Goal: Task Accomplishment & Management: Complete application form

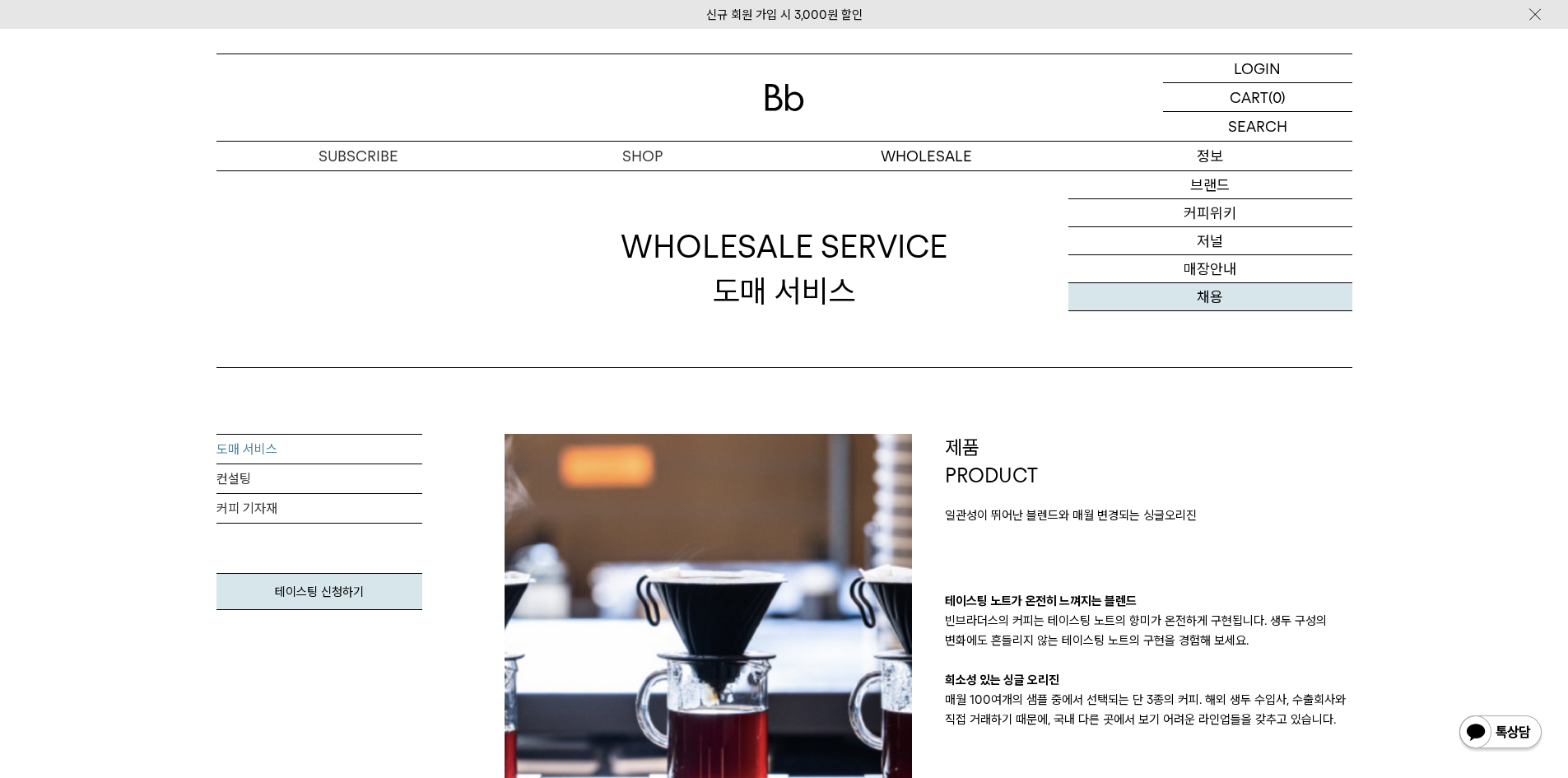
click at [1211, 294] on link "채용" at bounding box center [1211, 297] width 284 height 28
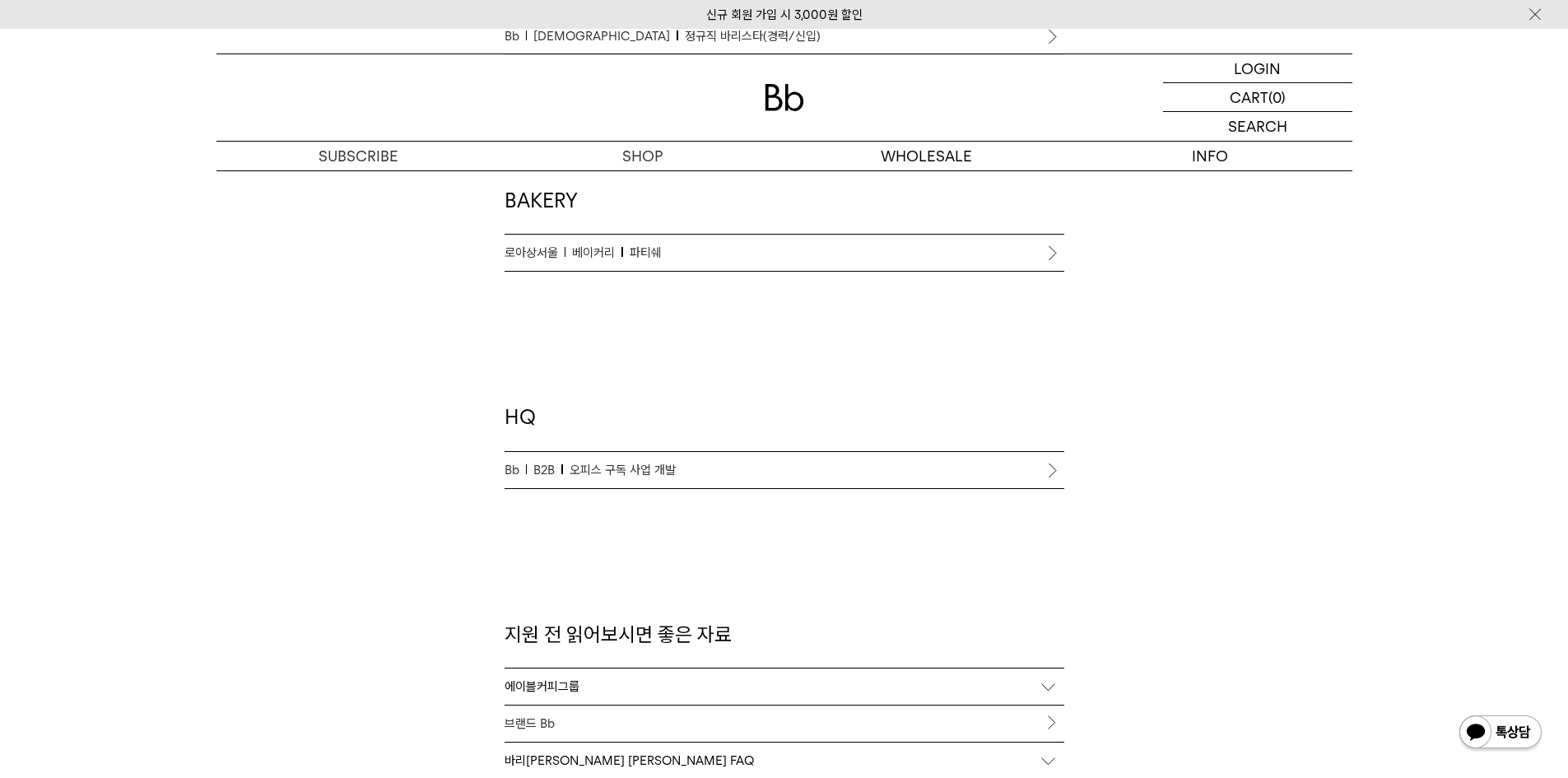
scroll to position [1317, 0]
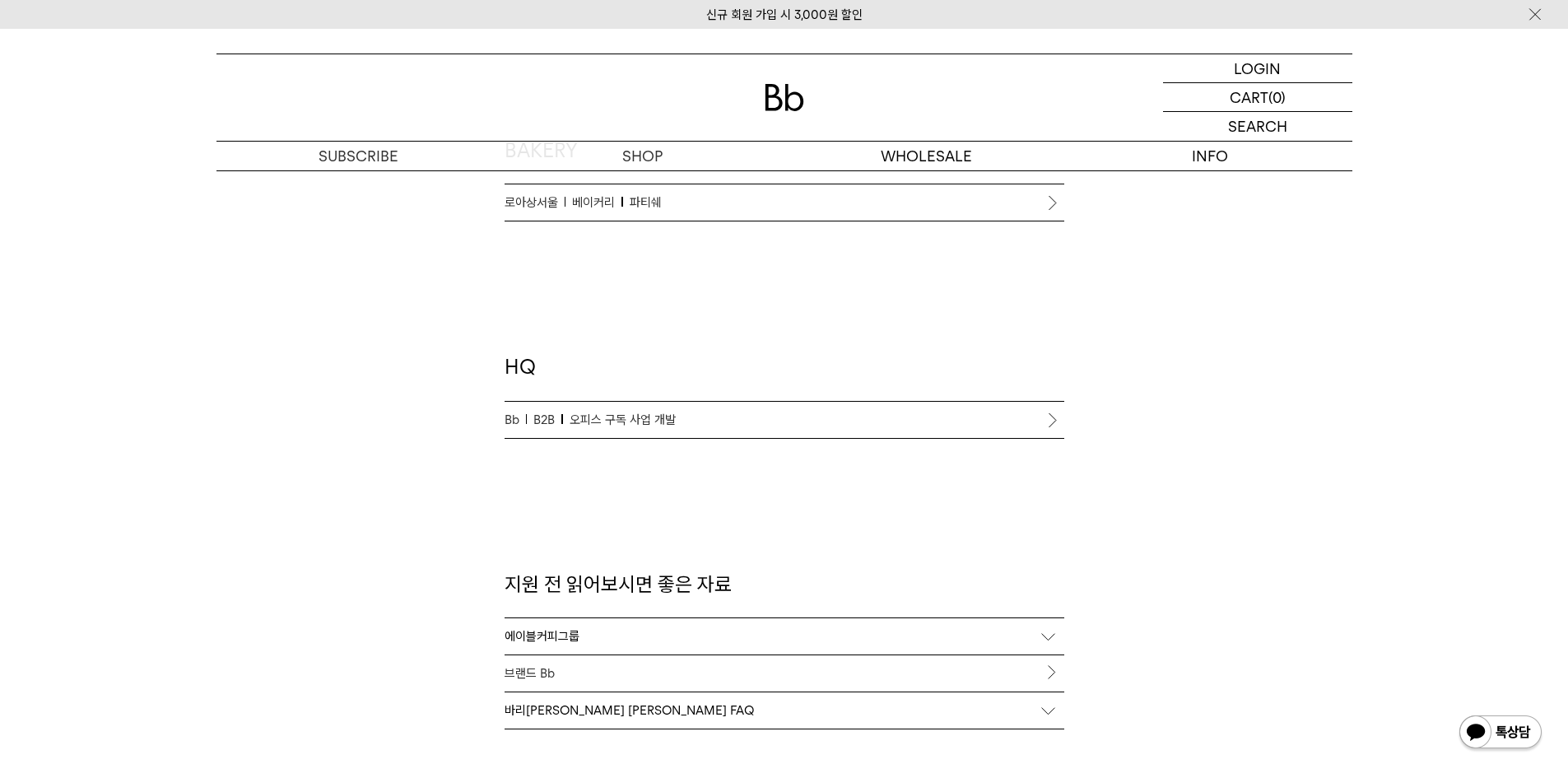
click at [640, 424] on span "오피스 구독 사업 개발" at bounding box center [622, 419] width 106 height 20
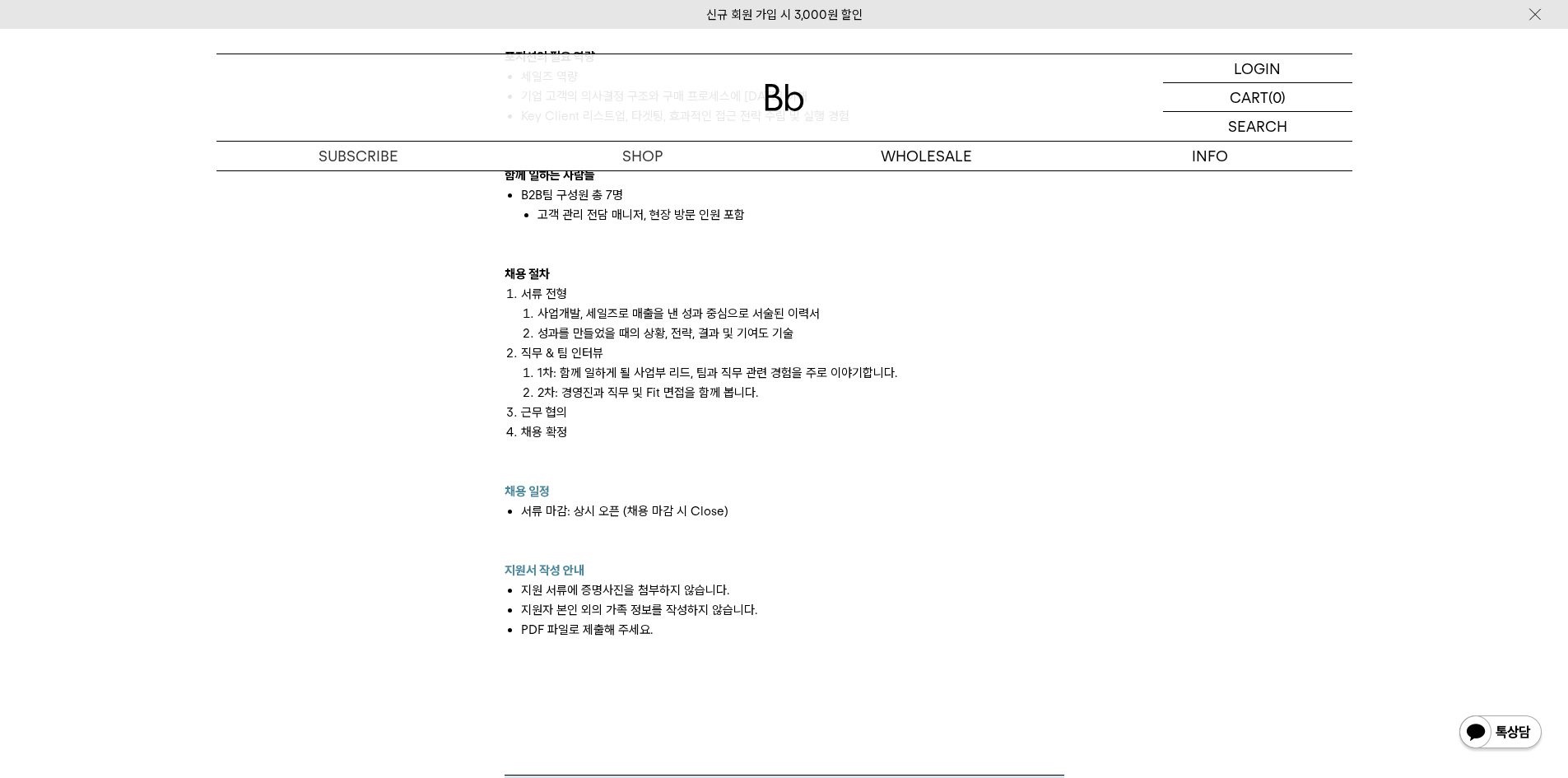
scroll to position [1810, 0]
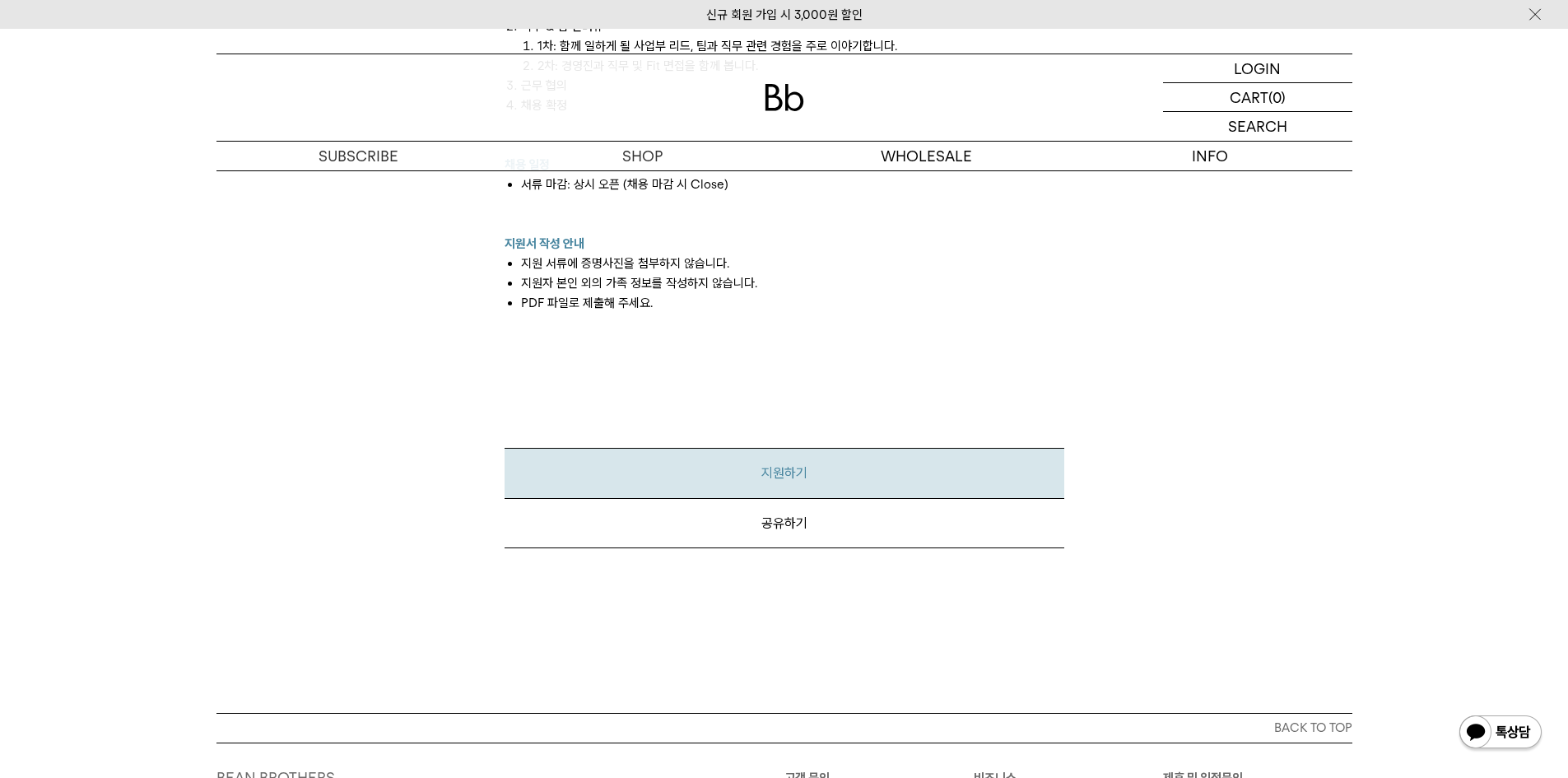
click at [785, 473] on link "지원하기" at bounding box center [785, 473] width 560 height 50
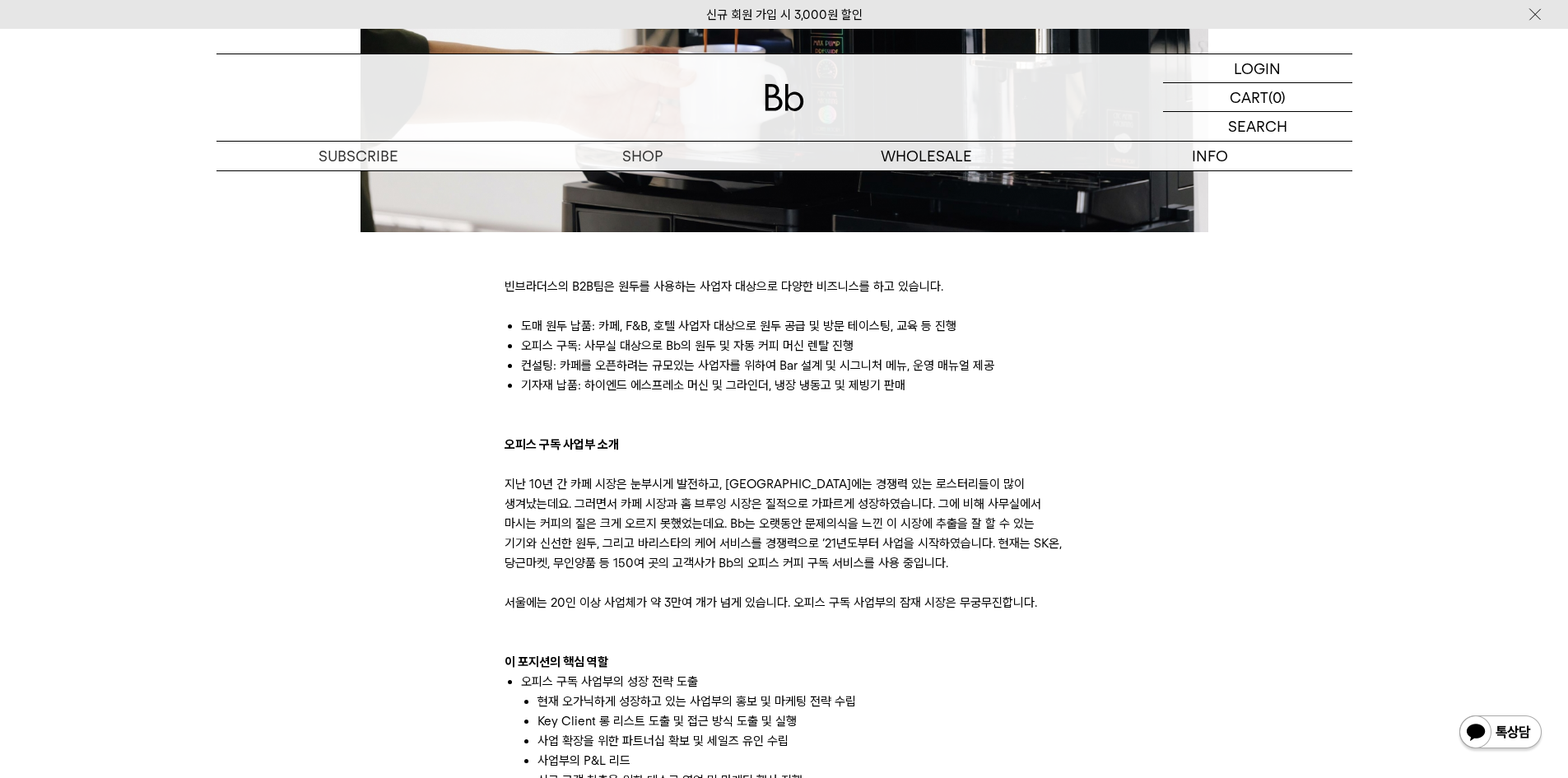
scroll to position [658, 0]
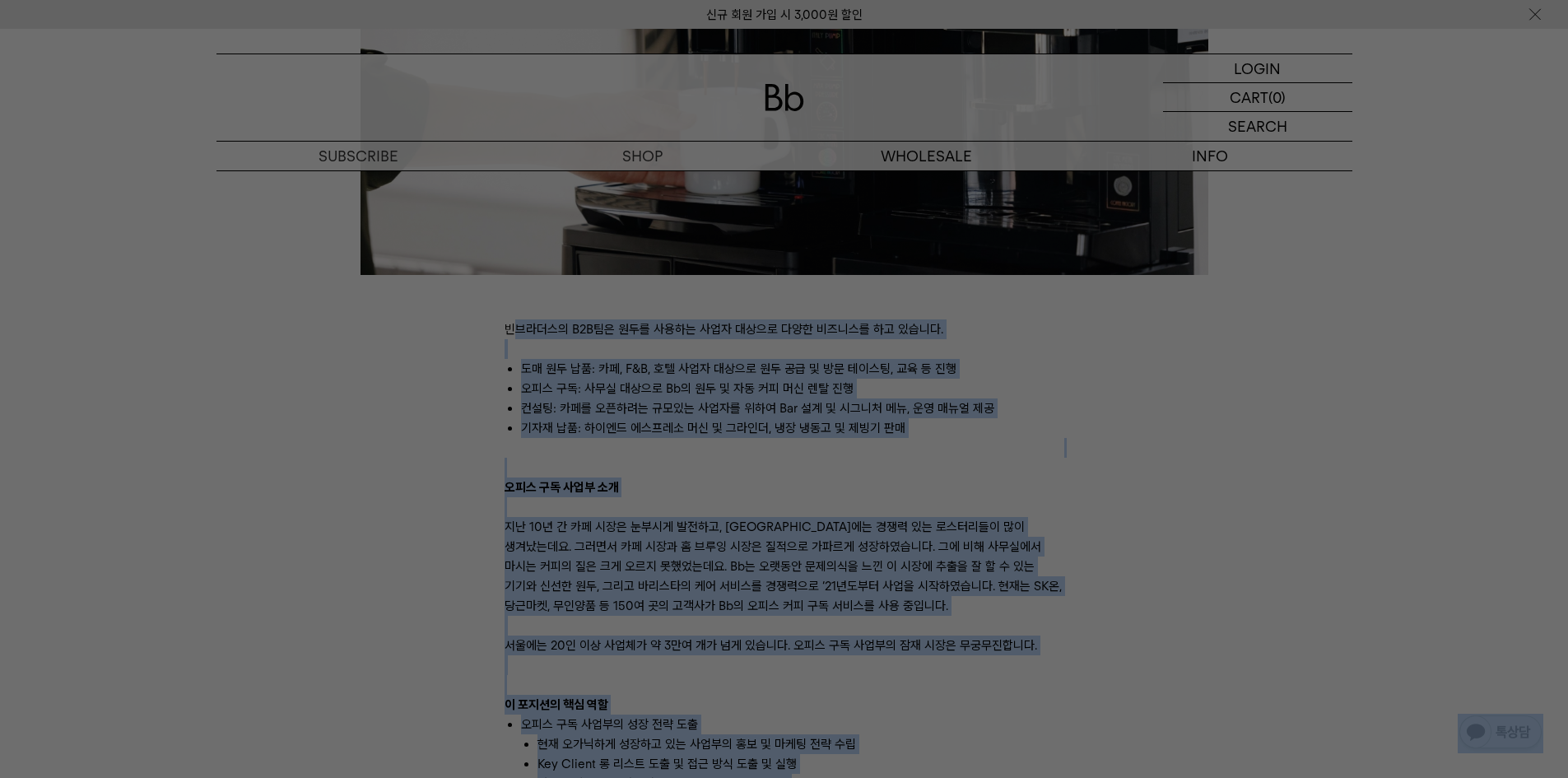
drag, startPoint x: 513, startPoint y: 322, endPoint x: 731, endPoint y: 361, distance: 221.5
click at [766, 341] on body "신규 회원 가입 시 3,000원 할인 LOGIN 로그인 LOGIN 로그인 CART 장바구니 (0) SEARCH 검색 검색폼 ** 추천상품" at bounding box center [784, 774] width 1568 height 2808
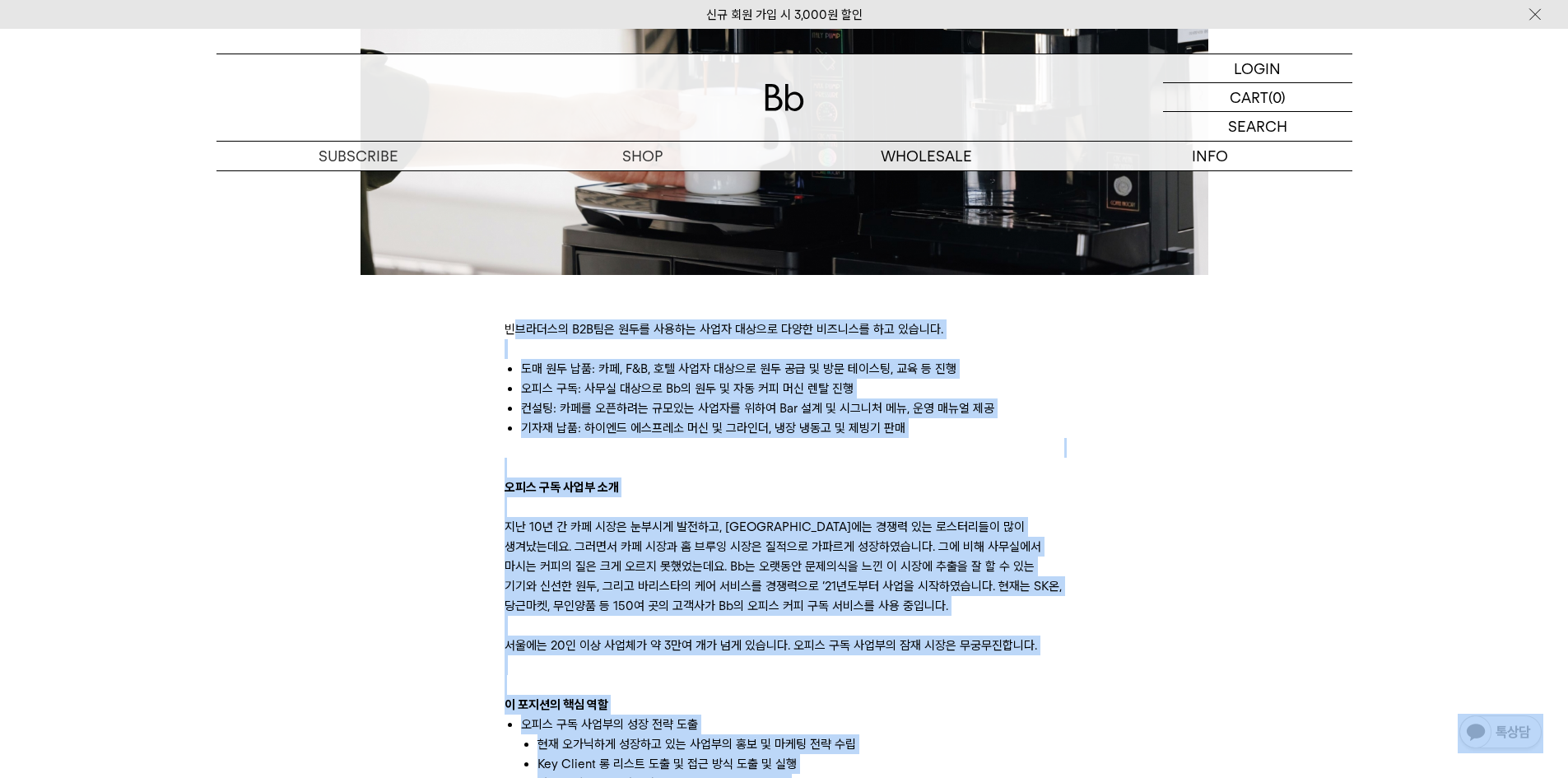
click at [667, 415] on li "컨설팅: 카페를 오픈하려는 규모있는 사업자를 위하여 Bar 설계 및 시그니처 메뉴, 운영 매뉴얼 제공" at bounding box center [793, 407] width 544 height 20
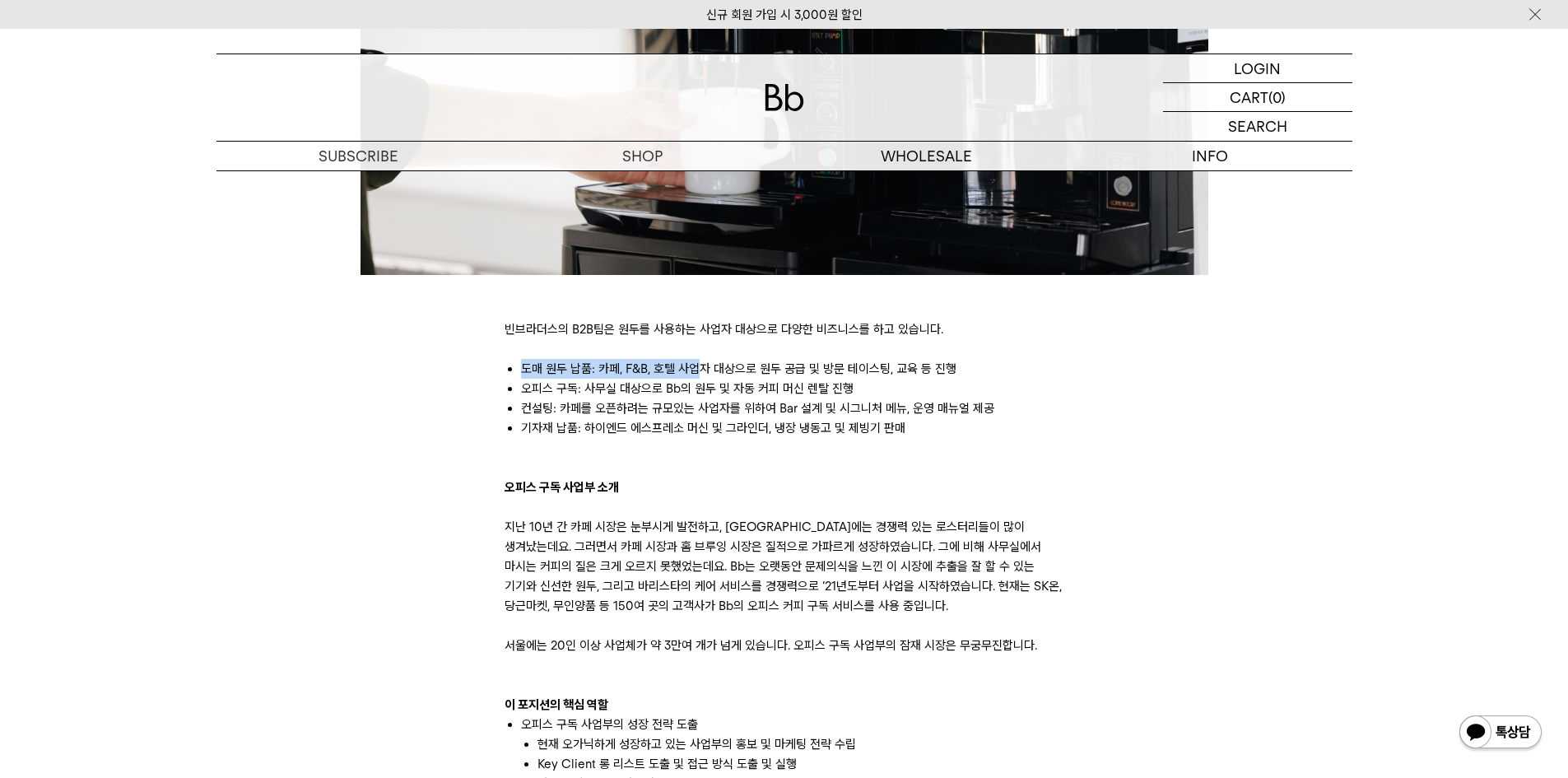
drag, startPoint x: 518, startPoint y: 369, endPoint x: 695, endPoint y: 364, distance: 177.1
click at [695, 364] on ul "도매 원두 납품: 카페, F&B, 호텔 사업자 대상으로 원두 공급 및 방문 테이스팅, 교육 등 진행 오피스 구독: 사무실 대상으로 Bb의 원두…" at bounding box center [785, 399] width 560 height 79
click at [697, 364] on li "도매 원두 납품: 카페, F&B, 호텔 사업자 대상으로 원두 공급 및 방문 테이스팅, 교육 등 진행" at bounding box center [793, 369] width 544 height 20
click at [614, 371] on li "도매 원두 납품: 카페, F&B, 호텔 사업자 대상으로 원두 공급 및 방문 테이스팅, 교육 등 진행" at bounding box center [793, 369] width 544 height 20
drag, startPoint x: 600, startPoint y: 368, endPoint x: 948, endPoint y: 370, distance: 348.0
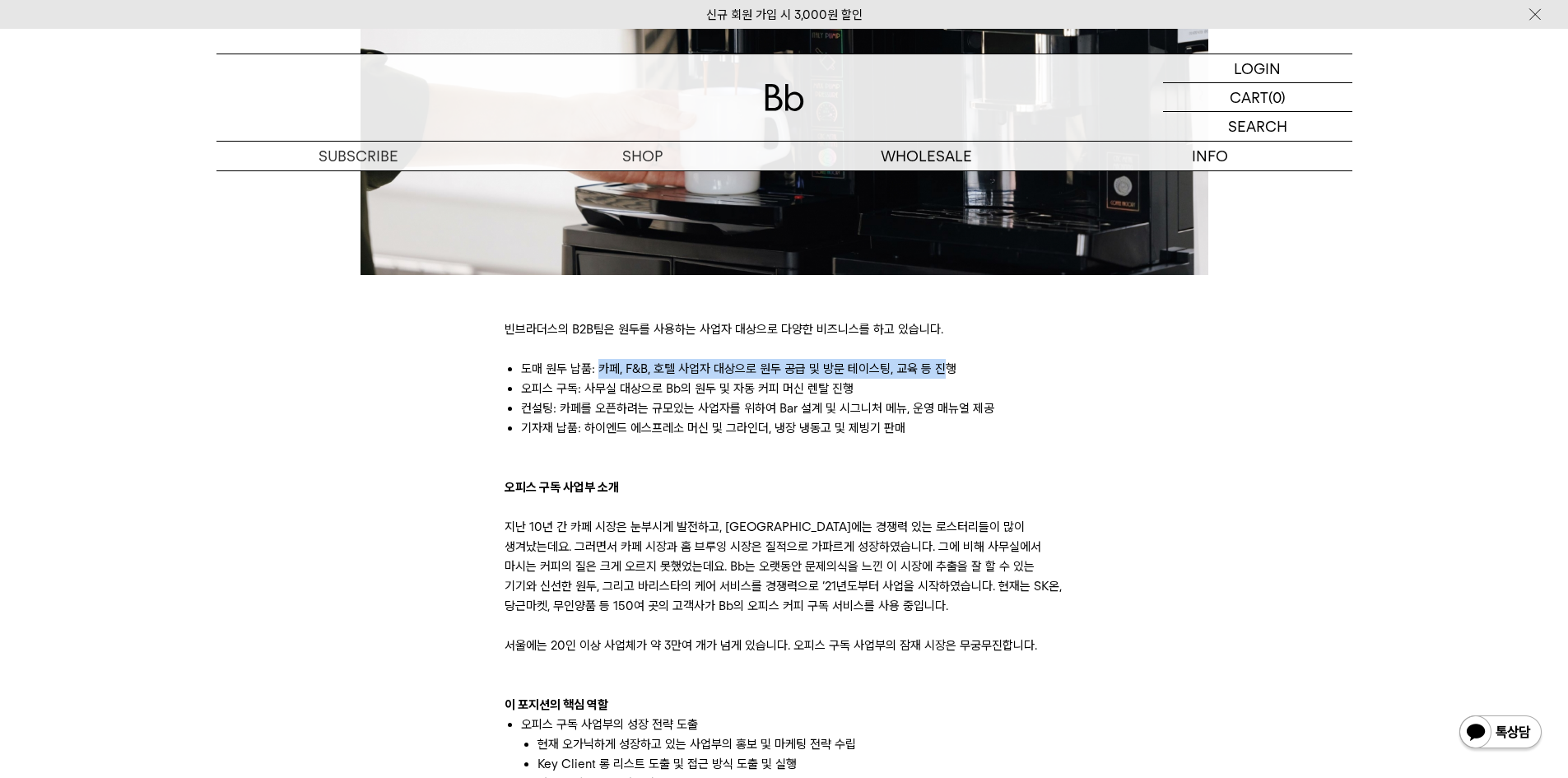
click at [944, 370] on li "도매 원두 납품: 카페, F&B, 호텔 사업자 대상으로 원두 공급 및 방문 테이스팅, 교육 등 진행" at bounding box center [793, 369] width 544 height 20
click at [966, 383] on li "오피스 구독: 사무실 대상으로 Bb의 원두 및 자동 커피 머신 렌탈 진행" at bounding box center [793, 388] width 544 height 20
drag, startPoint x: 518, startPoint y: 389, endPoint x: 711, endPoint y: 389, distance: 193.0
click at [711, 389] on ul "도매 원두 납품: 카페, F&B, 호텔 사업자 대상으로 원두 공급 및 방문 테이스팅, 교육 등 진행 오피스 구독: 사무실 대상으로 Bb의 원두…" at bounding box center [785, 399] width 560 height 79
click at [880, 392] on li "오피스 구독: 사무실 대상으로 Bb의 원두 및 자동 커피 머신 렌탈 진행" at bounding box center [793, 388] width 544 height 20
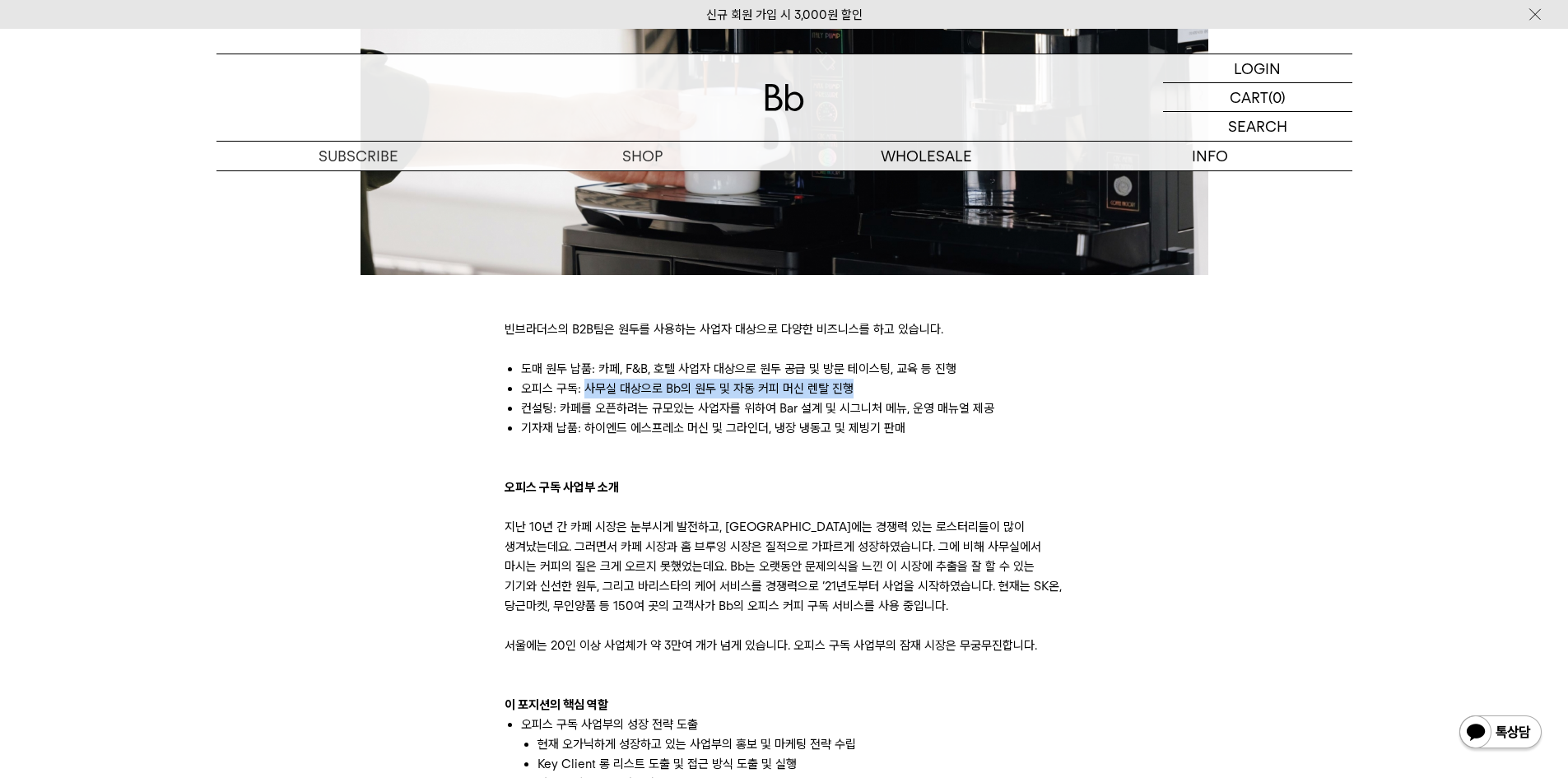
drag, startPoint x: 881, startPoint y: 386, endPoint x: 584, endPoint y: 382, distance: 297.0
click at [584, 382] on li "오피스 구독: 사무실 대상으로 Bb의 원두 및 자동 커피 머신 렌탈 진행" at bounding box center [793, 388] width 544 height 20
click at [782, 396] on li "오피스 구독: 사무실 대상으로 Bb의 원두 및 자동 커피 머신 렌탈 진행" at bounding box center [793, 388] width 544 height 20
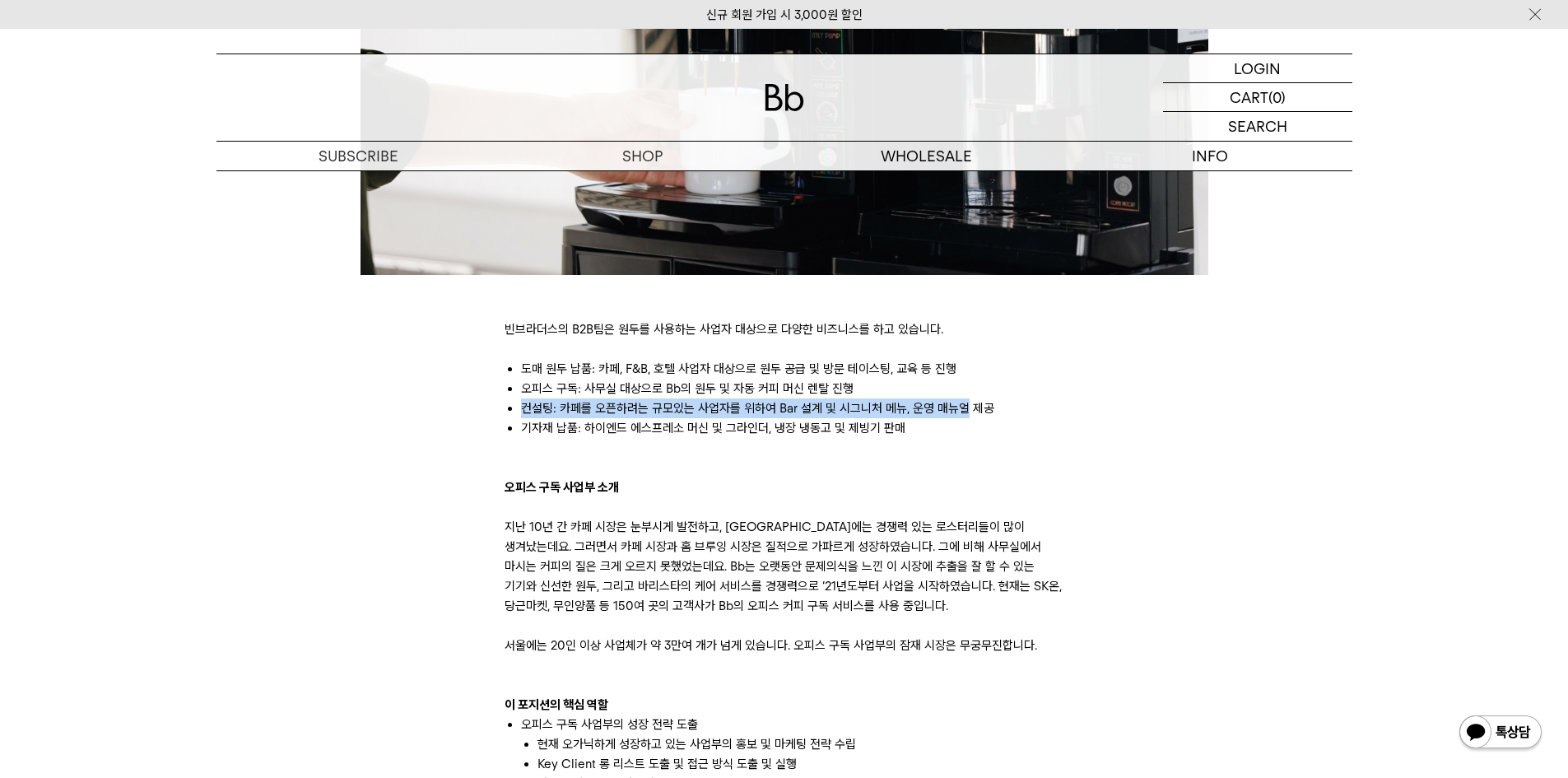
drag, startPoint x: 521, startPoint y: 407, endPoint x: 963, endPoint y: 413, distance: 442.0
click at [963, 413] on li "컨설팅: 카페를 오픈하려는 규모있는 사업자를 위하여 Bar 설계 및 시그니처 메뉴, 운영 매뉴얼 제공" at bounding box center [793, 407] width 544 height 20
click at [1023, 432] on li "기자재 납품: 하이엔드 에스프레소 머신 및 그라인더, 냉장 냉동고 및 제빙기 판매" at bounding box center [793, 427] width 544 height 20
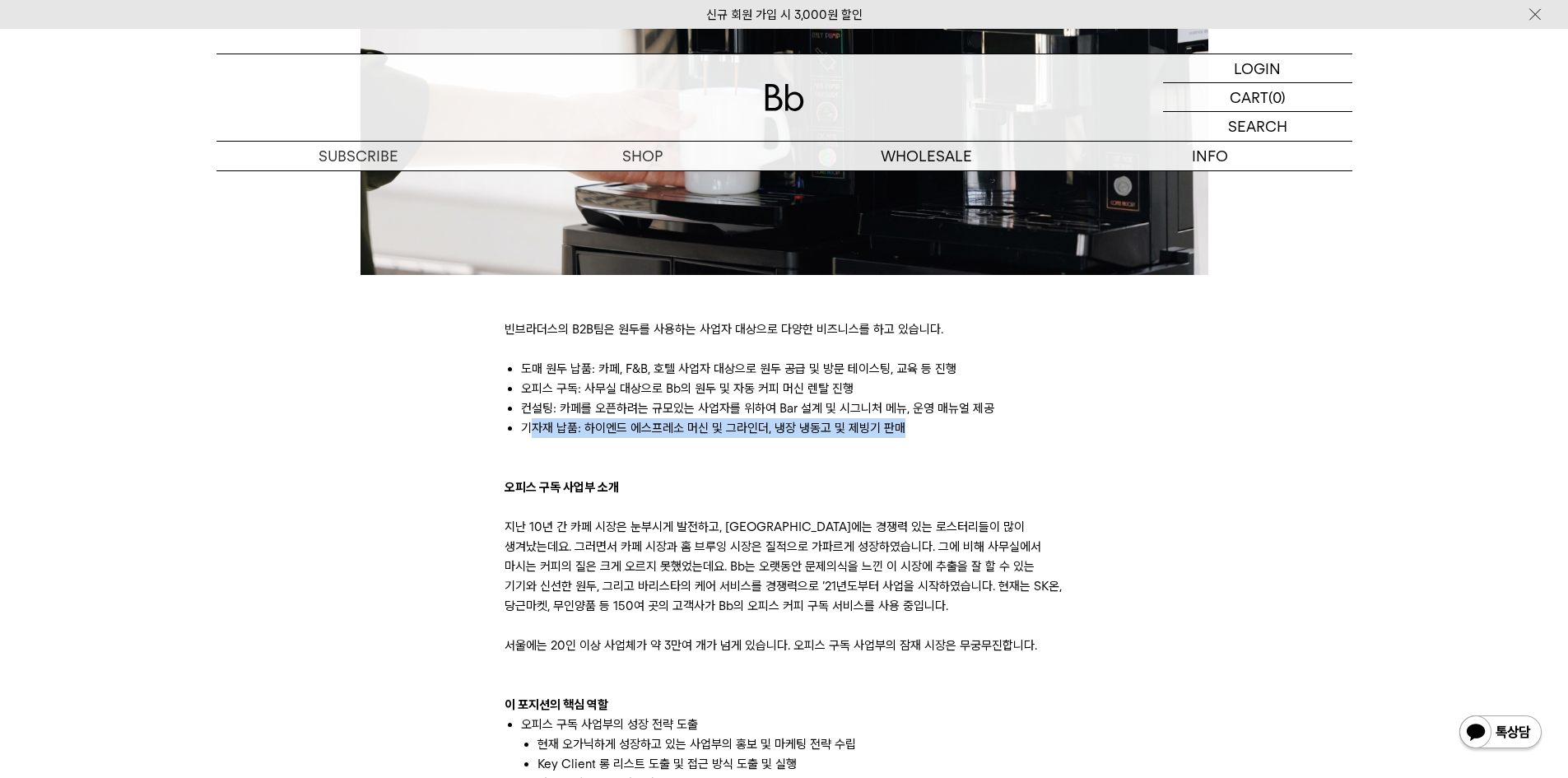
drag, startPoint x: 532, startPoint y: 428, endPoint x: 930, endPoint y: 427, distance: 398.0
click at [919, 422] on li "기자재 납품: 하이엔드 에스프레소 머신 및 그라인더, 냉장 냉동고 및 제빙기 판매" at bounding box center [793, 427] width 544 height 20
click at [1045, 458] on p at bounding box center [785, 467] width 560 height 20
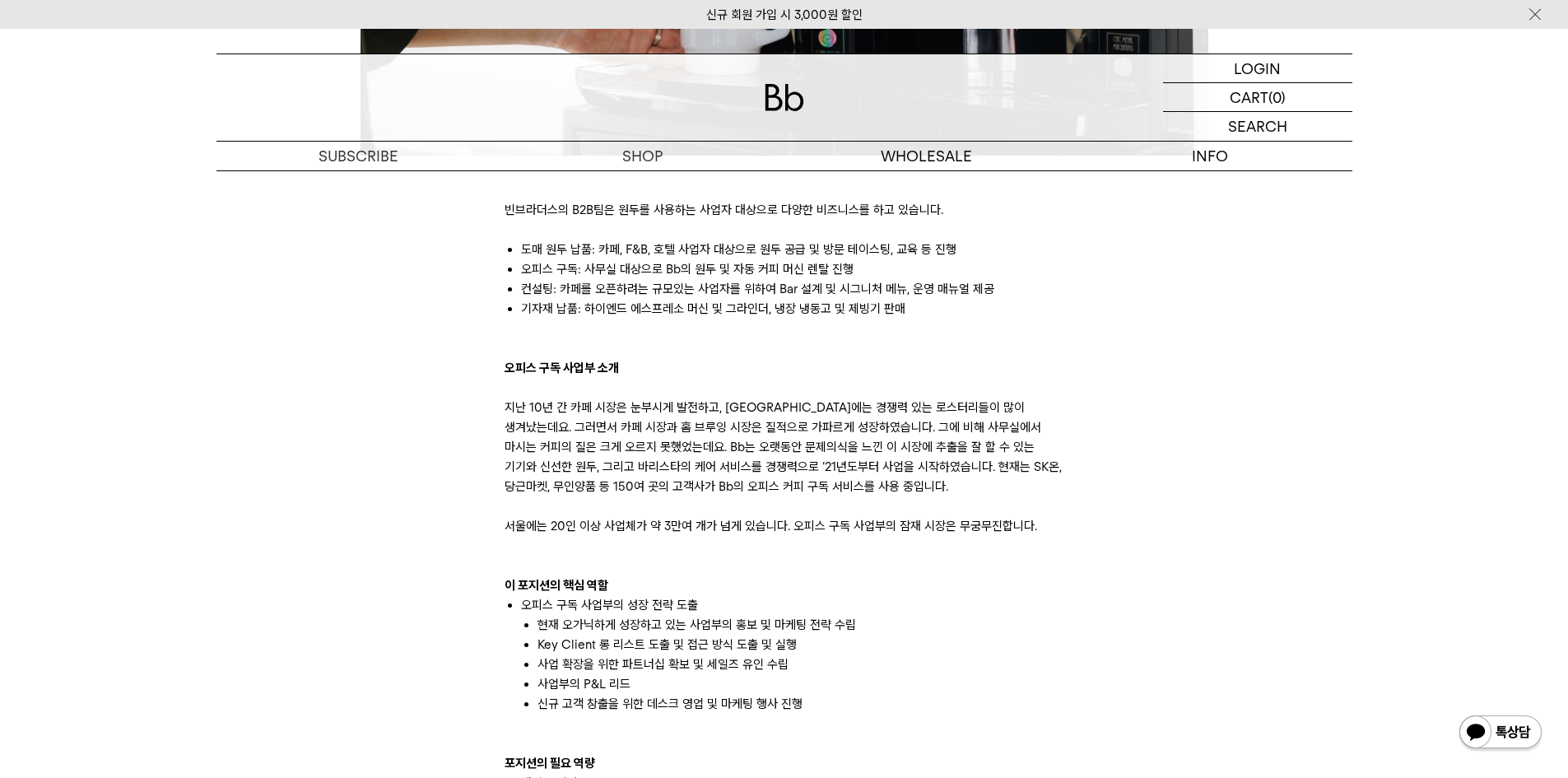
scroll to position [822, 0]
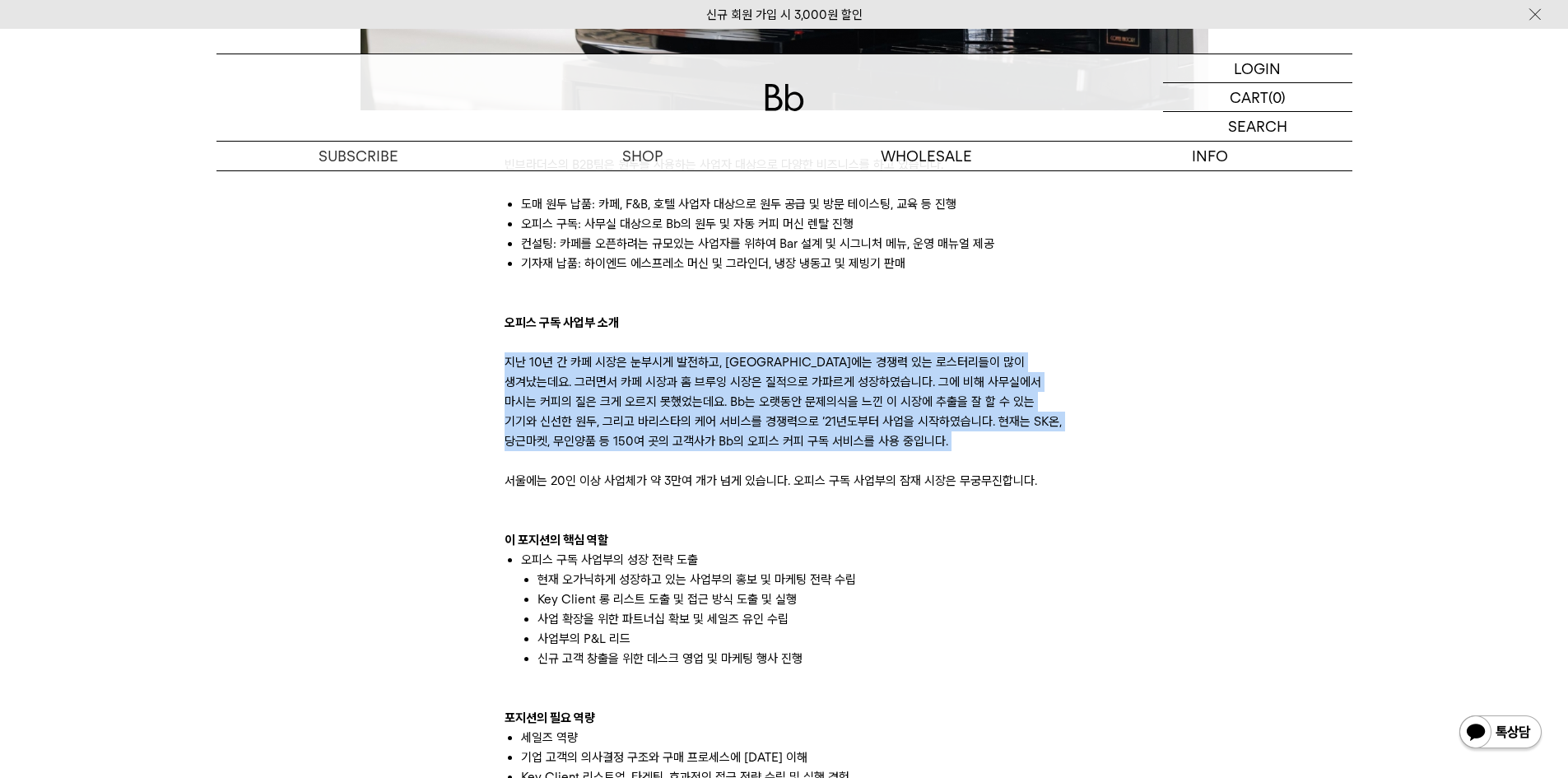
drag, startPoint x: 502, startPoint y: 359, endPoint x: 704, endPoint y: 499, distance: 245.8
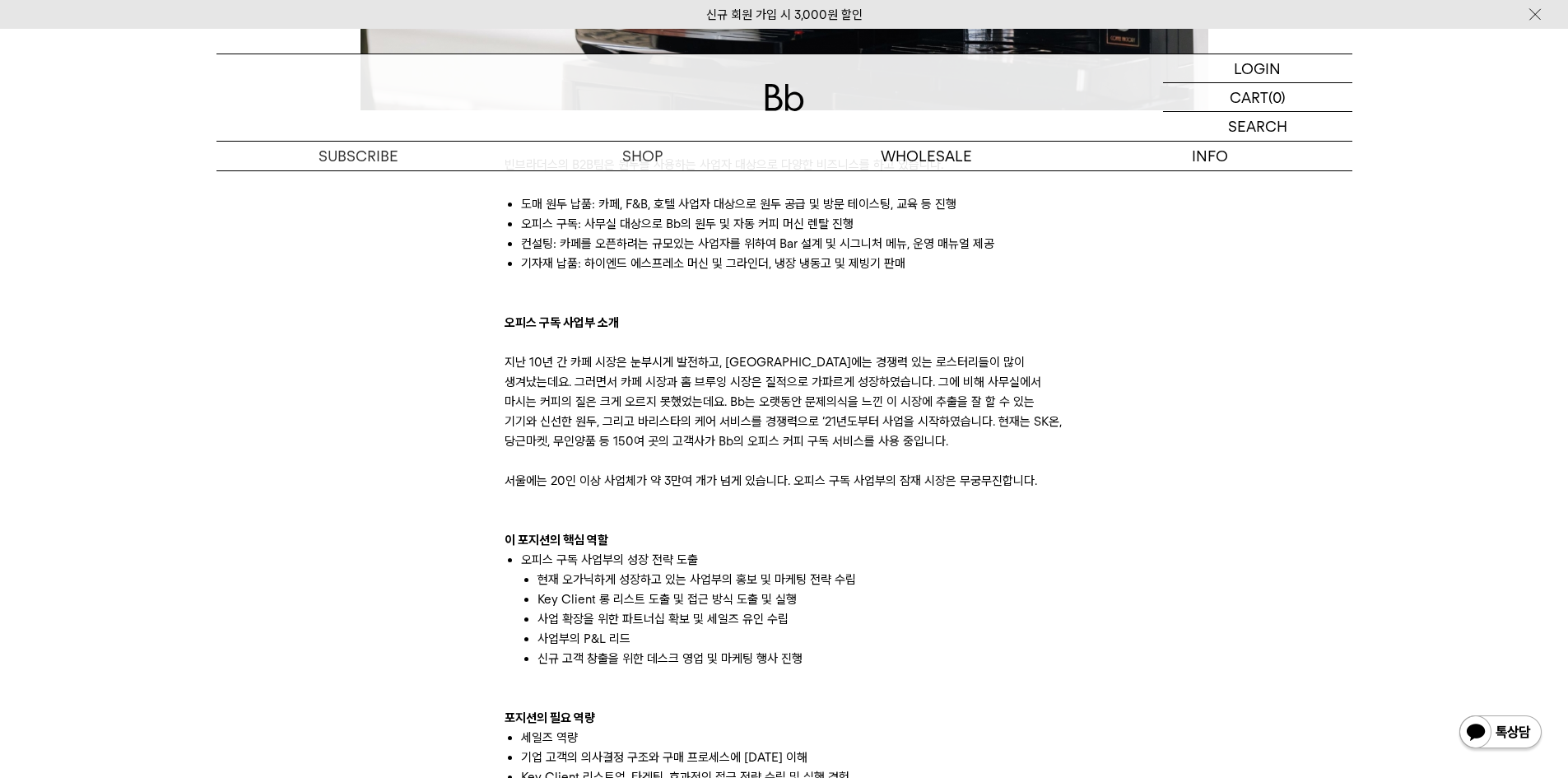
click at [704, 499] on p at bounding box center [785, 500] width 560 height 20
drag, startPoint x: 497, startPoint y: 476, endPoint x: 1011, endPoint y: 495, distance: 514.4
click at [1007, 516] on p at bounding box center [785, 520] width 560 height 20
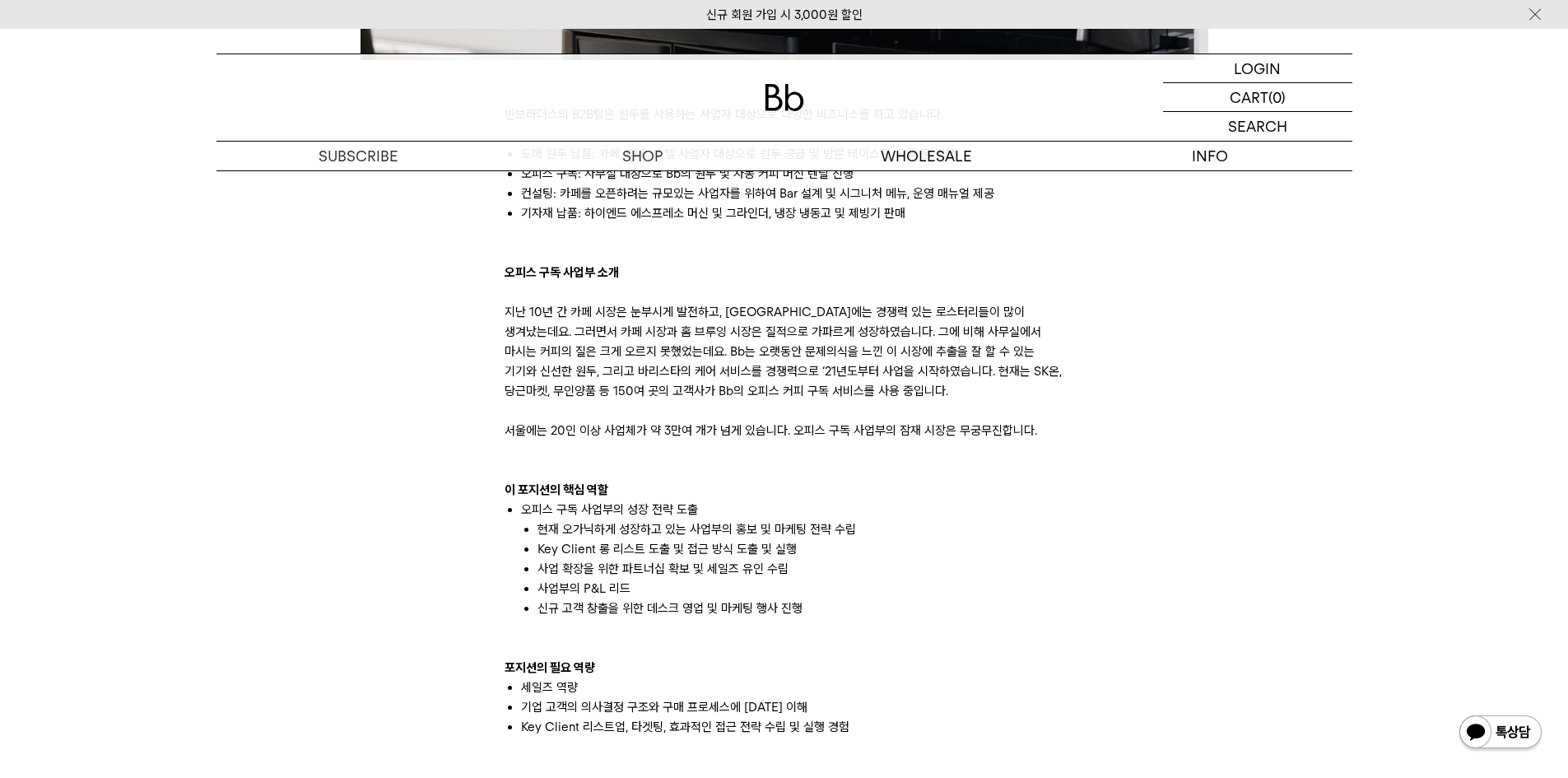
scroll to position [988, 0]
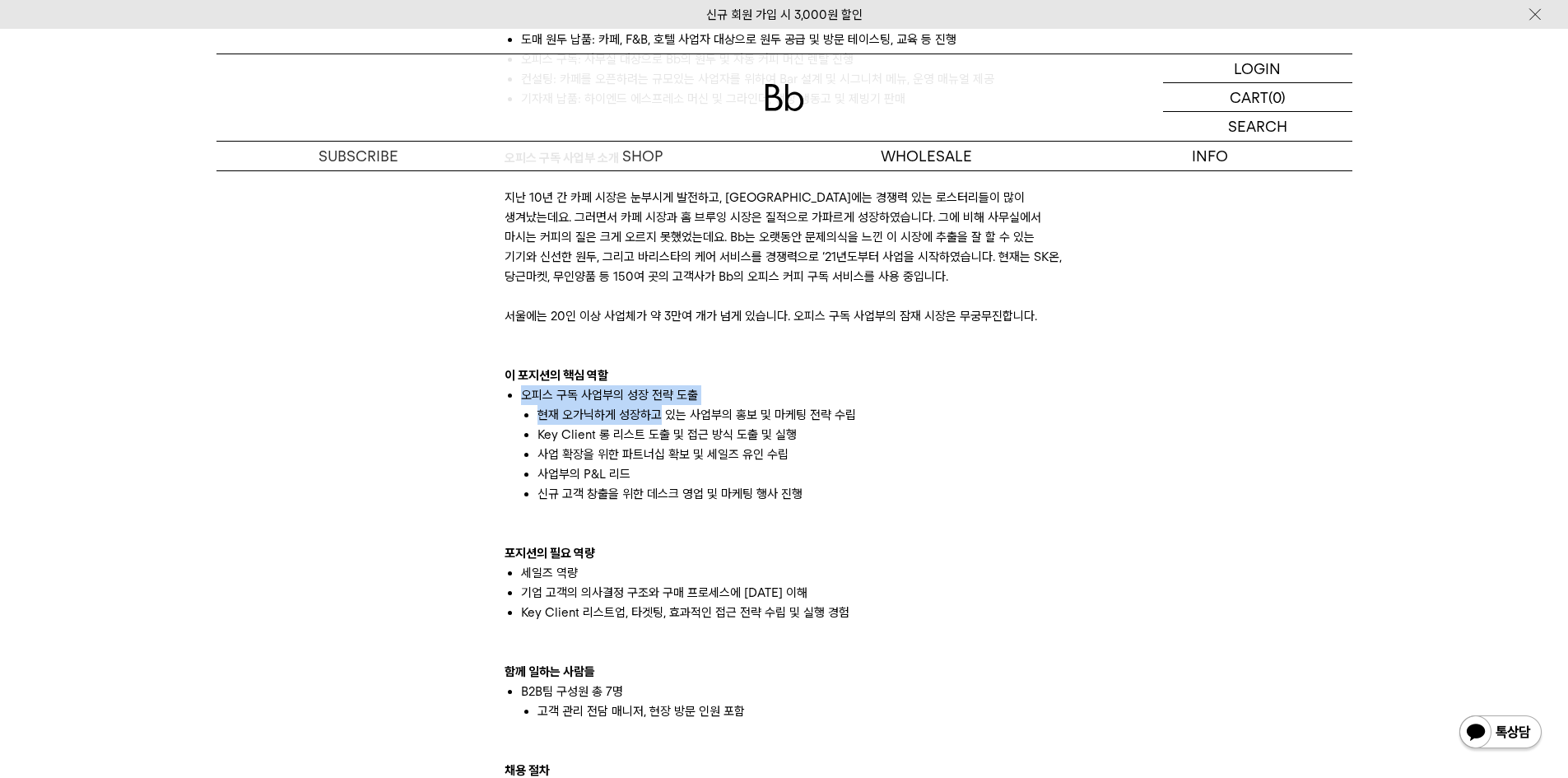
drag, startPoint x: 525, startPoint y: 396, endPoint x: 661, endPoint y: 416, distance: 137.5
click at [659, 414] on li "오피스 구독 사업부의 성장 전략 도출 현재 오가닉하게 성장하고 있는 사업부의 홍보 및 마케팅 전략 수립 Key Client 롱 리스트 도출 및…" at bounding box center [793, 434] width 544 height 98
click at [726, 483] on li "사업부의 P&L 리드" at bounding box center [800, 474] width 527 height 20
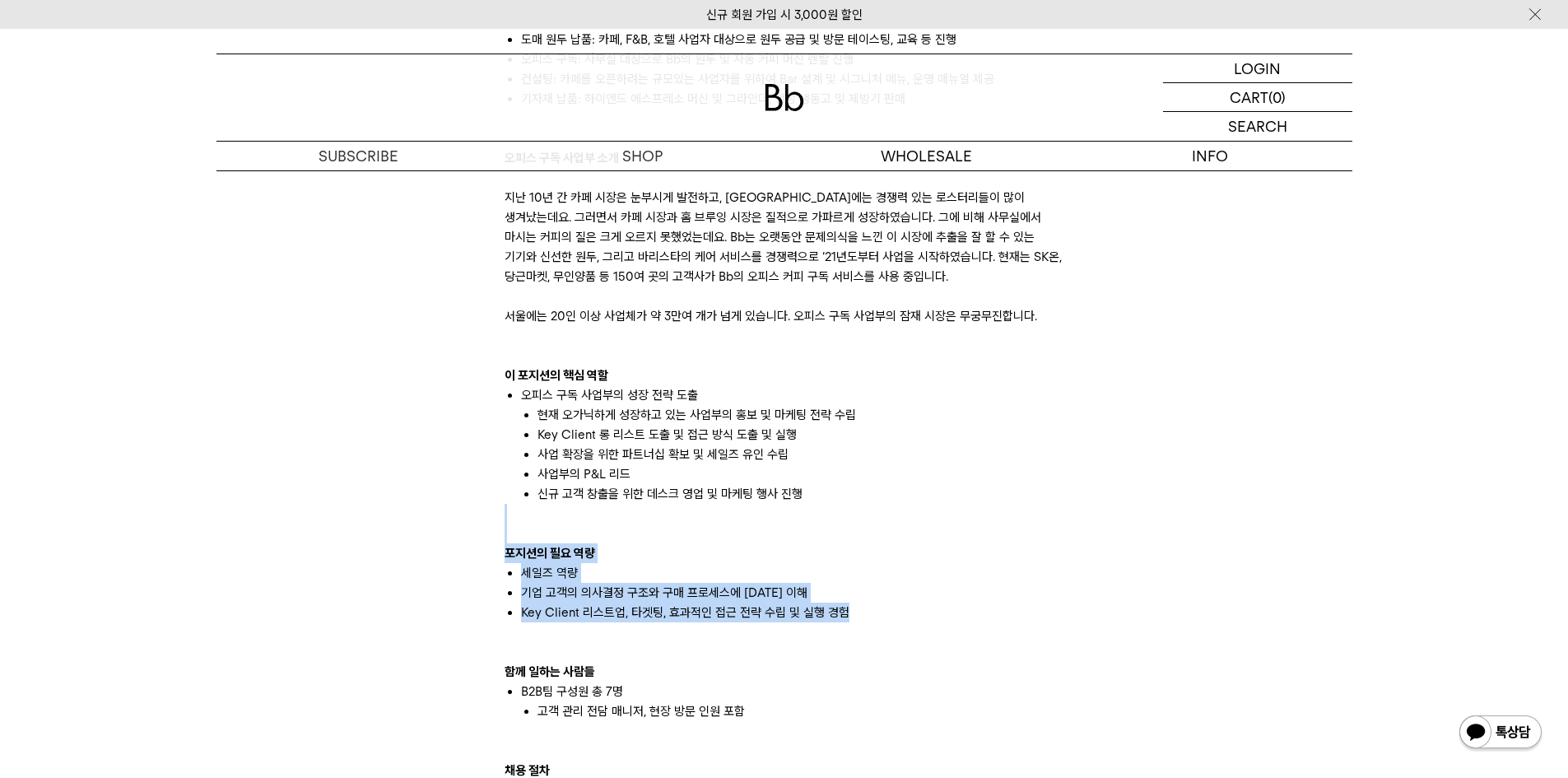
drag, startPoint x: 843, startPoint y: 614, endPoint x: 545, endPoint y: 506, distance: 317.0
click at [544, 511] on div "빈브라더스의 B2B팀은 원두를 사용하는 사업자 대상으로 다양한 비즈니스를 하고 있습니다. 도매 원두 납품: 카페, F&B, 호텔 사업자 대상으…" at bounding box center [785, 562] width 560 height 1184
click at [942, 542] on p at bounding box center [785, 533] width 560 height 20
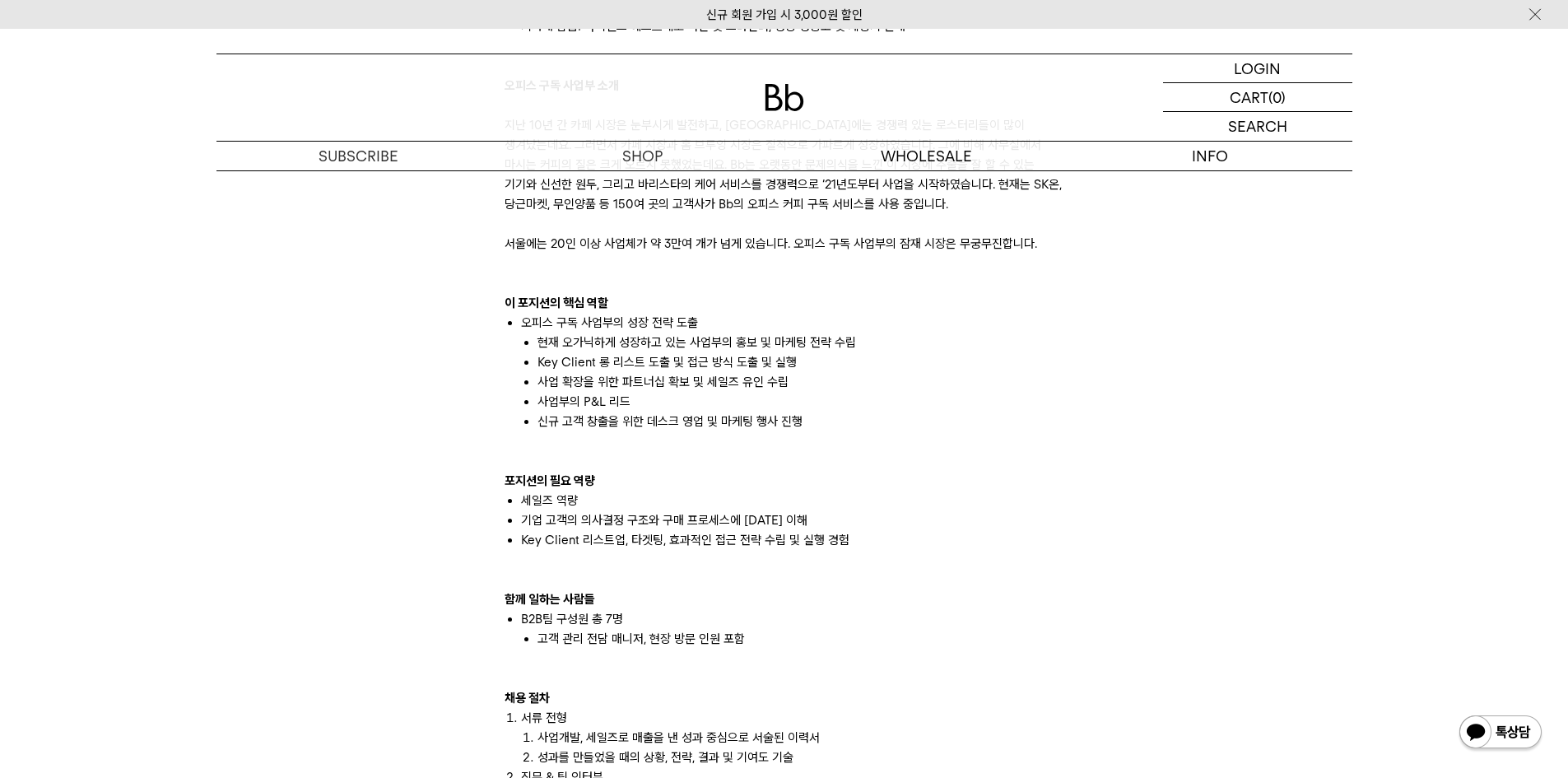
scroll to position [1070, 0]
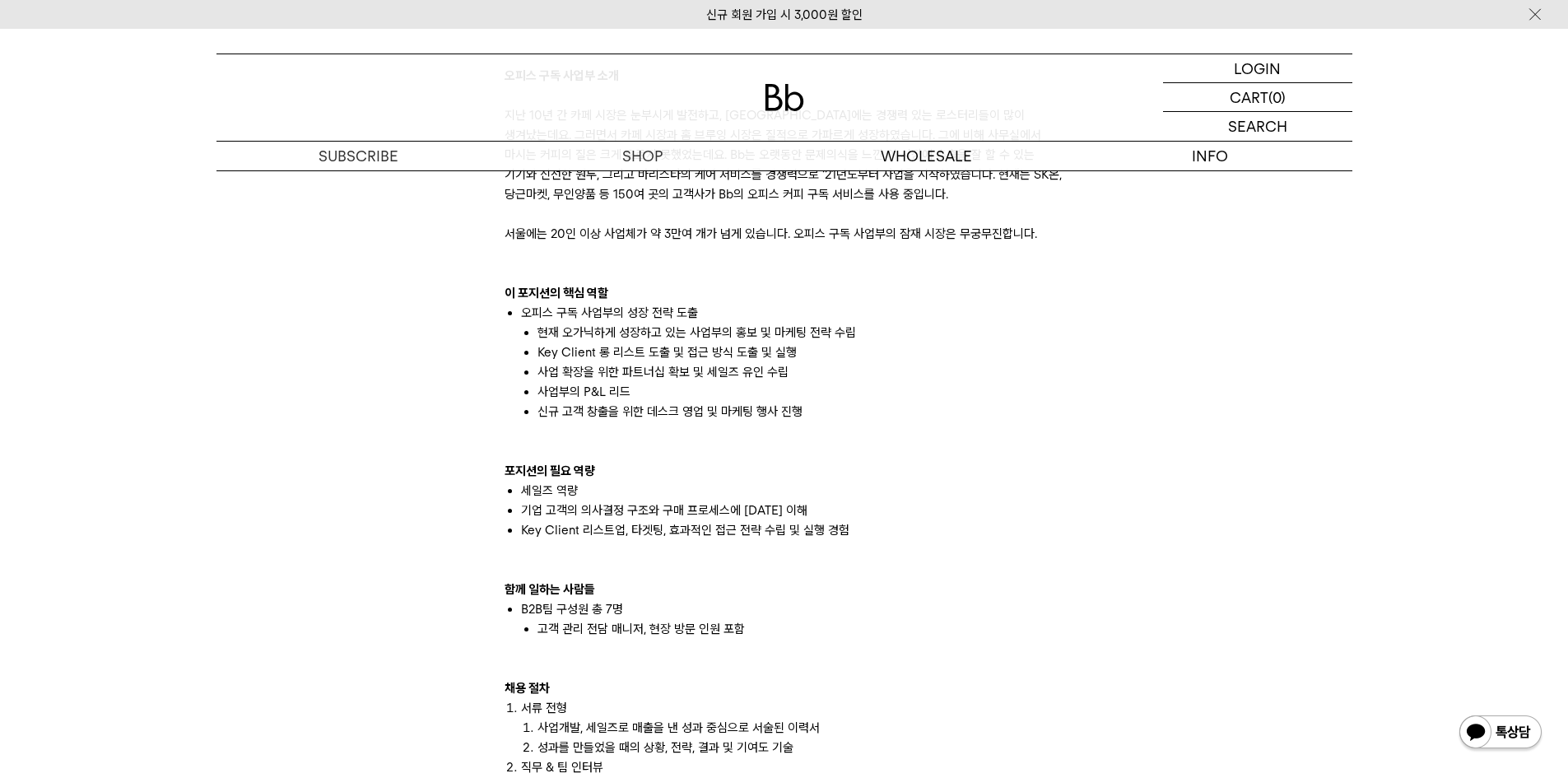
drag, startPoint x: 524, startPoint y: 607, endPoint x: 645, endPoint y: 618, distance: 121.5
click at [645, 618] on li "B2B팀 구성원 총 7명 고객 관리 전담 매니저, 현장 방문 인원 포함" at bounding box center [793, 619] width 544 height 40
click at [657, 631] on li "고객 관리 전담 매니저, 현장 방문 인원 포함" at bounding box center [800, 629] width 527 height 20
drag, startPoint x: 576, startPoint y: 626, endPoint x: 750, endPoint y: 631, distance: 174.1
click at [750, 631] on li "고객 관리 전담 매니저, 현장 방문 인원 포함" at bounding box center [800, 629] width 527 height 20
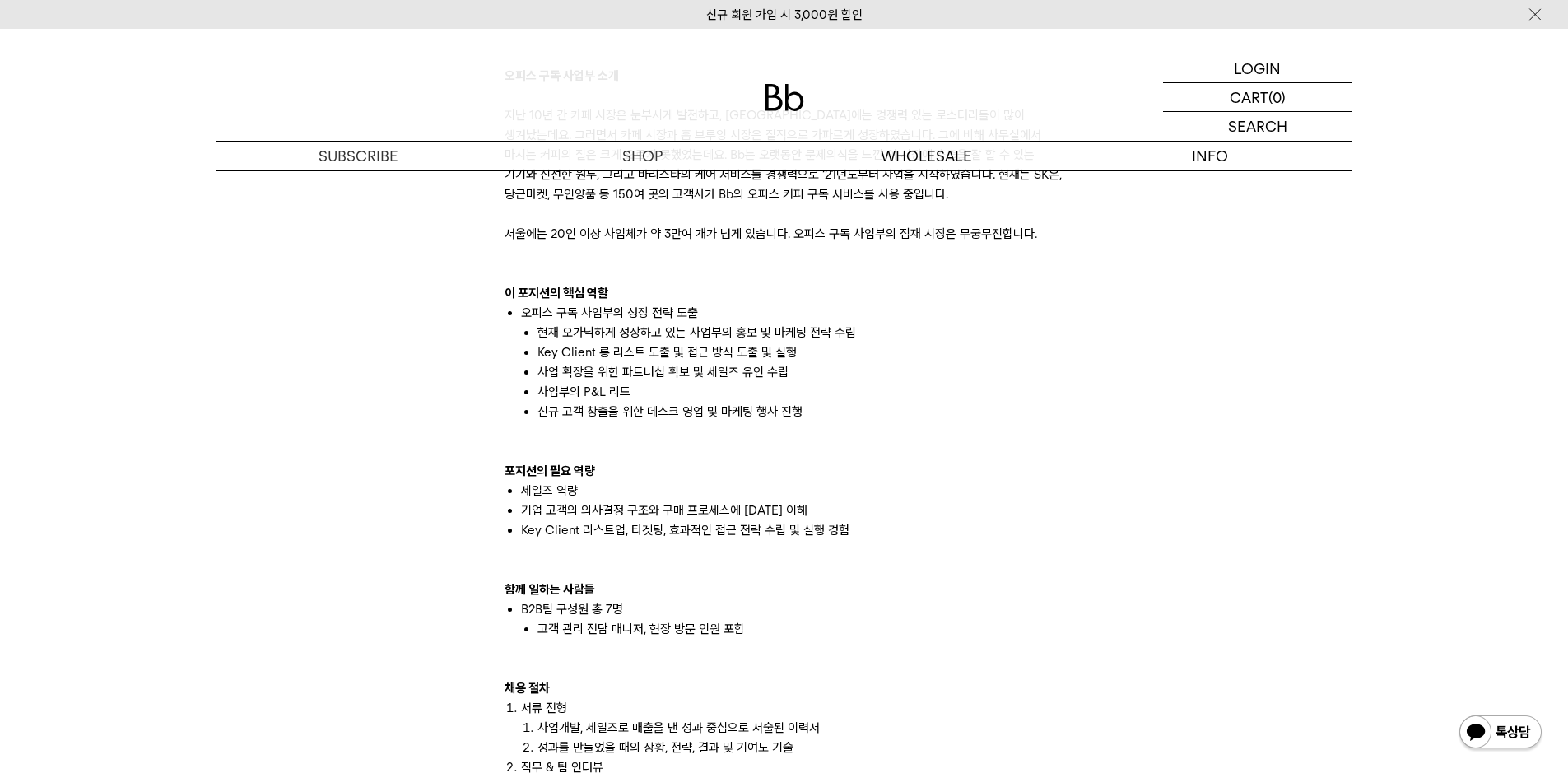
click at [896, 648] on div at bounding box center [785, 648] width 560 height 20
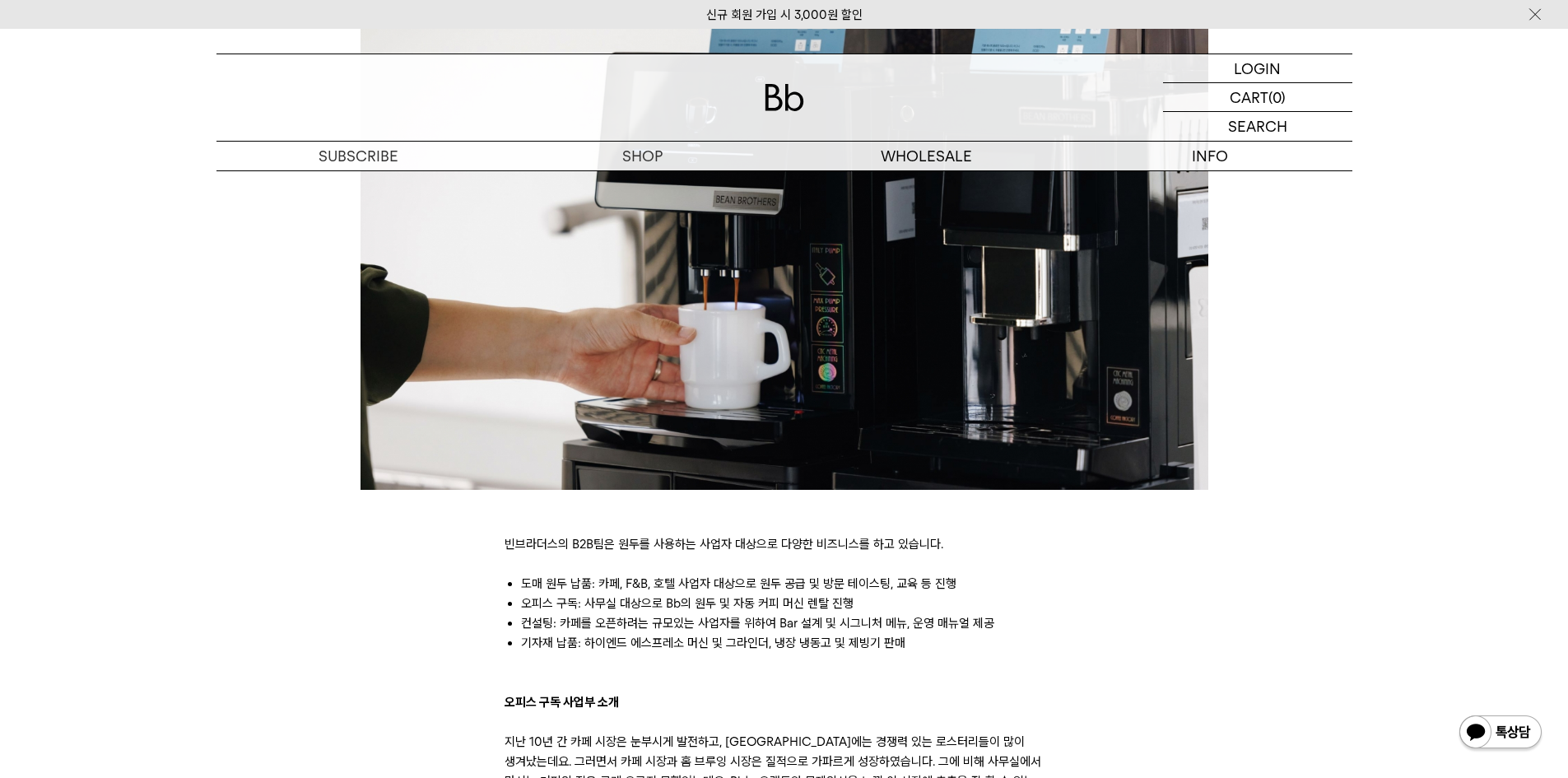
scroll to position [329, 0]
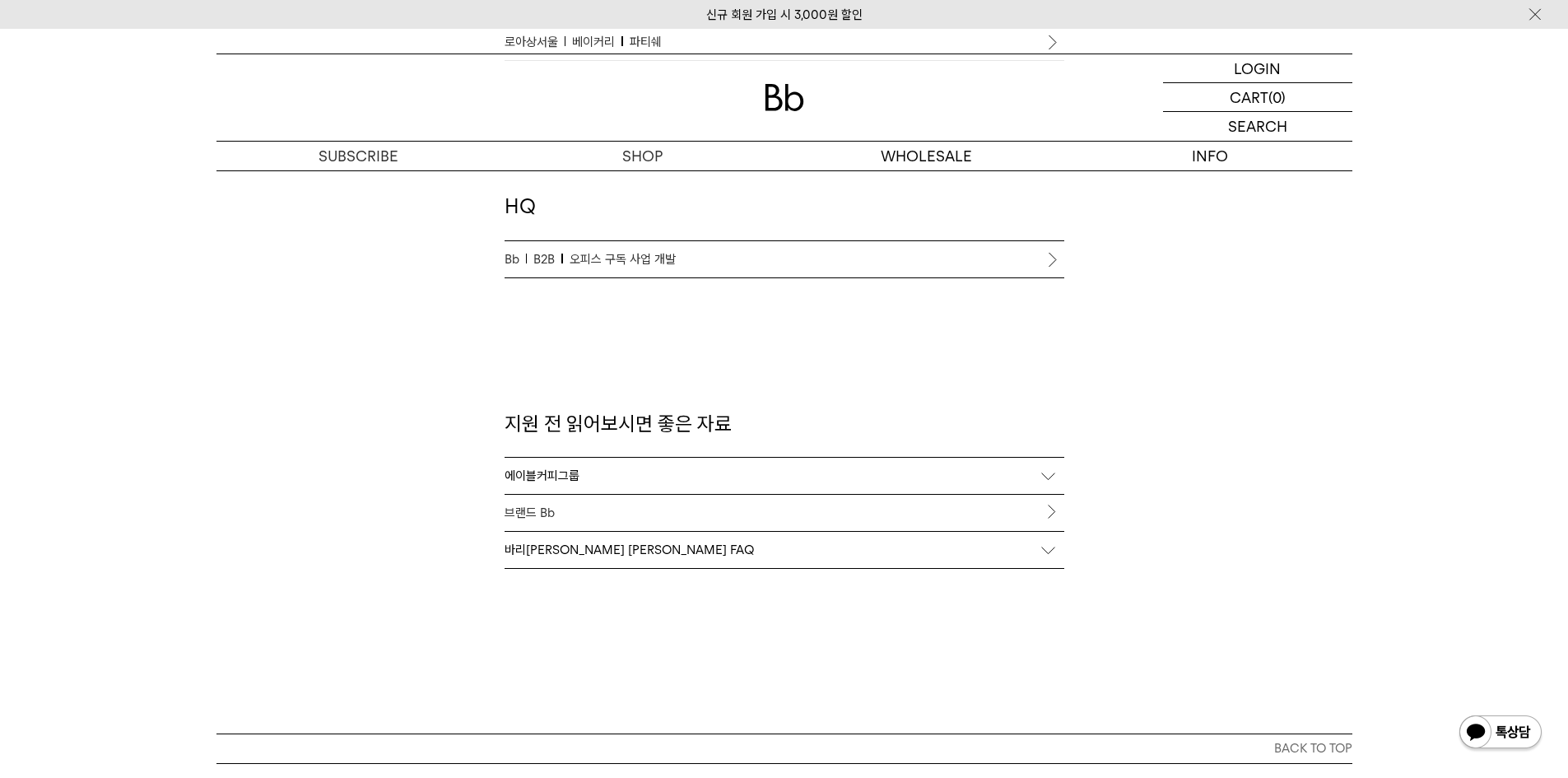
scroll to position [1481, 0]
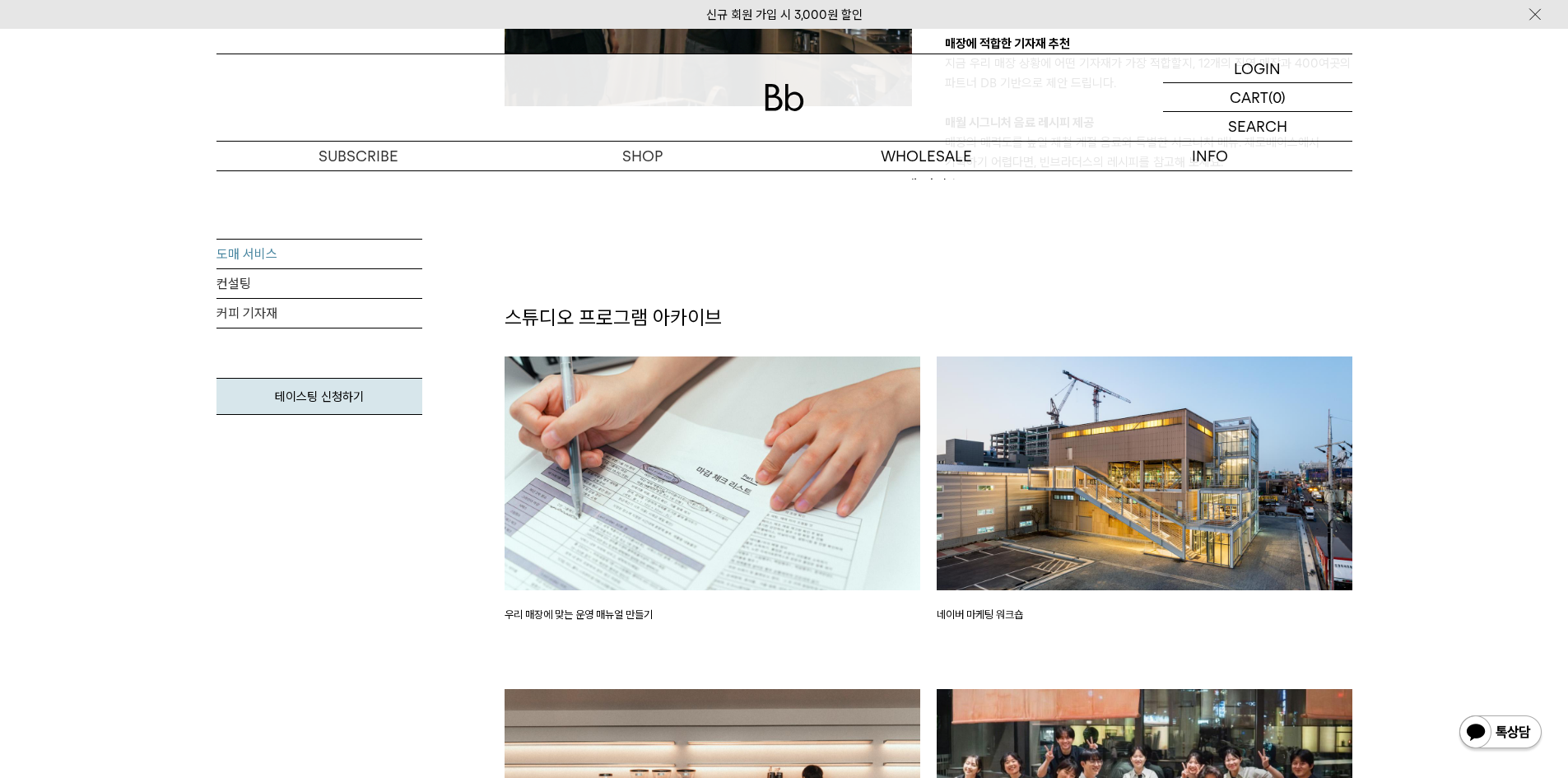
scroll to position [1728, 0]
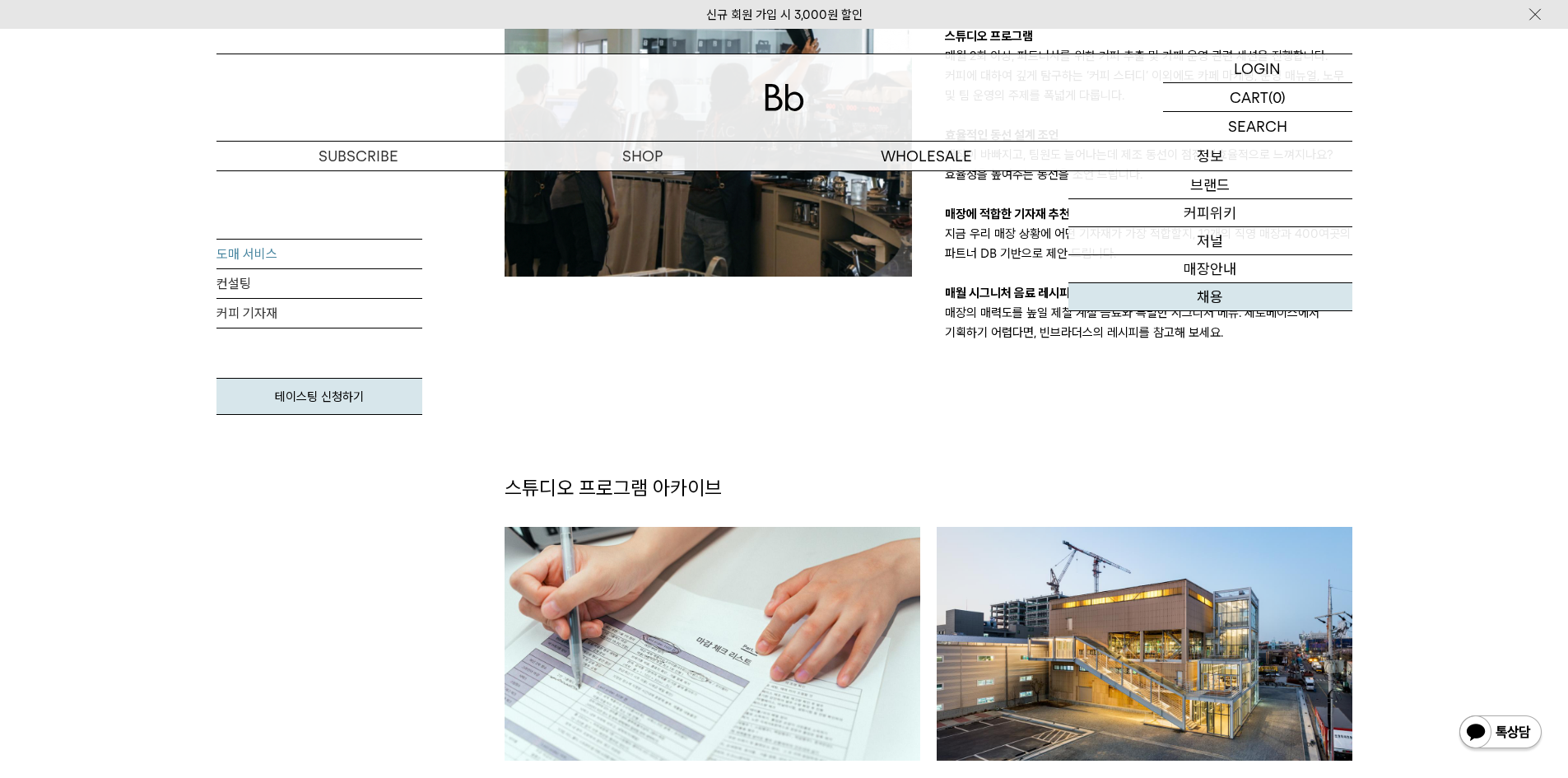
click at [1211, 284] on link "채용" at bounding box center [1211, 297] width 284 height 28
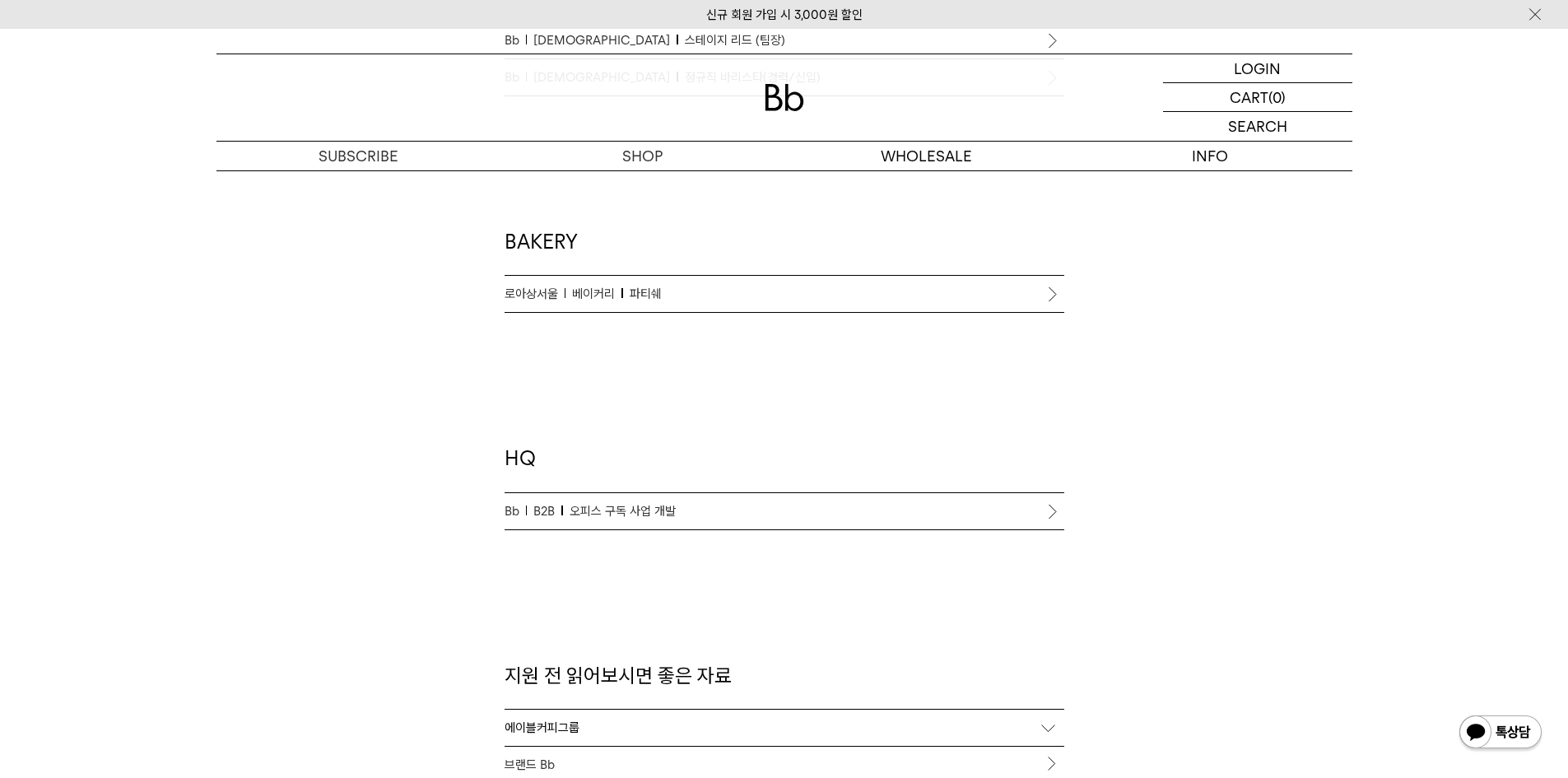
scroll to position [1317, 0]
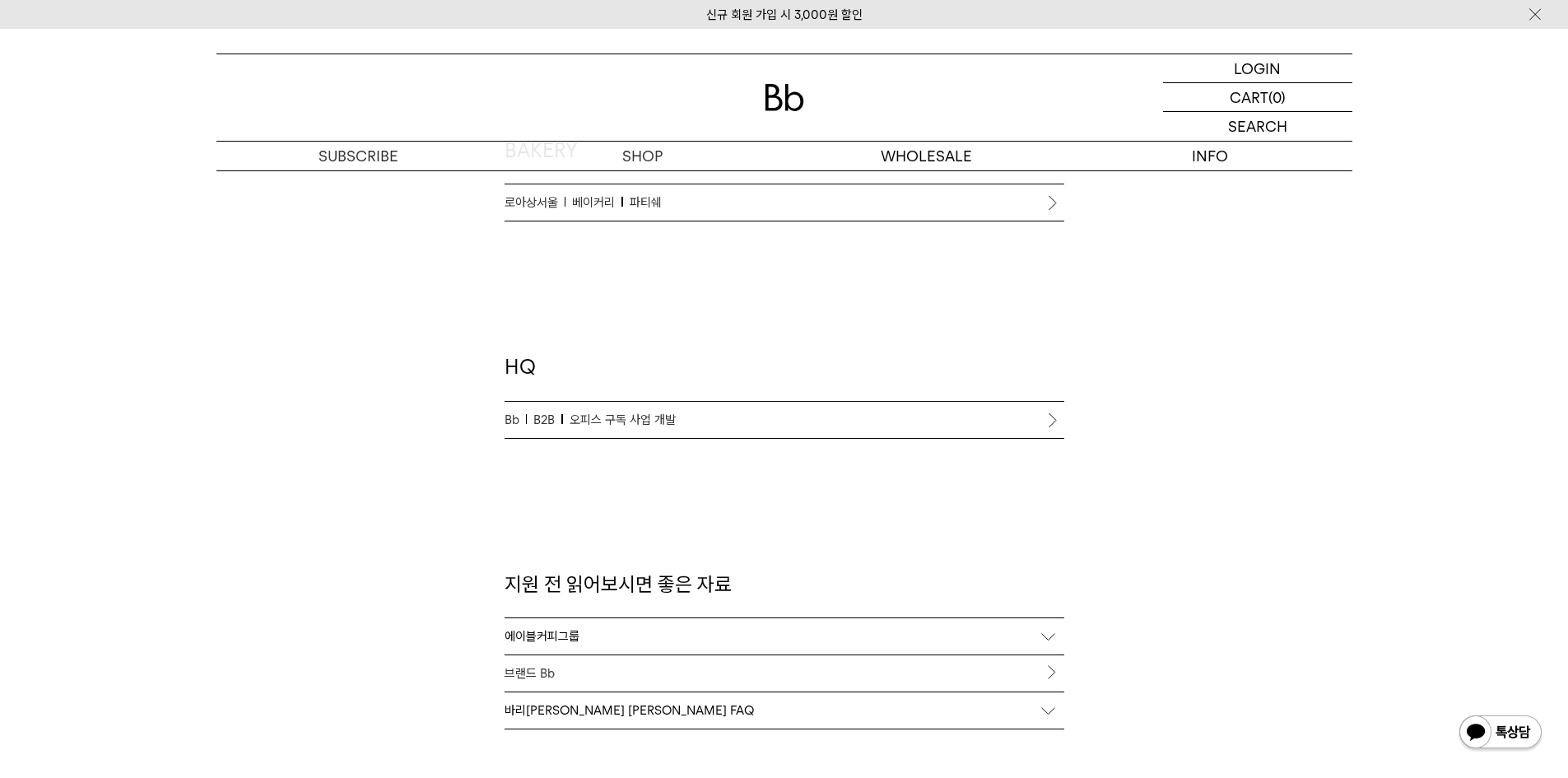
click at [714, 408] on link "Bb B2B 오피스 구독 사업 개발" at bounding box center [785, 420] width 560 height 36
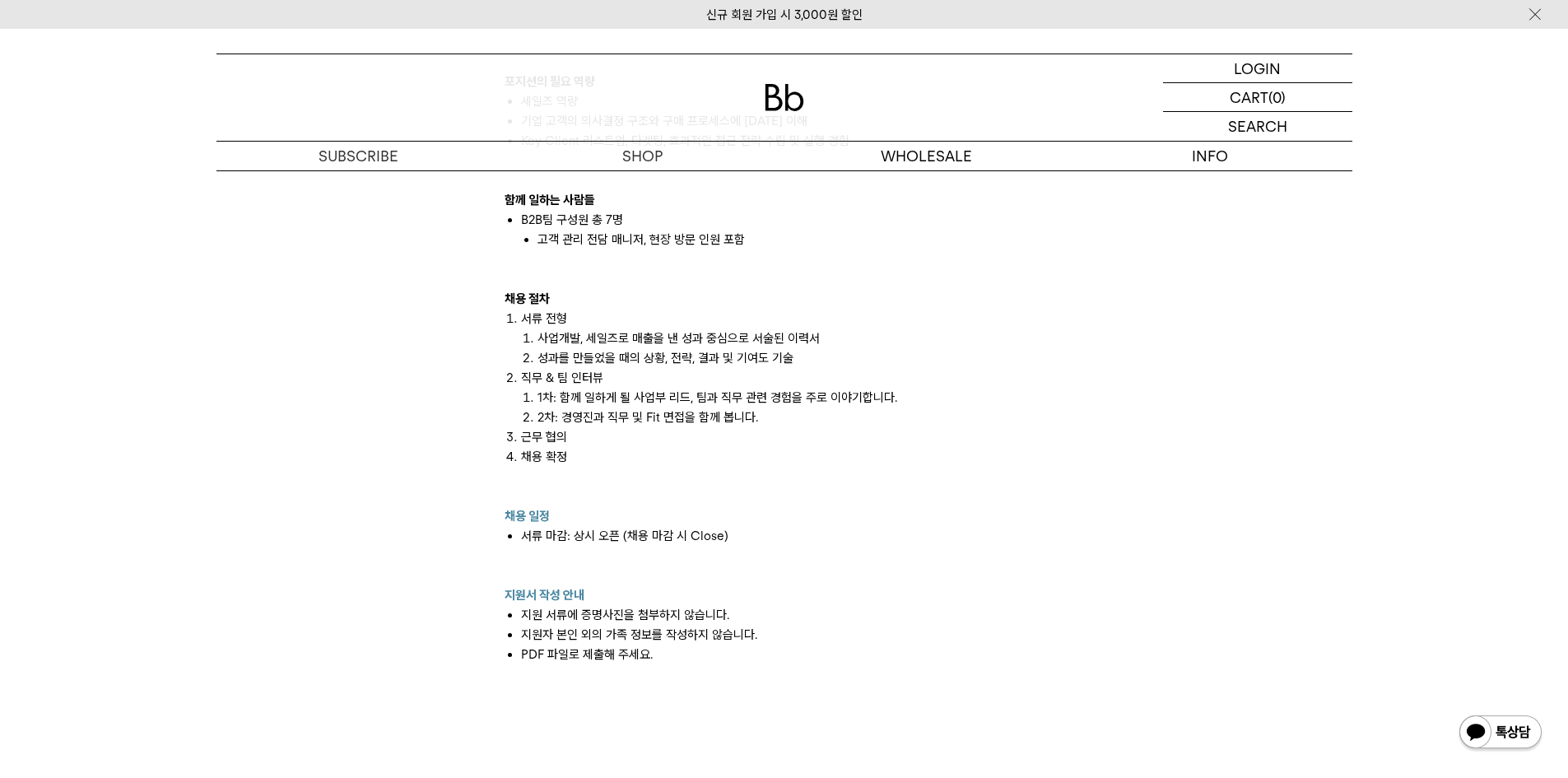
scroll to position [1399, 0]
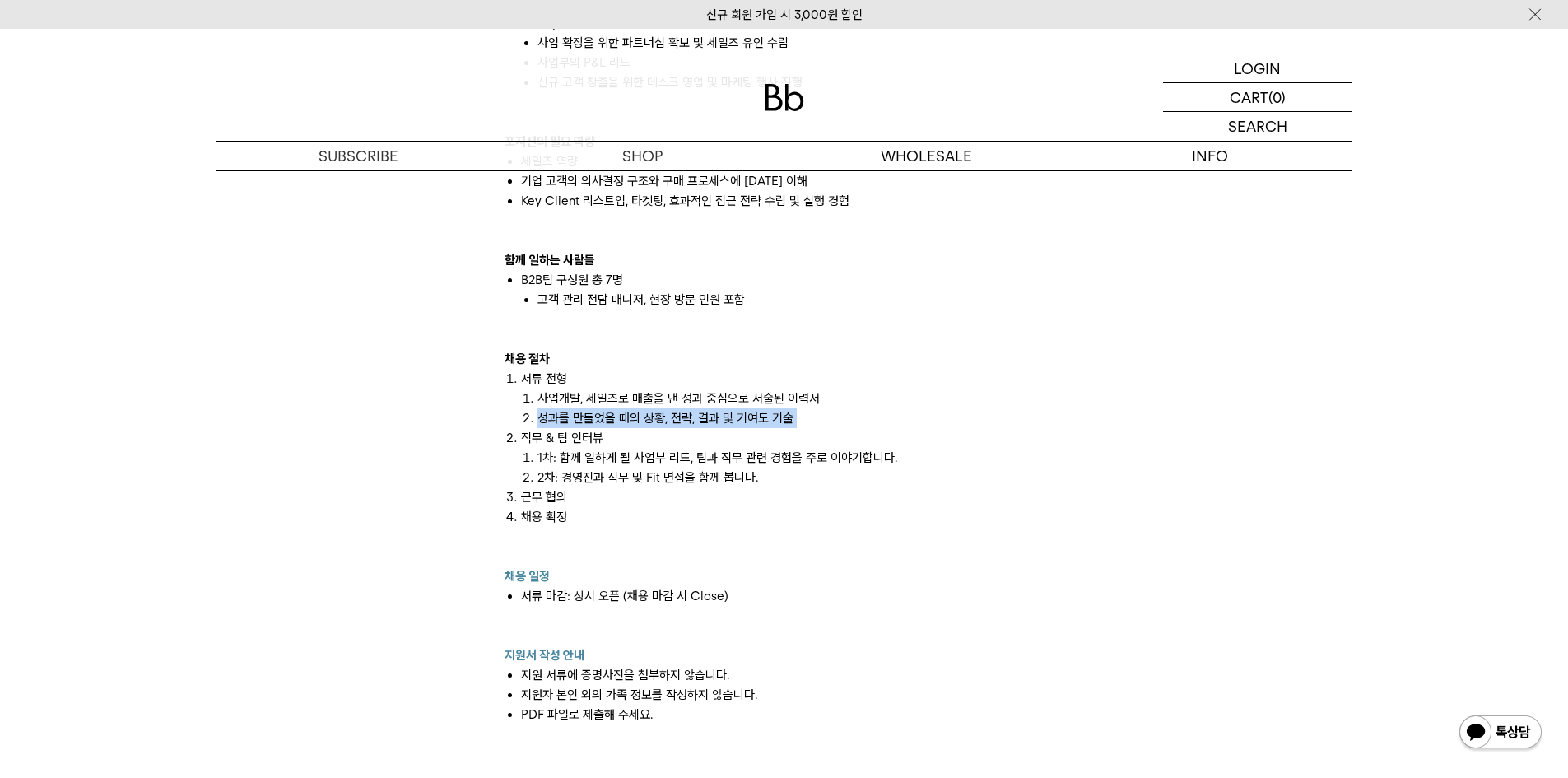
drag, startPoint x: 531, startPoint y: 407, endPoint x: 701, endPoint y: 441, distance: 173.4
click at [701, 440] on ol "서류 전형 사업개발, 세일즈로 매출을 낸 성과 중심으로 서술된 이력서 성과를 만들었을 때의 상황, 전략, 결과 및 기여도 기술 직무 & 팀 인…" at bounding box center [785, 467] width 560 height 198
click at [701, 479] on li "2차: 경영진과 직무 및 Fit 면접을 함께 봅니다." at bounding box center [800, 476] width 527 height 20
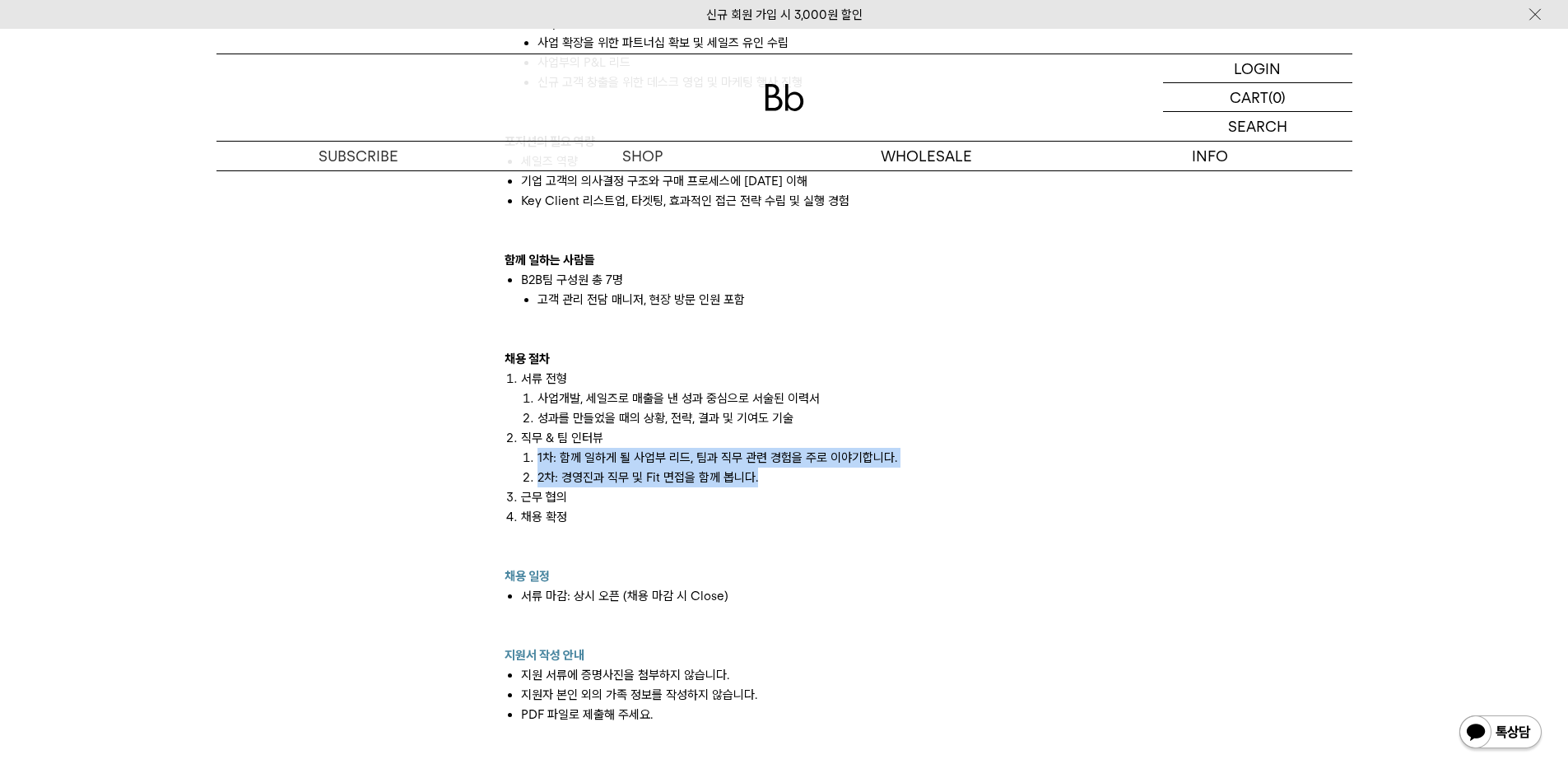
drag, startPoint x: 524, startPoint y: 457, endPoint x: 759, endPoint y: 471, distance: 235.4
click at [759, 471] on ol "1차: 함께 일하게 될 사업부 리드, 팀과 직무 관련 경험을 주로 이야기합니다. 2차: 경영진과 직무 및 Fit 면접을 함께 봅니다." at bounding box center [793, 468] width 544 height 40
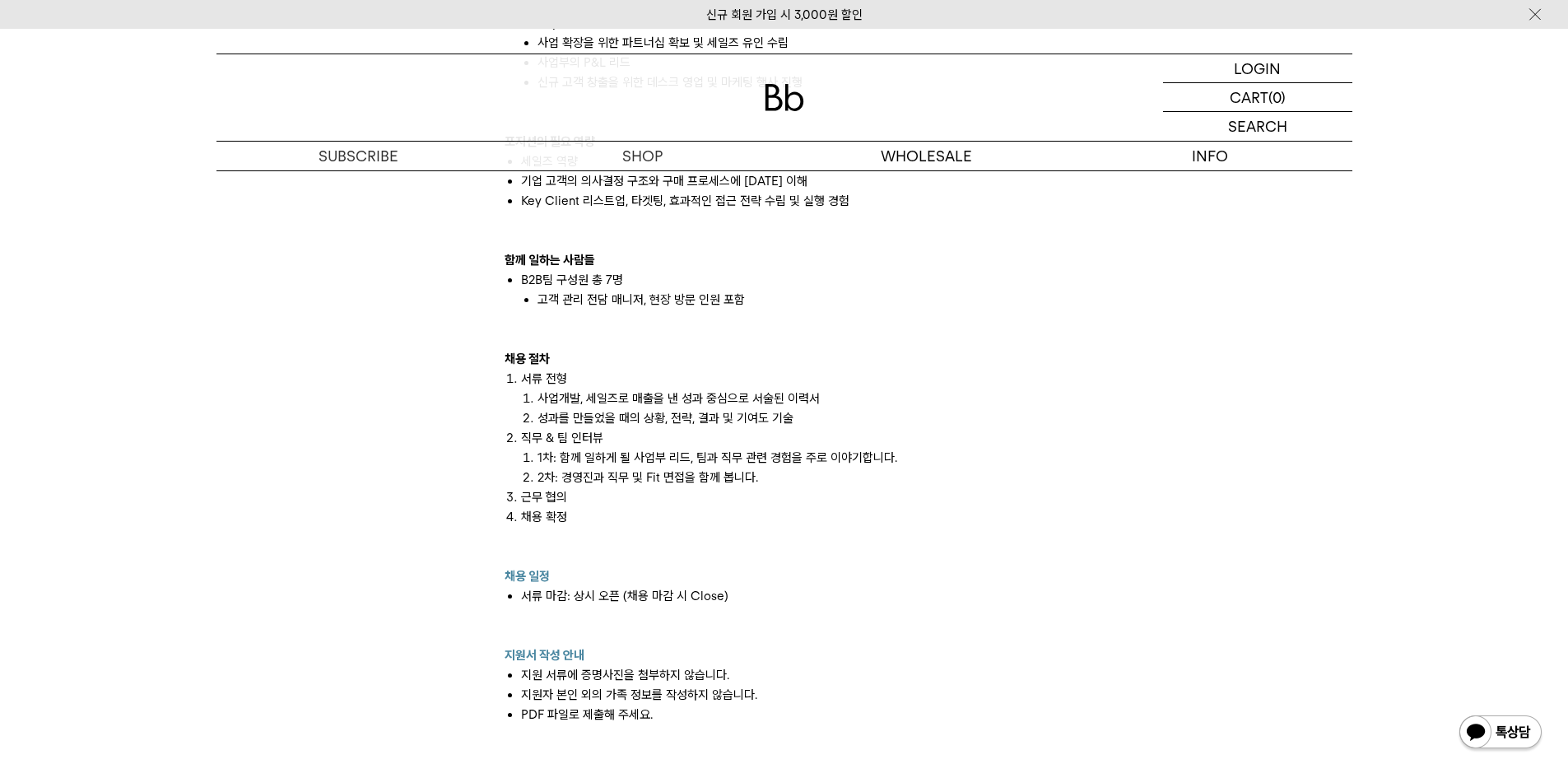
click at [810, 515] on li "채용 확정" at bounding box center [793, 536] width 544 height 60
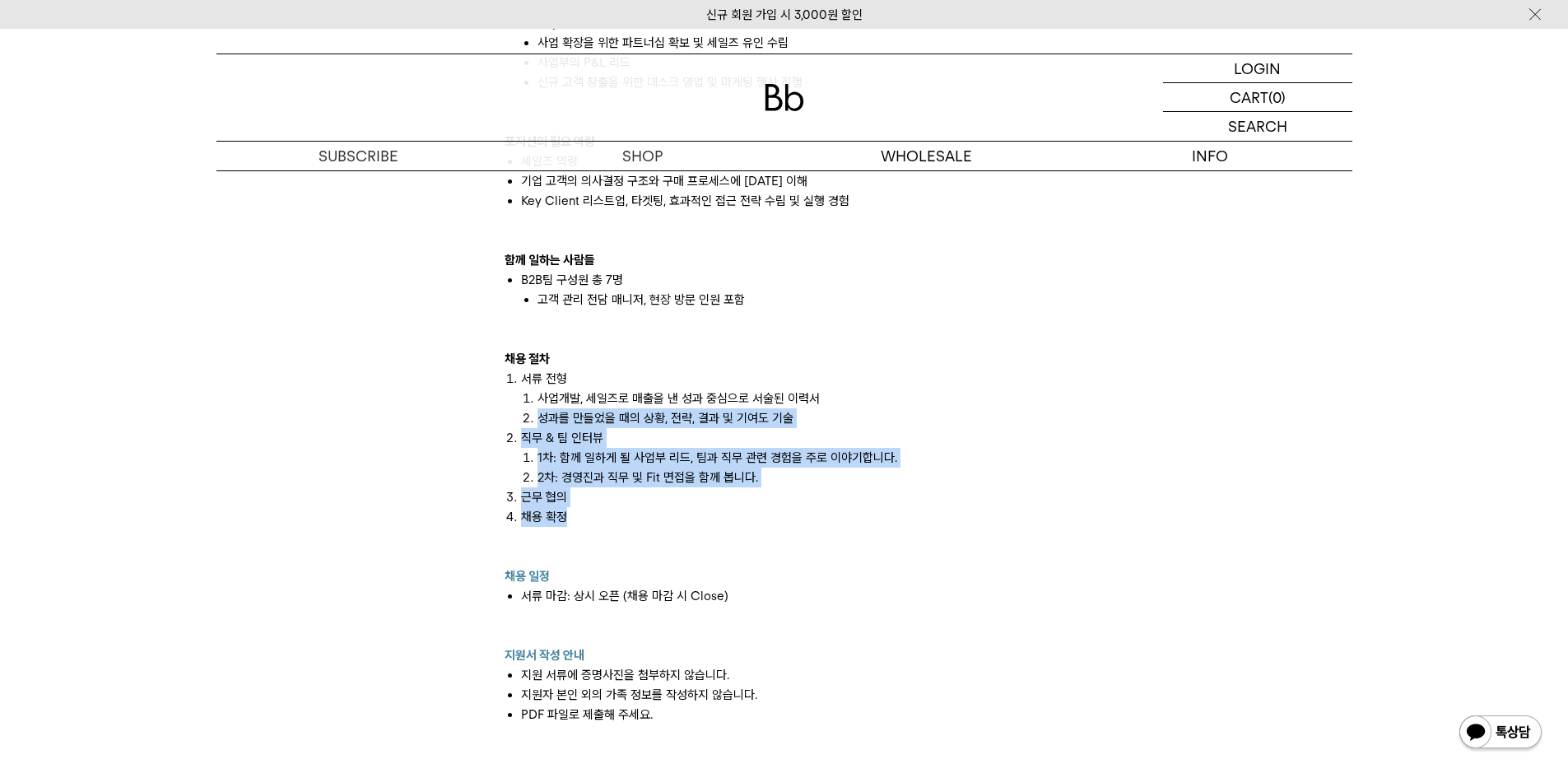
drag, startPoint x: 671, startPoint y: 519, endPoint x: 597, endPoint y: 456, distance: 97.2
click at [505, 423] on ol "서류 전형 사업개발, 세일즈로 매출을 낸 성과 중심으로 서술된 이력서 성과를 만들었을 때의 상황, 전략, 결과 및 기여도 기술 직무 & 팀 인…" at bounding box center [785, 467] width 560 height 198
click at [687, 495] on li "근무 협의" at bounding box center [793, 496] width 544 height 20
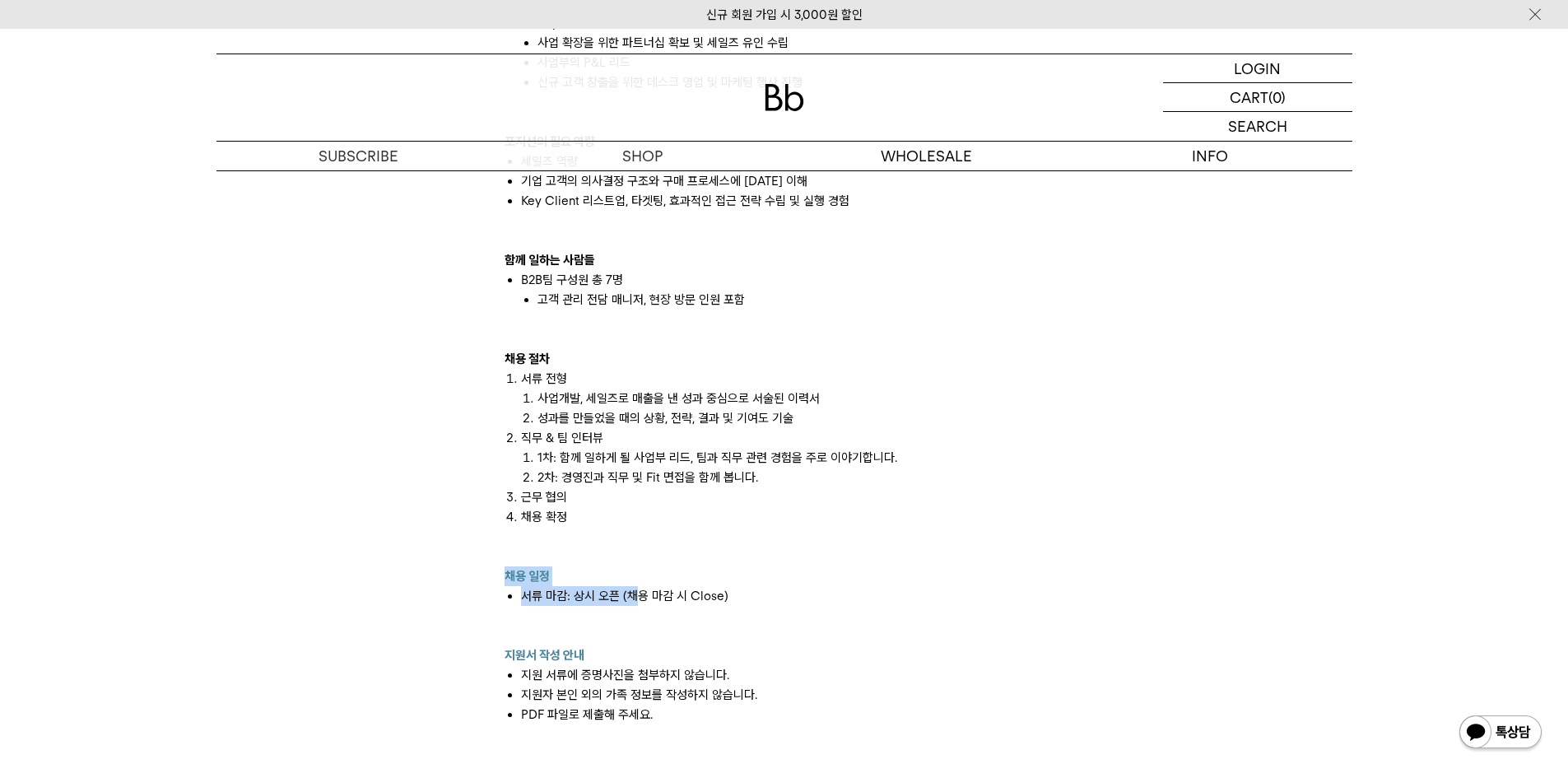
drag, startPoint x: 487, startPoint y: 584, endPoint x: 766, endPoint y: 614, distance: 280.6
click at [800, 620] on div at bounding box center [785, 615] width 560 height 20
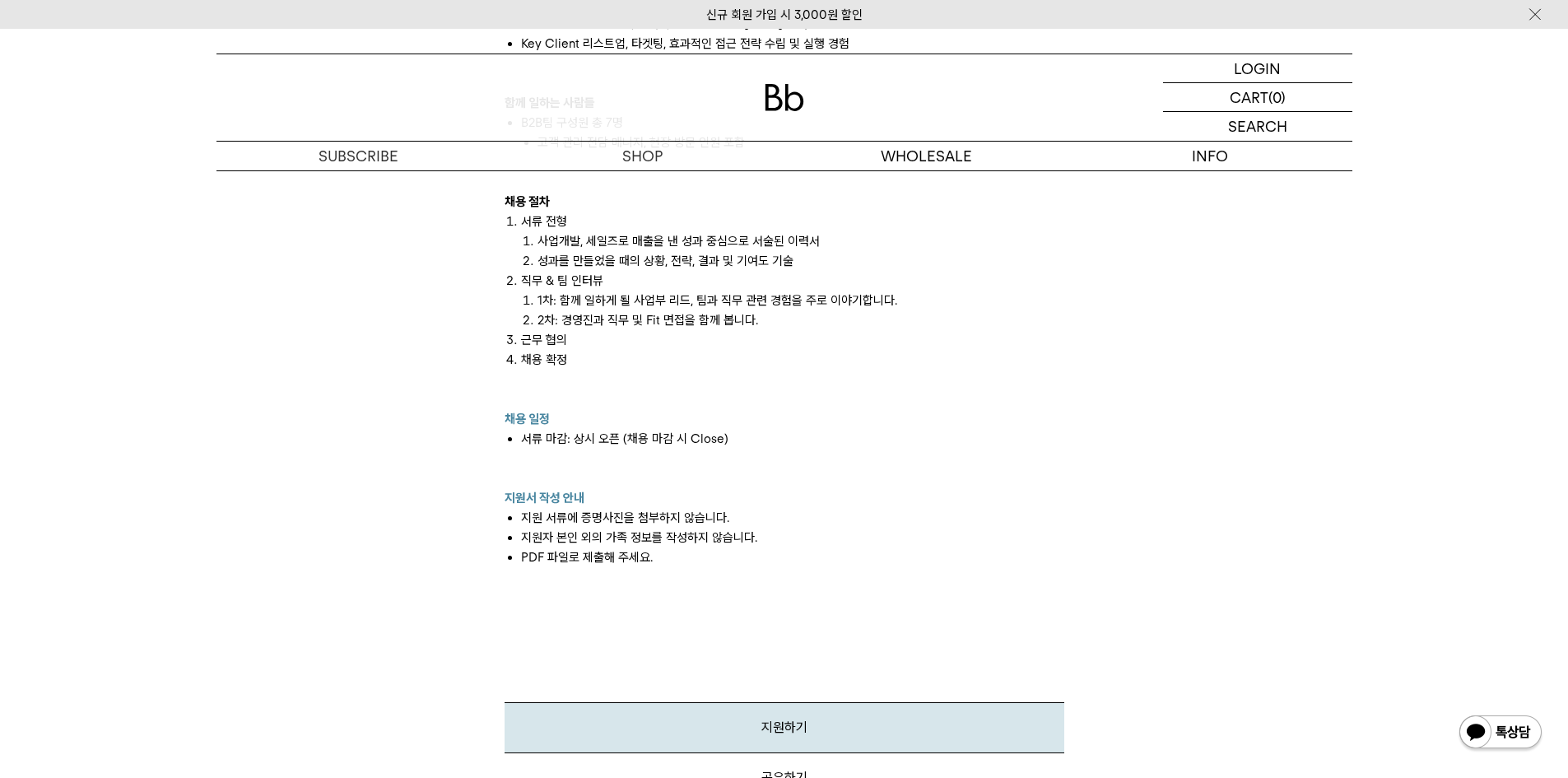
scroll to position [1564, 0]
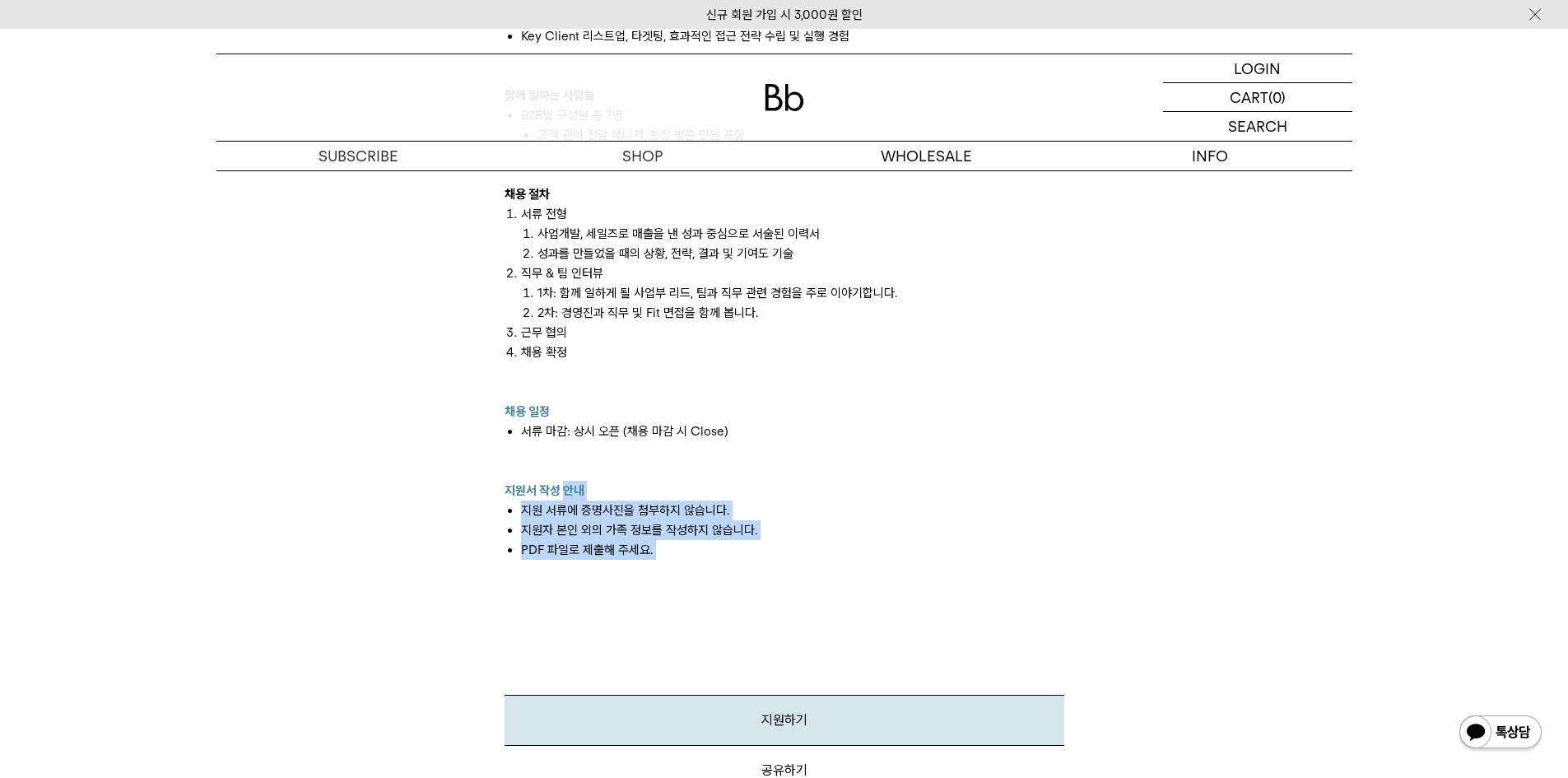
drag, startPoint x: 740, startPoint y: 546, endPoint x: 549, endPoint y: 491, distance: 198.8
click at [780, 543] on li "PDF 파일로 제출해 주세요." at bounding box center [793, 560] width 544 height 40
click at [550, 549] on li "PDF 파일로 제출해 주세요." at bounding box center [793, 560] width 544 height 40
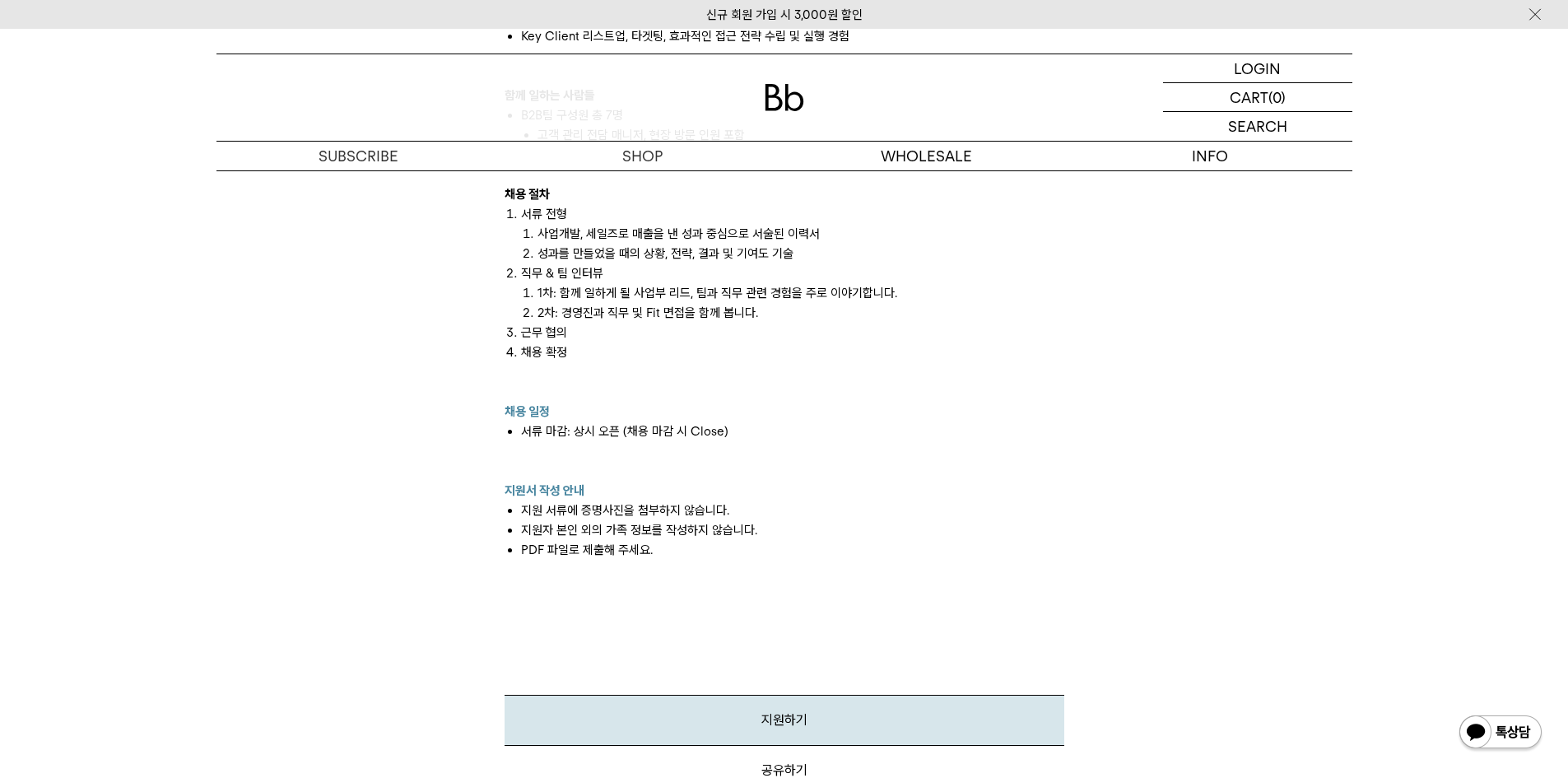
click at [740, 590] on div "빈브라더스의 B2B팀은 원두를 사용하는 사업자 대상으로 다양한 비즈니스를 하고 있습니다. 도매 원두 납품: 카페, F&B, 호텔 사업자 대상으…" at bounding box center [784, 94] width 576 height 1400
drag, startPoint x: 513, startPoint y: 527, endPoint x: 740, endPoint y: 545, distance: 227.7
click at [740, 545] on ul "지원 서류에 증명사진을 첨부하지 않습니다. 지원자 본인 외의 가족 정보를 작성하지 않습니다. PDF 파일로 제출해 주세요." at bounding box center [785, 540] width 560 height 79
click at [761, 570] on li "PDF 파일로 제출해 주세요." at bounding box center [793, 560] width 544 height 40
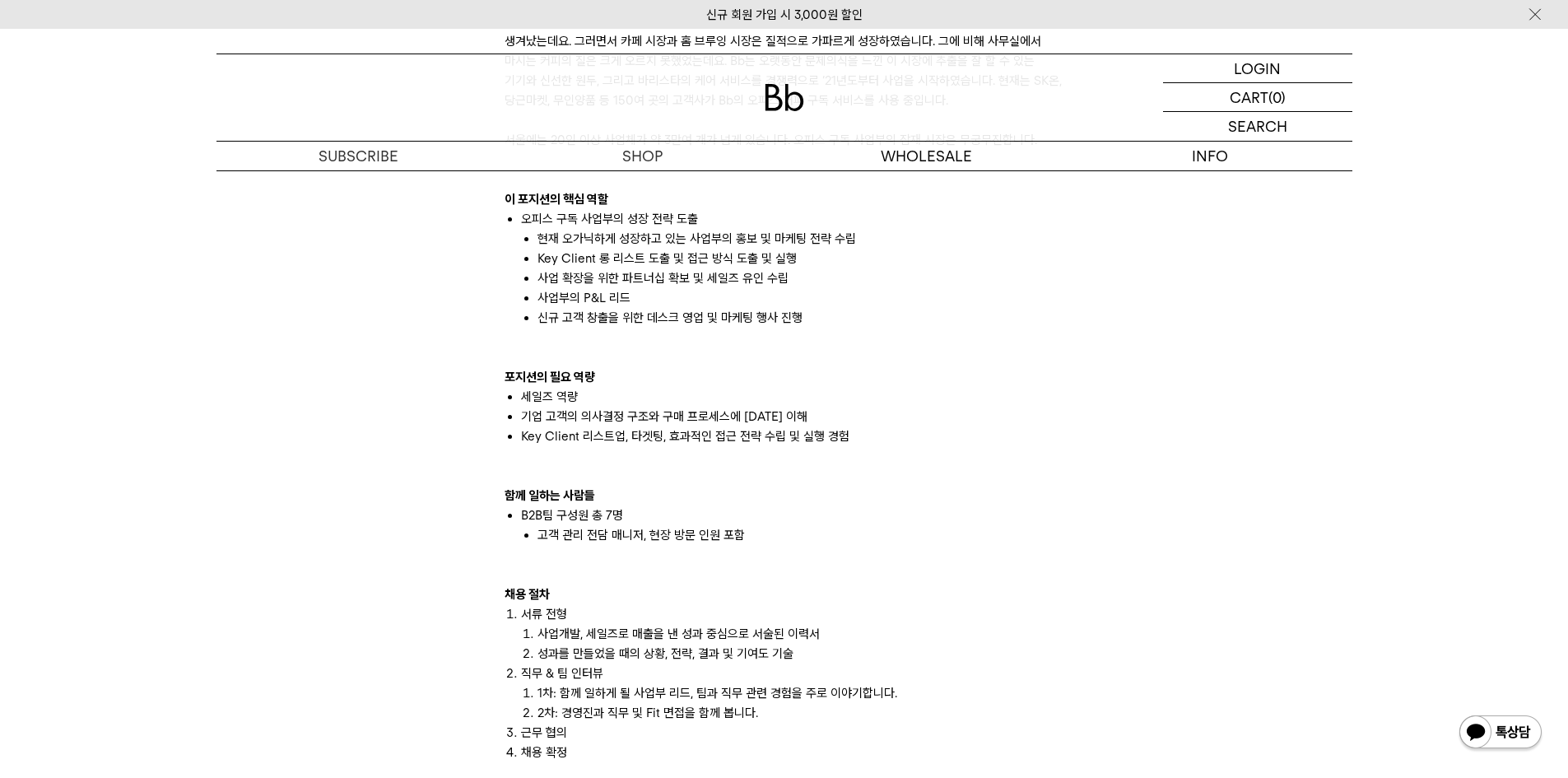
scroll to position [1152, 0]
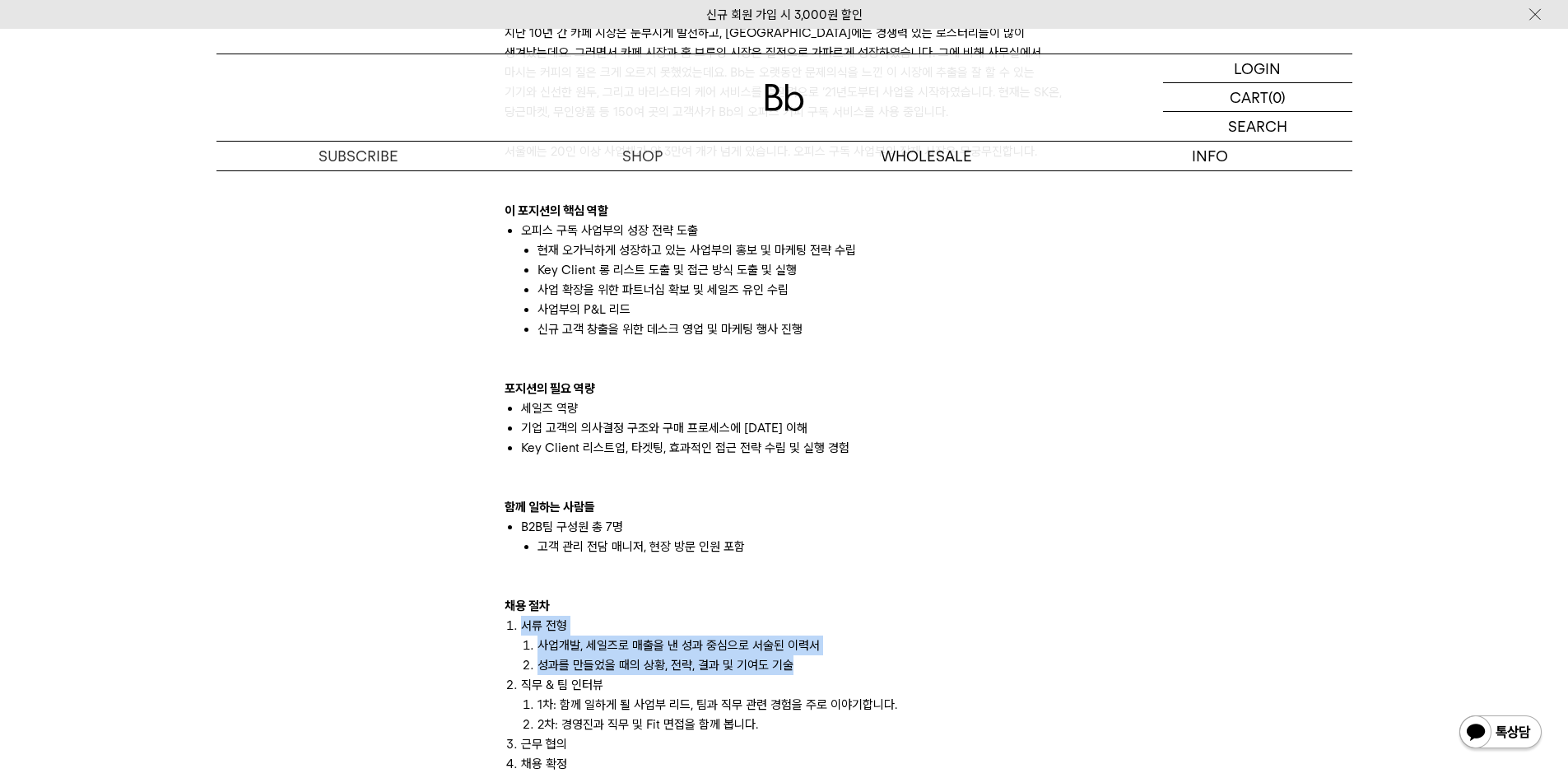
drag, startPoint x: 518, startPoint y: 626, endPoint x: 795, endPoint y: 669, distance: 280.3
click at [795, 669] on li "서류 전형 사업개발, 세일즈로 매출을 낸 성과 중심으로 서술된 이력서 성과를 만들었을 때의 상황, 전략, 결과 및 기여도 기술" at bounding box center [793, 645] width 544 height 60
click at [977, 669] on li "성과를 만들었을 때의 상황, 전략, 결과 및 기여도 기술" at bounding box center [800, 665] width 527 height 20
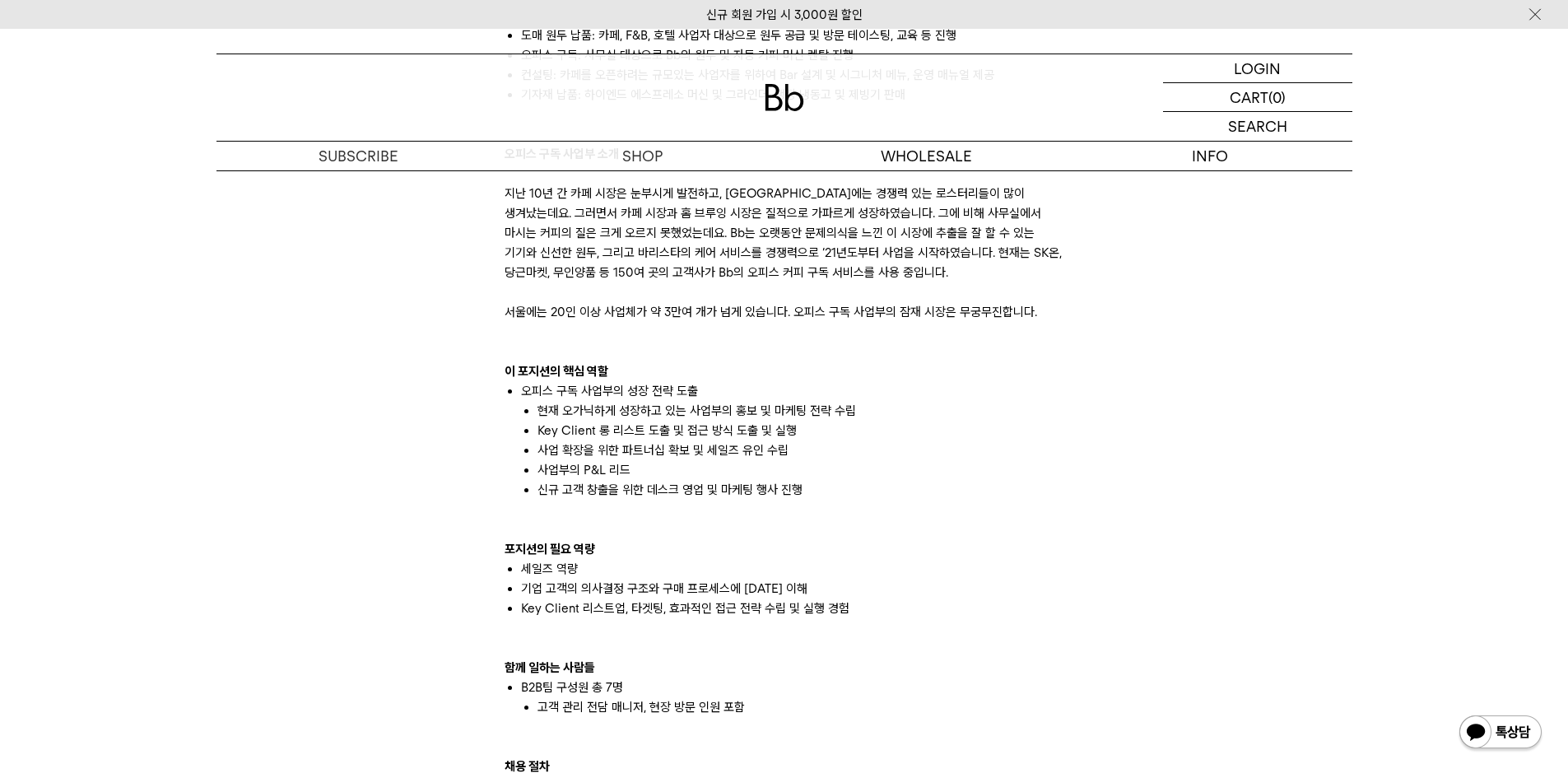
scroll to position [988, 0]
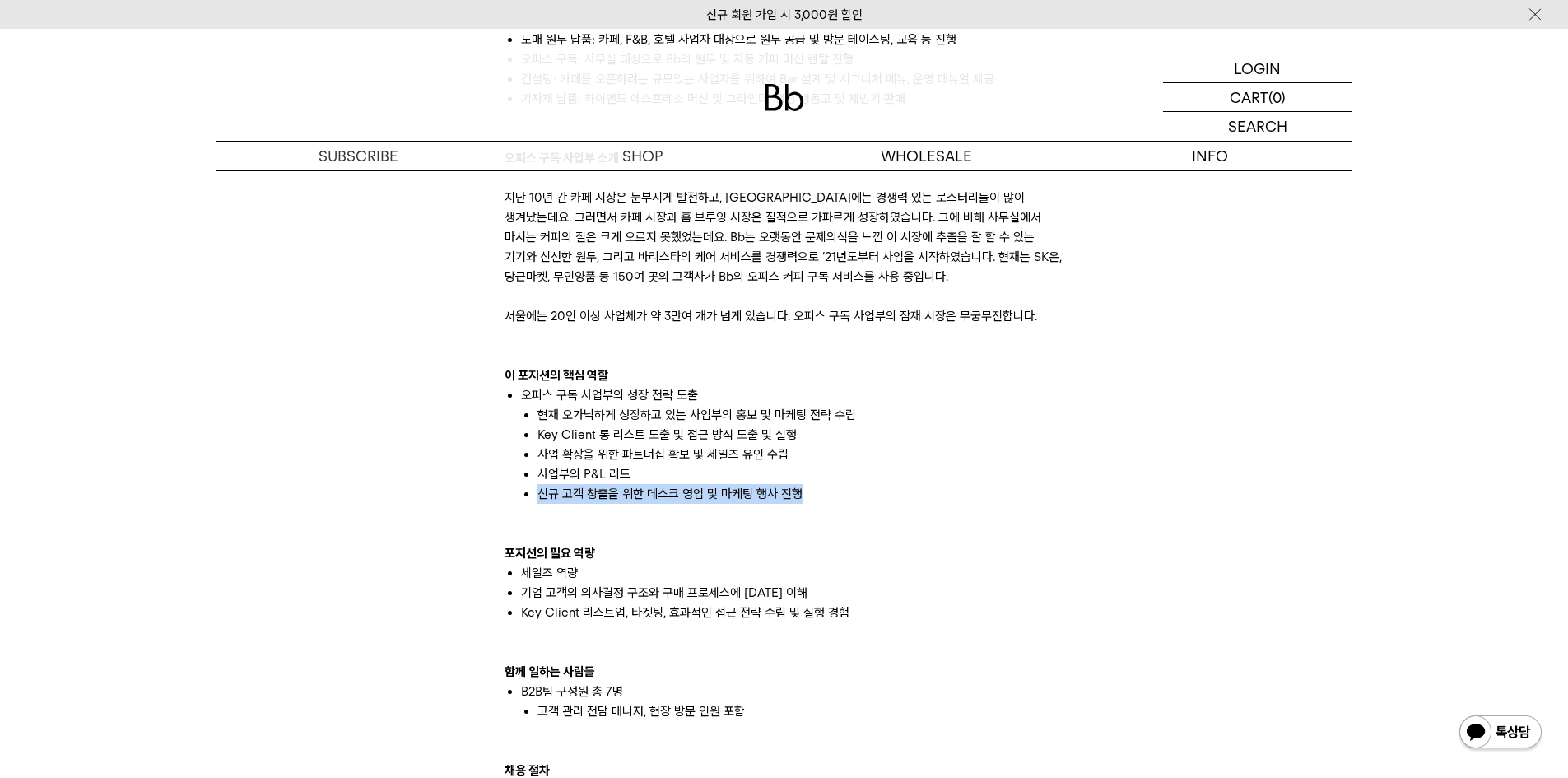
drag, startPoint x: 576, startPoint y: 495, endPoint x: 825, endPoint y: 506, distance: 249.2
click at [825, 506] on div "빈브라더스의 B2B팀은 원두를 사용하는 사업자 대상으로 다양한 비즈니스를 하고 있습니다. 도매 원두 납품: 카페, F&B, 호텔 사업자 대상으…" at bounding box center [785, 562] width 560 height 1184
click at [950, 516] on p at bounding box center [785, 513] width 560 height 20
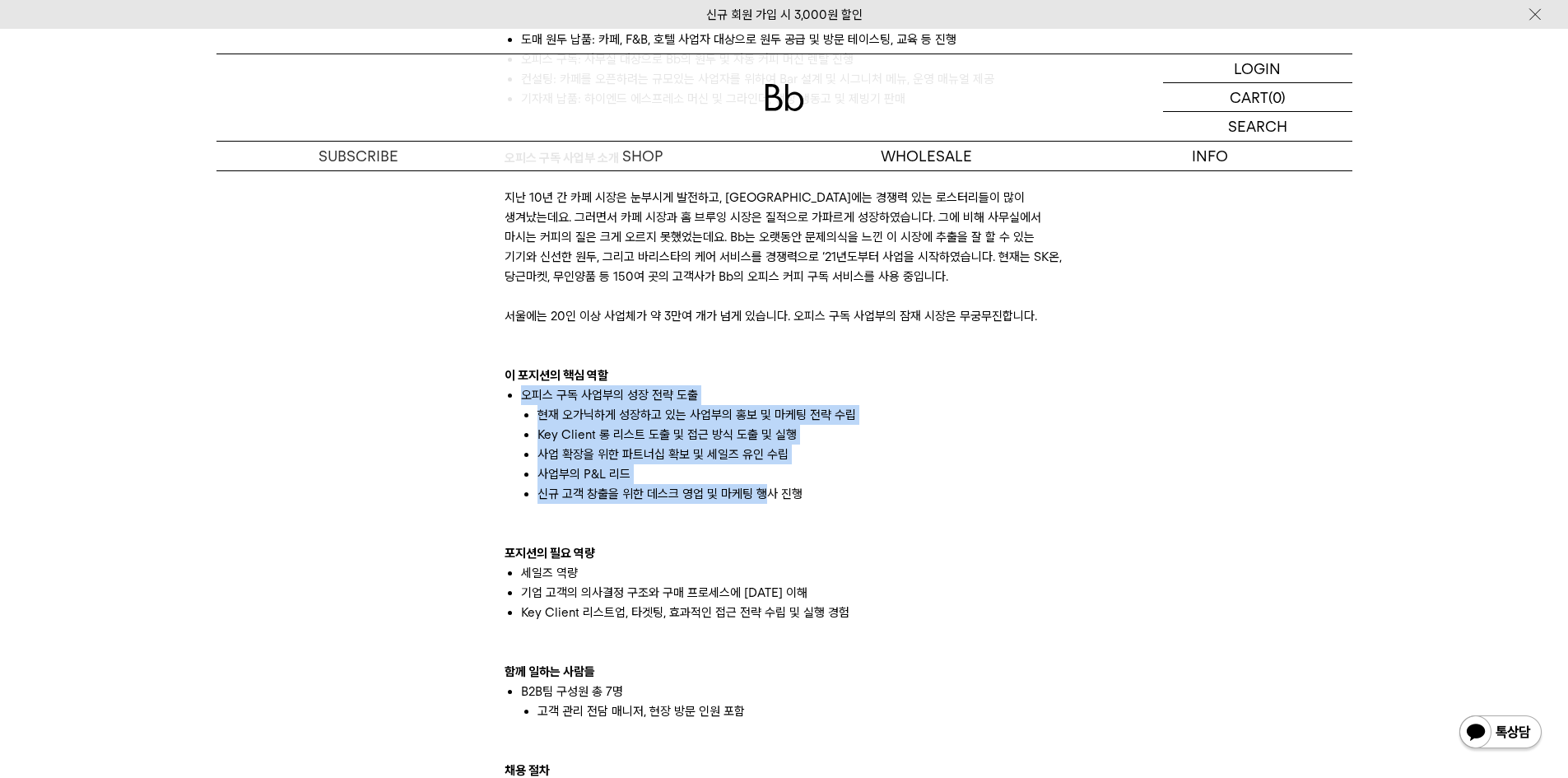
drag, startPoint x: 515, startPoint y: 400, endPoint x: 758, endPoint y: 502, distance: 263.5
click at [758, 502] on ul "오피스 구독 사업부의 성장 전략 도출 현재 오가닉하게 성장하고 있는 사업부의 홍보 및 마케팅 전략 수립 Key Client 롱 리스트 도출 및…" at bounding box center [785, 443] width 560 height 118
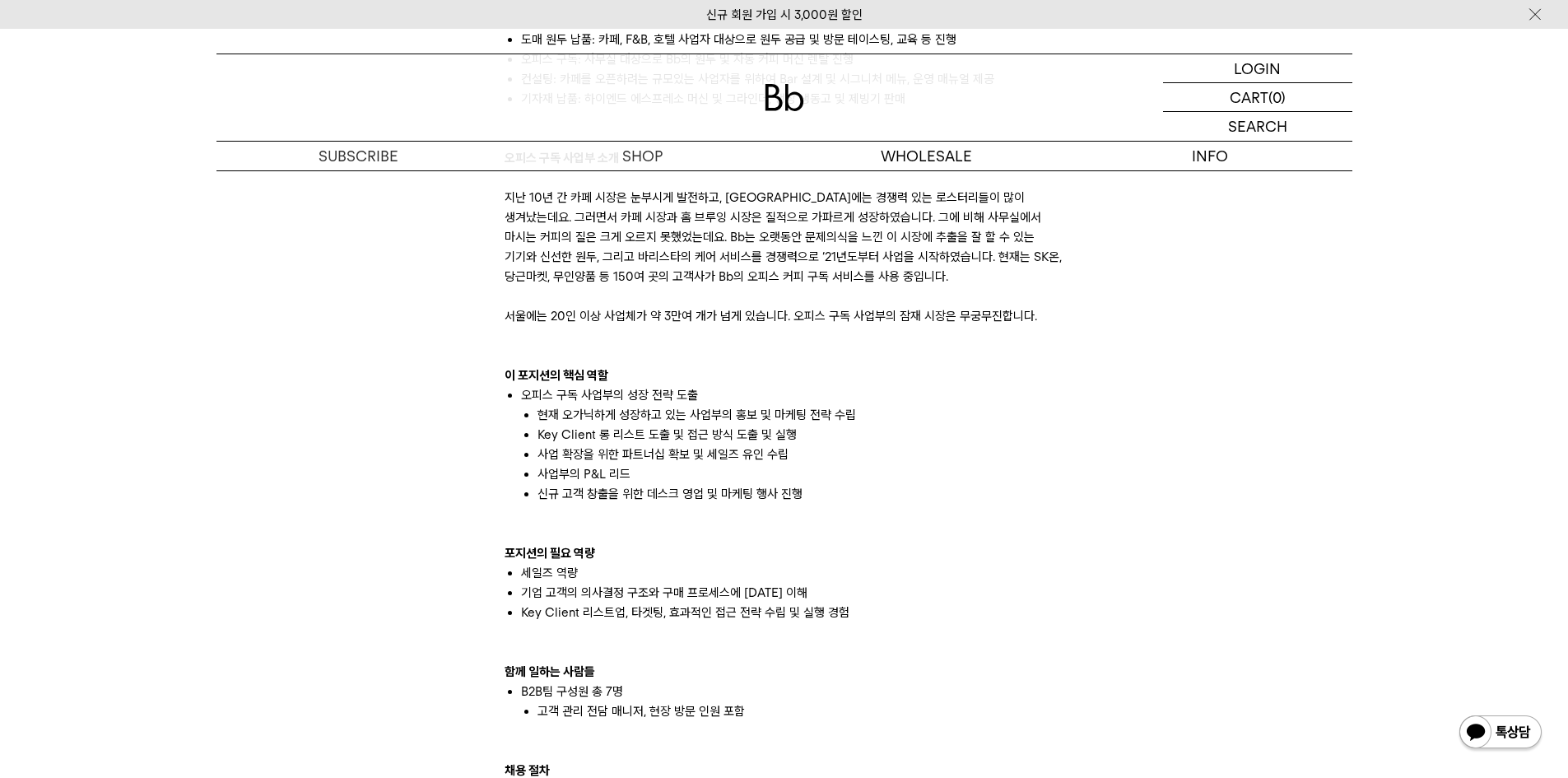
click at [860, 516] on p at bounding box center [785, 513] width 560 height 20
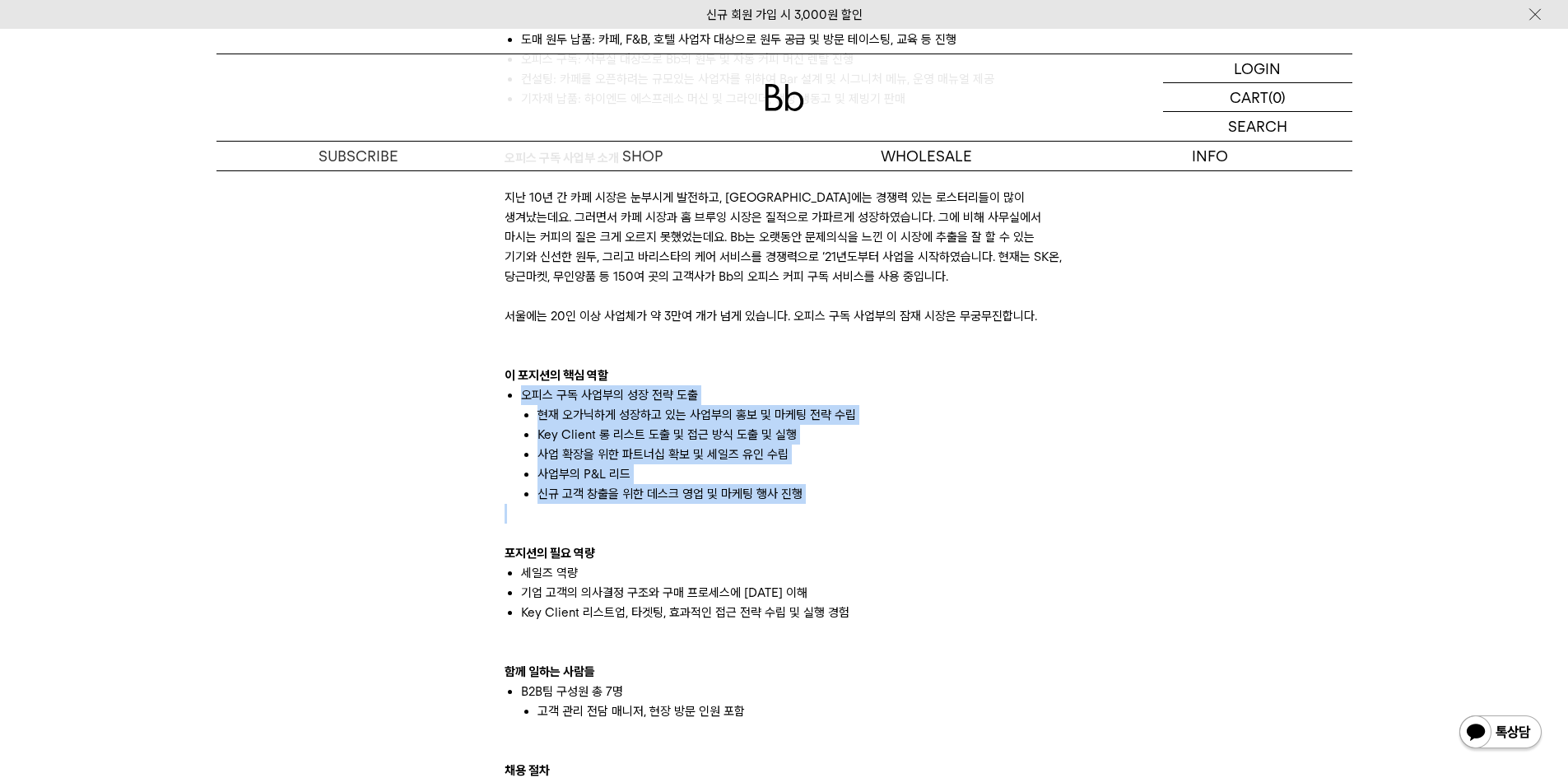
drag, startPoint x: 797, startPoint y: 497, endPoint x: 470, endPoint y: 405, distance: 339.7
click at [471, 393] on div "빈브라더스의 B2B팀은 원두를 사용하는 사업자 대상으로 다양한 비즈니스를 하고 있습니다. 도매 원두 납품: 카페, F&B, 호텔 사업자 대상으…" at bounding box center [784, 376] width 1153 height 1991
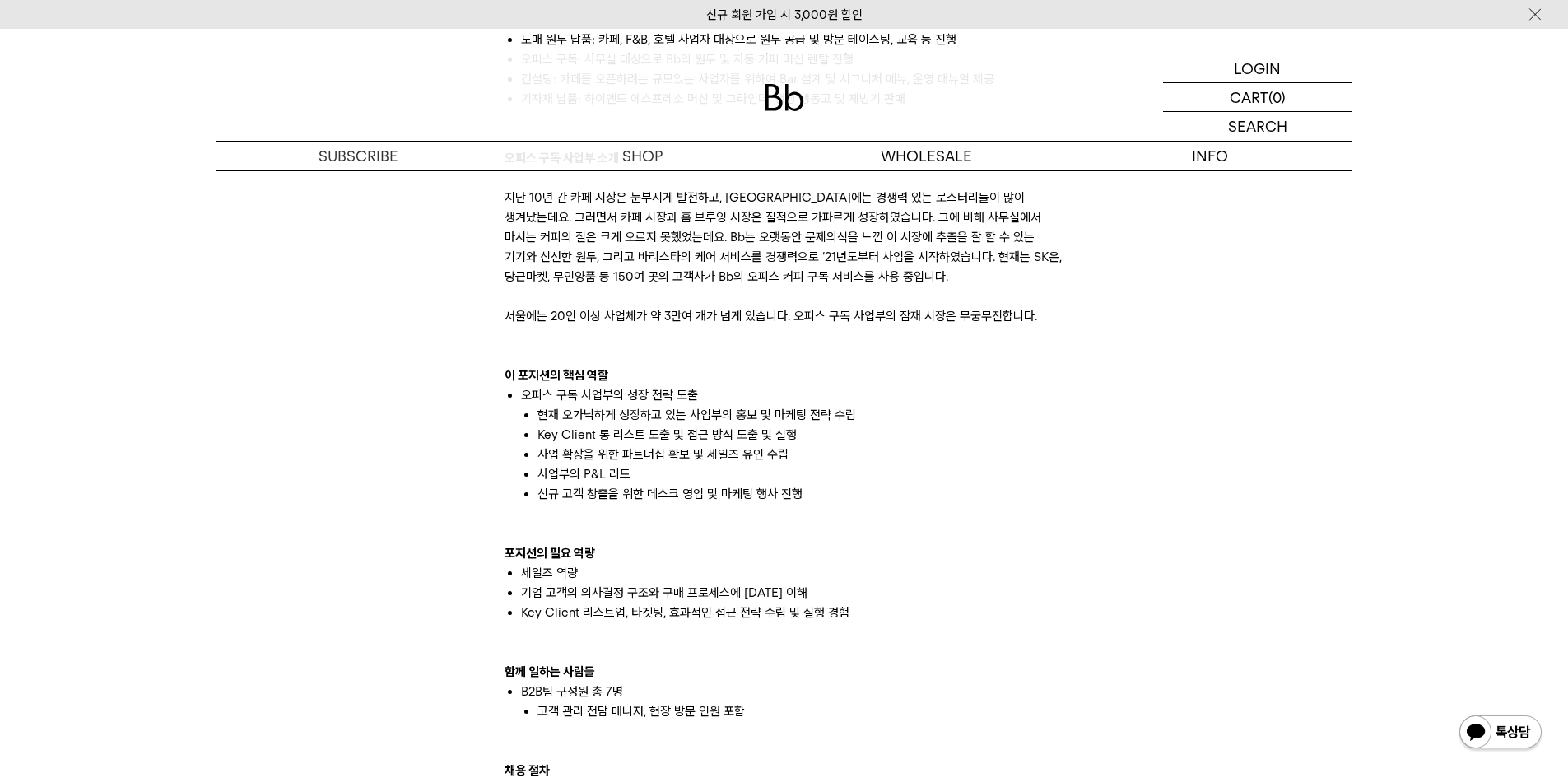
click at [871, 615] on li "Key Client 리스트업, 타겟팅, 효과적인 접근 전략 수립 및 실행 경험" at bounding box center [793, 612] width 544 height 20
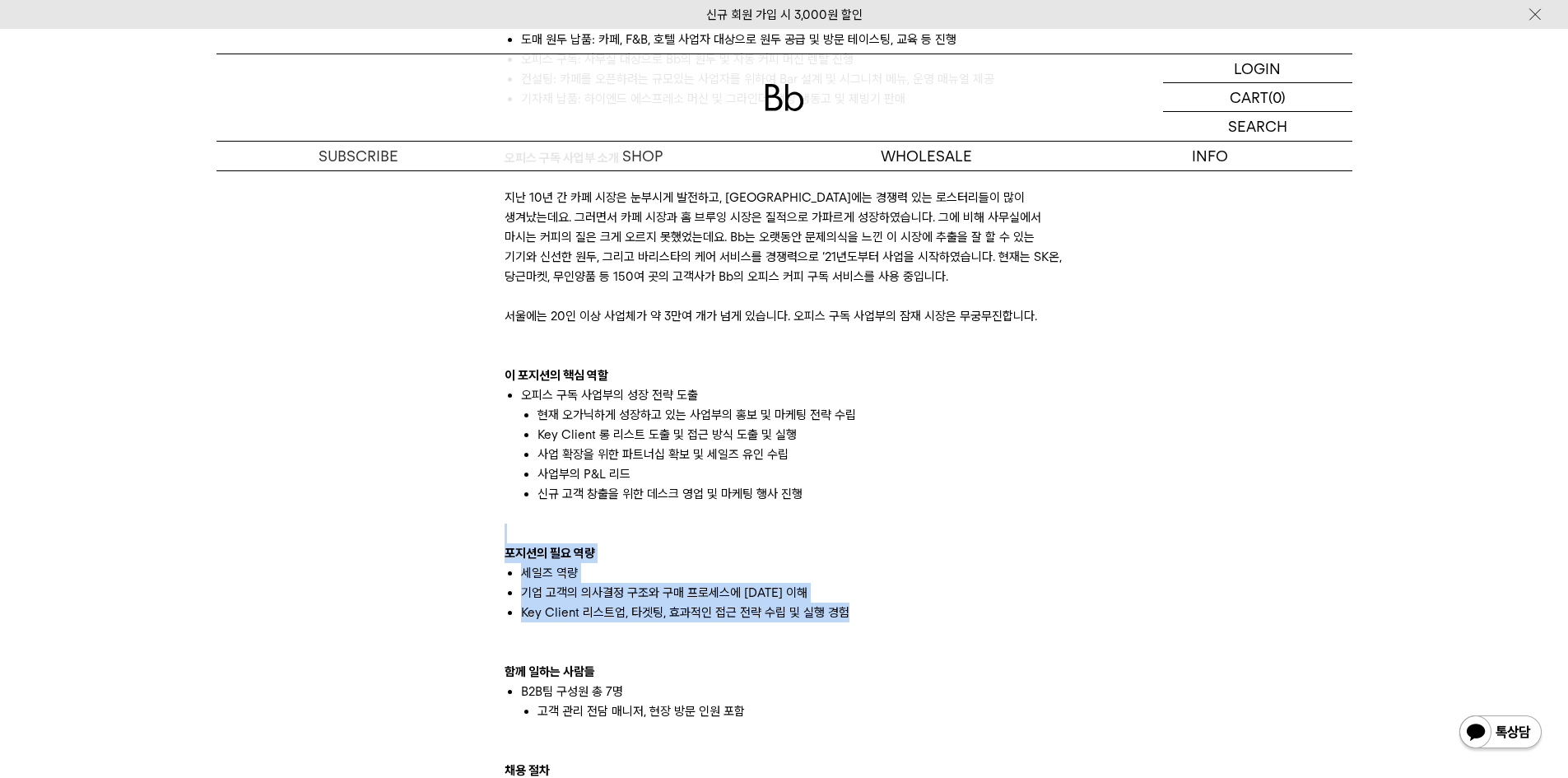
drag, startPoint x: 892, startPoint y: 614, endPoint x: 464, endPoint y: 528, distance: 436.6
click at [464, 528] on div "빈브라더스의 B2B팀은 원두를 사용하는 사업자 대상으로 다양한 비즈니스를 하고 있습니다. 도매 원두 납품: 카페, F&B, 호텔 사업자 대상으…" at bounding box center [784, 376] width 1153 height 1991
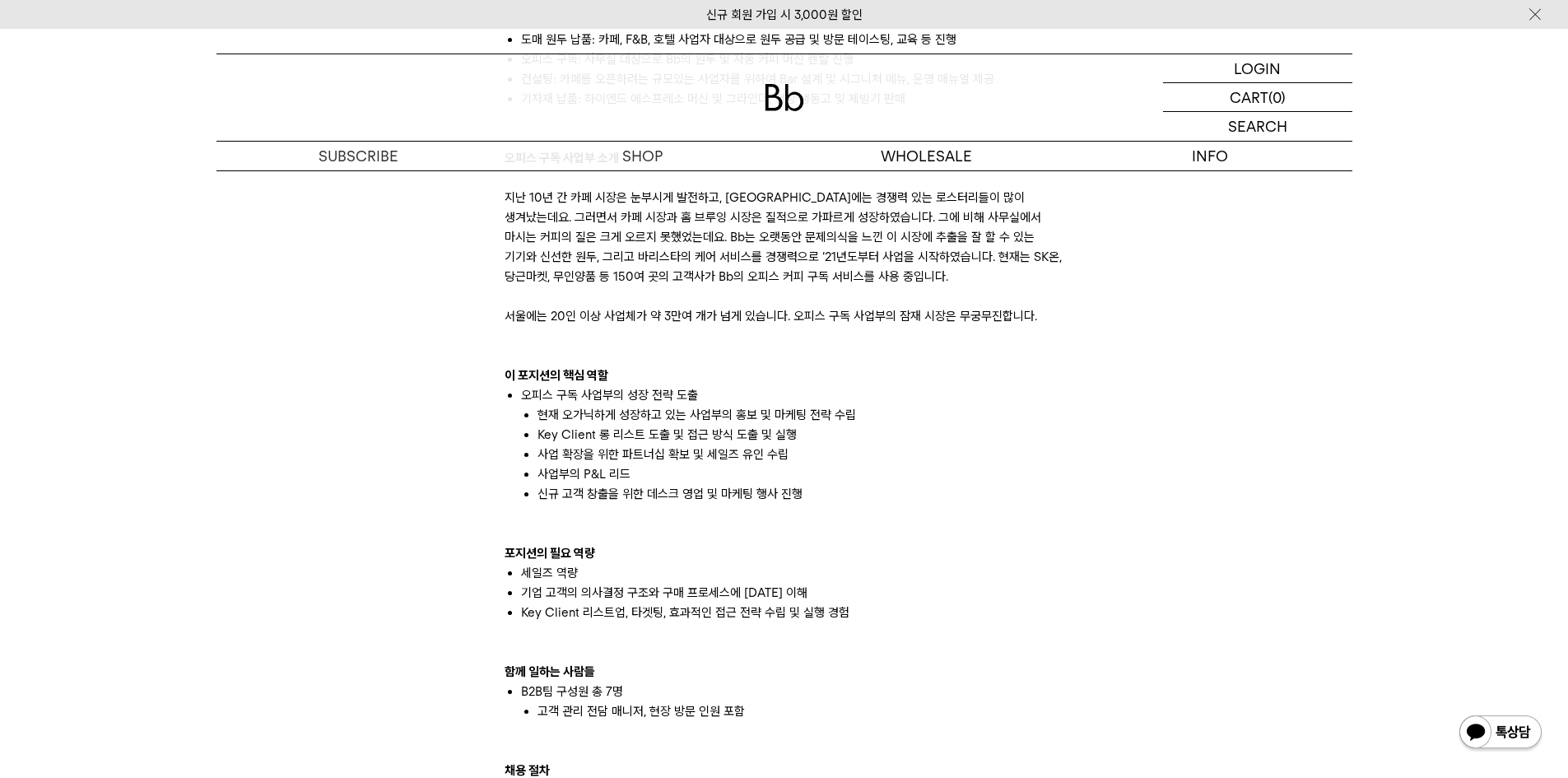
click at [823, 632] on p at bounding box center [785, 631] width 560 height 20
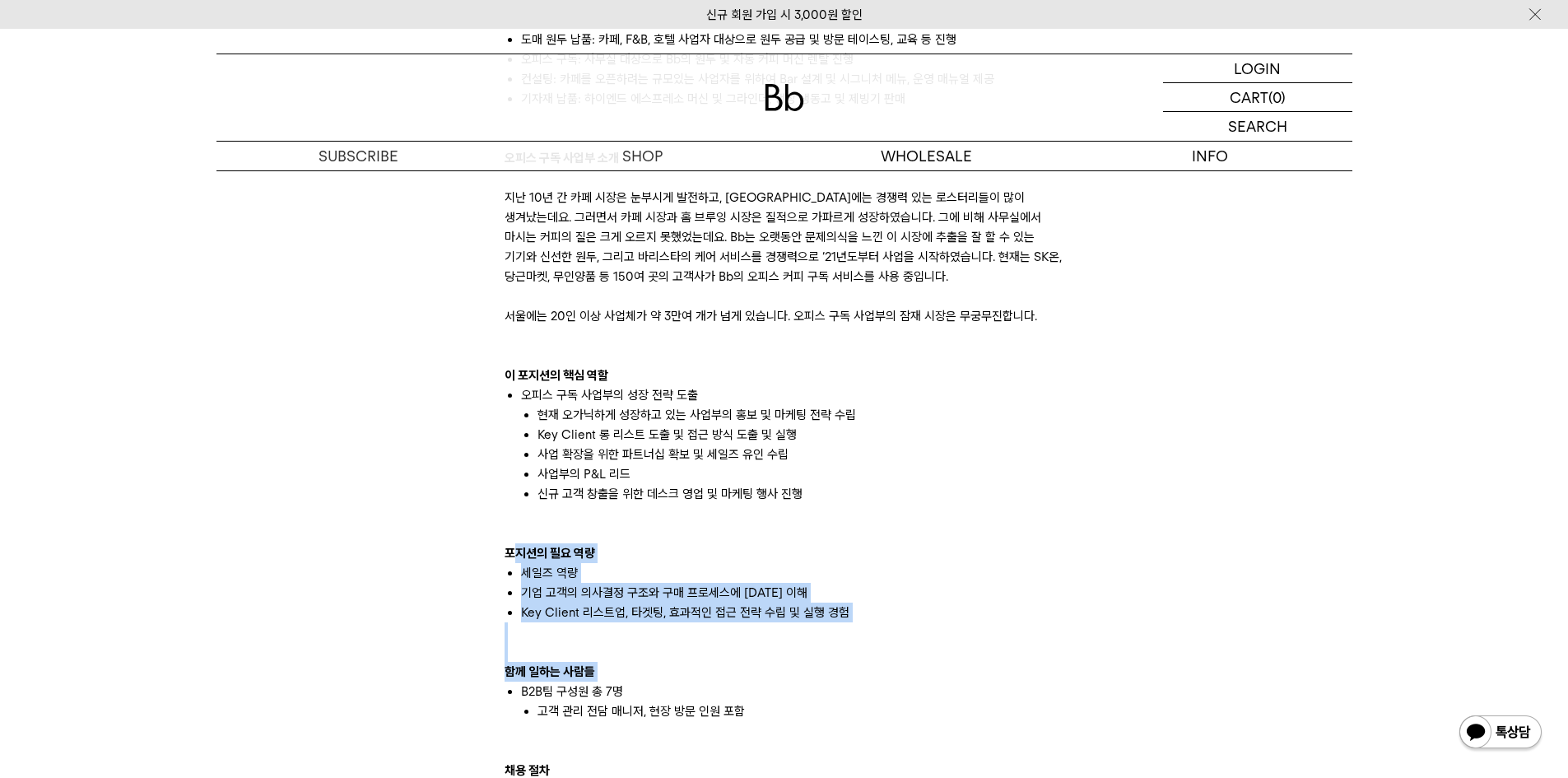
drag, startPoint x: 840, startPoint y: 700, endPoint x: 516, endPoint y: 553, distance: 355.8
click at [516, 553] on div "빈브라더스의 B2B팀은 원두를 사용하는 사업자 대상으로 다양한 비즈니스를 하고 있습니다. 도매 원두 납품: 카페, F&B, 호텔 사업자 대상으…" at bounding box center [785, 562] width 560 height 1184
click at [548, 575] on li "세일즈 역량" at bounding box center [793, 572] width 544 height 20
drag, startPoint x: 526, startPoint y: 573, endPoint x: 892, endPoint y: 613, distance: 368.2
click at [841, 611] on ul "세일즈 역량 기업 고객의 의사결정 구조와 구매 프로세스에 대한 이해 Key Client 리스트업, 타겟팅, 효과적인 접근 전략 수립 및 실행 …" at bounding box center [785, 592] width 560 height 60
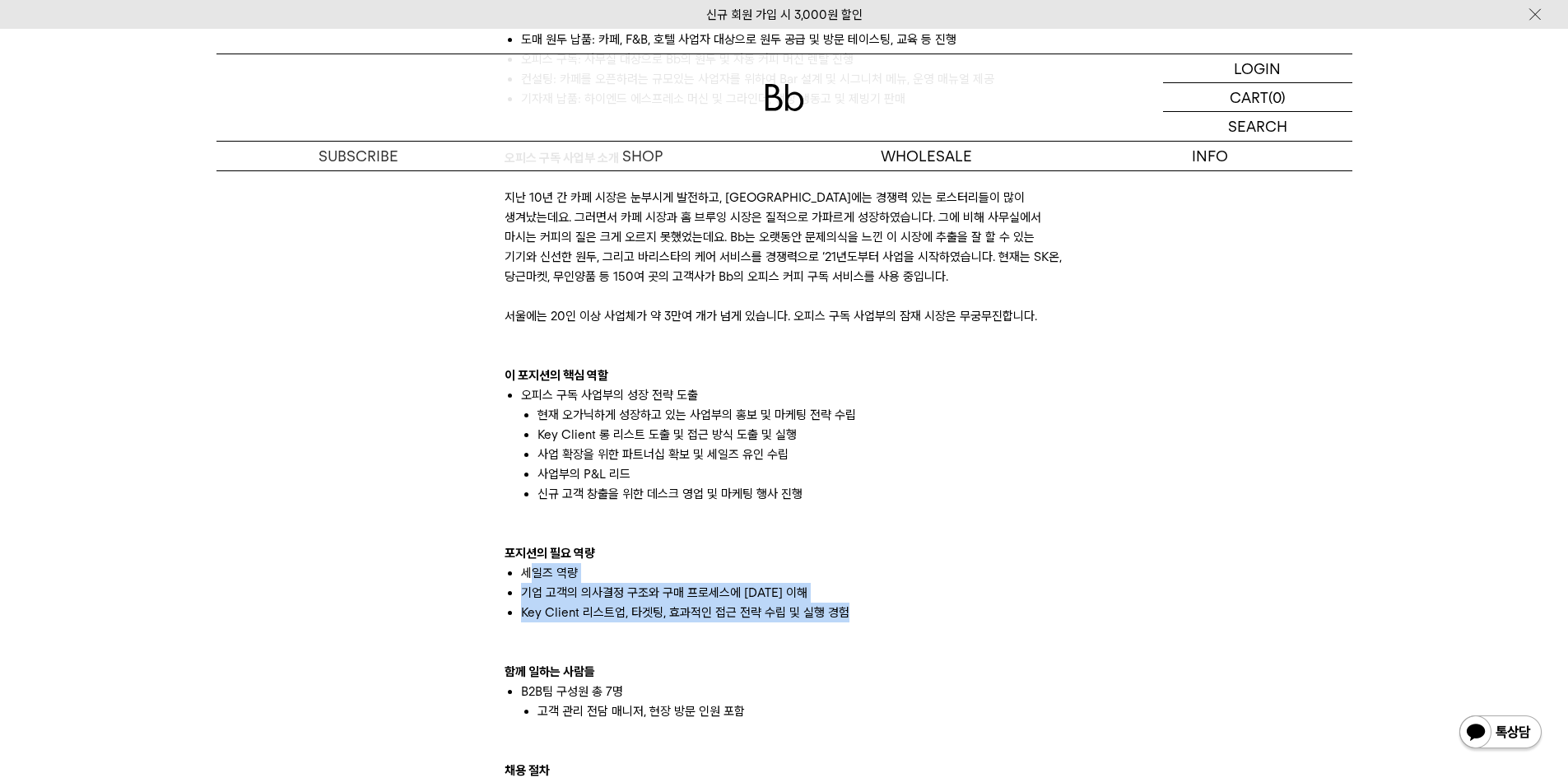
click at [910, 615] on li "Key Client 리스트업, 타겟팅, 효과적인 접근 전략 수립 및 실행 경험" at bounding box center [793, 612] width 544 height 20
drag, startPoint x: 901, startPoint y: 615, endPoint x: 528, endPoint y: 578, distance: 374.8
click at [528, 578] on ul "세일즈 역량 기업 고객의 의사결정 구조와 구매 프로세스에 대한 이해 Key Client 리스트업, 타겟팅, 효과적인 접근 전략 수립 및 실행 …" at bounding box center [785, 592] width 560 height 60
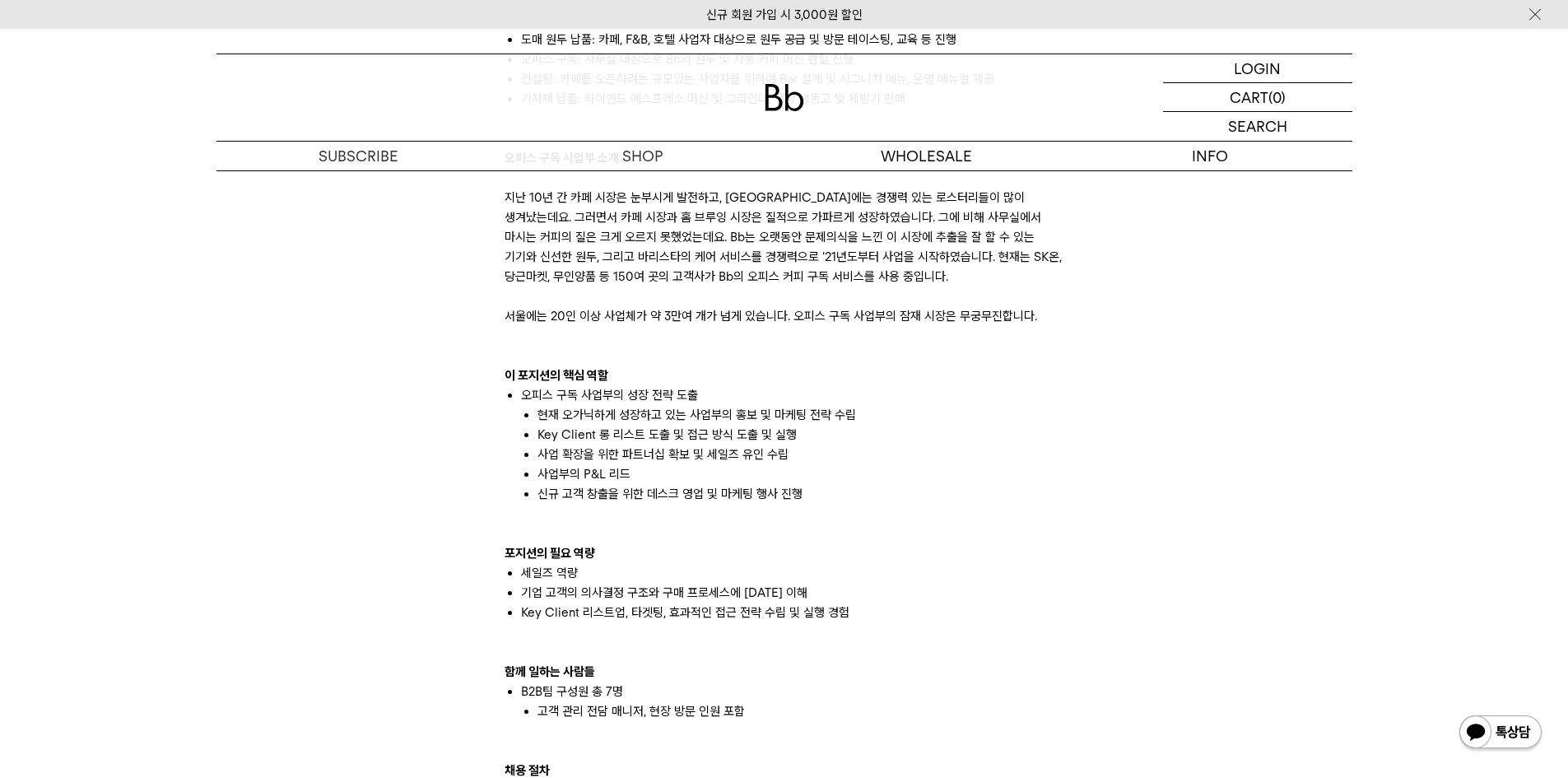
click at [1036, 677] on p "함께 일하는 사람들" at bounding box center [785, 671] width 560 height 20
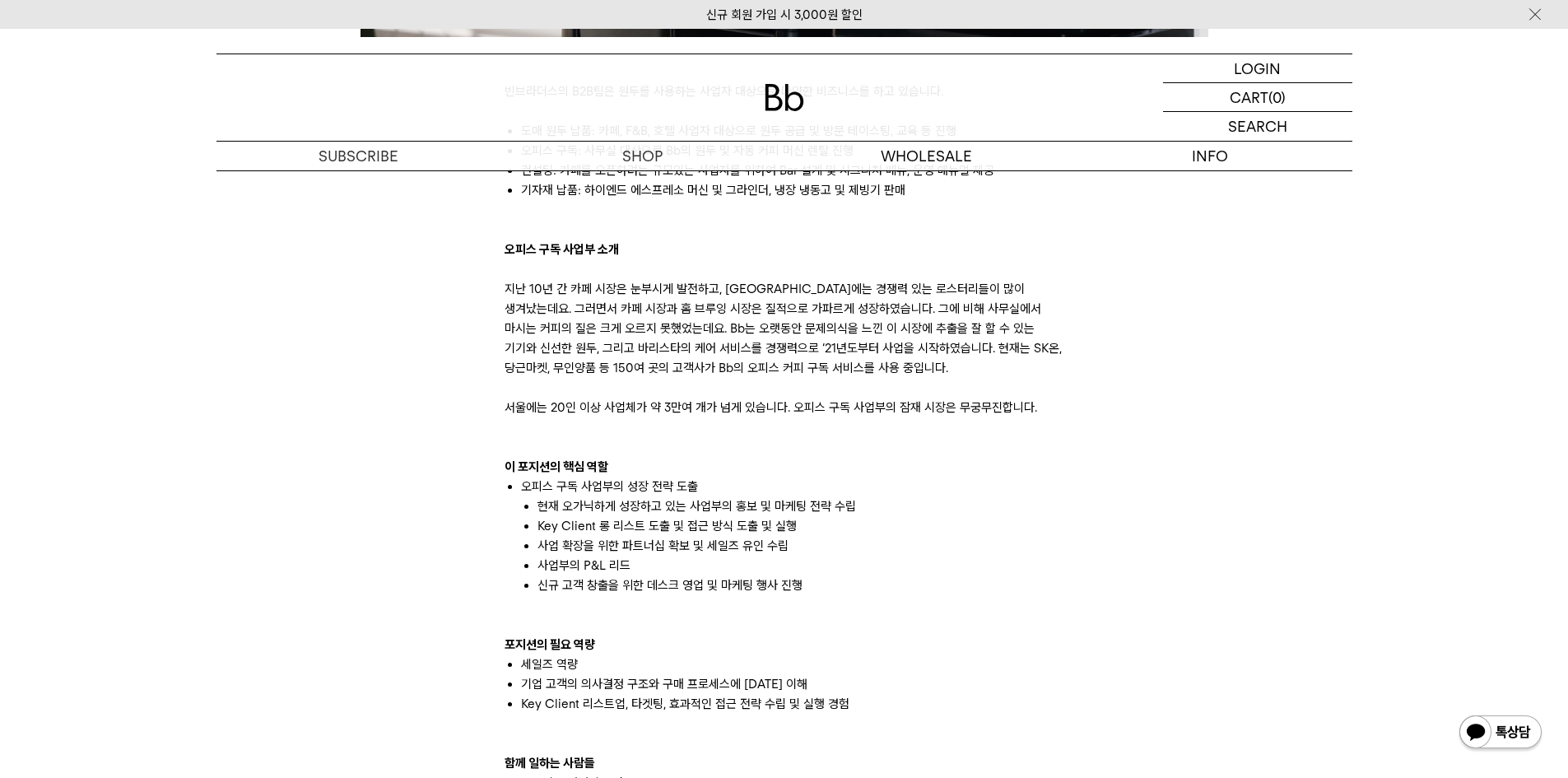
scroll to position [906, 0]
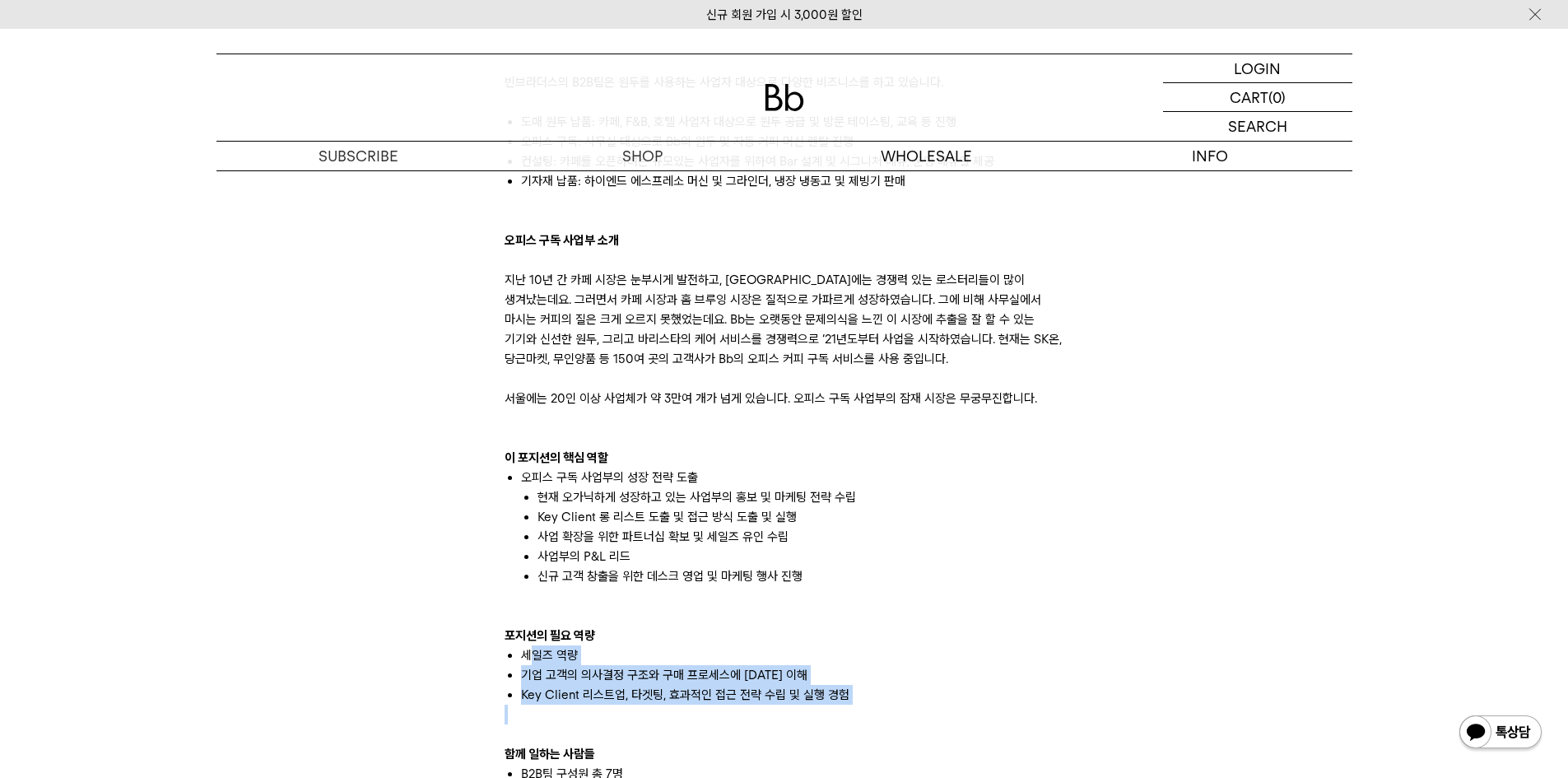
drag, startPoint x: 569, startPoint y: 664, endPoint x: 797, endPoint y: 713, distance: 233.2
click at [792, 713] on div "빈브라더스의 B2B팀은 원두를 사용하는 사업자 대상으로 다양한 비즈니스를 하고 있습니다. 도매 원두 납품: 카페, F&B, 호텔 사업자 대상으…" at bounding box center [785, 645] width 560 height 1184
click at [921, 705] on p at bounding box center [785, 714] width 560 height 20
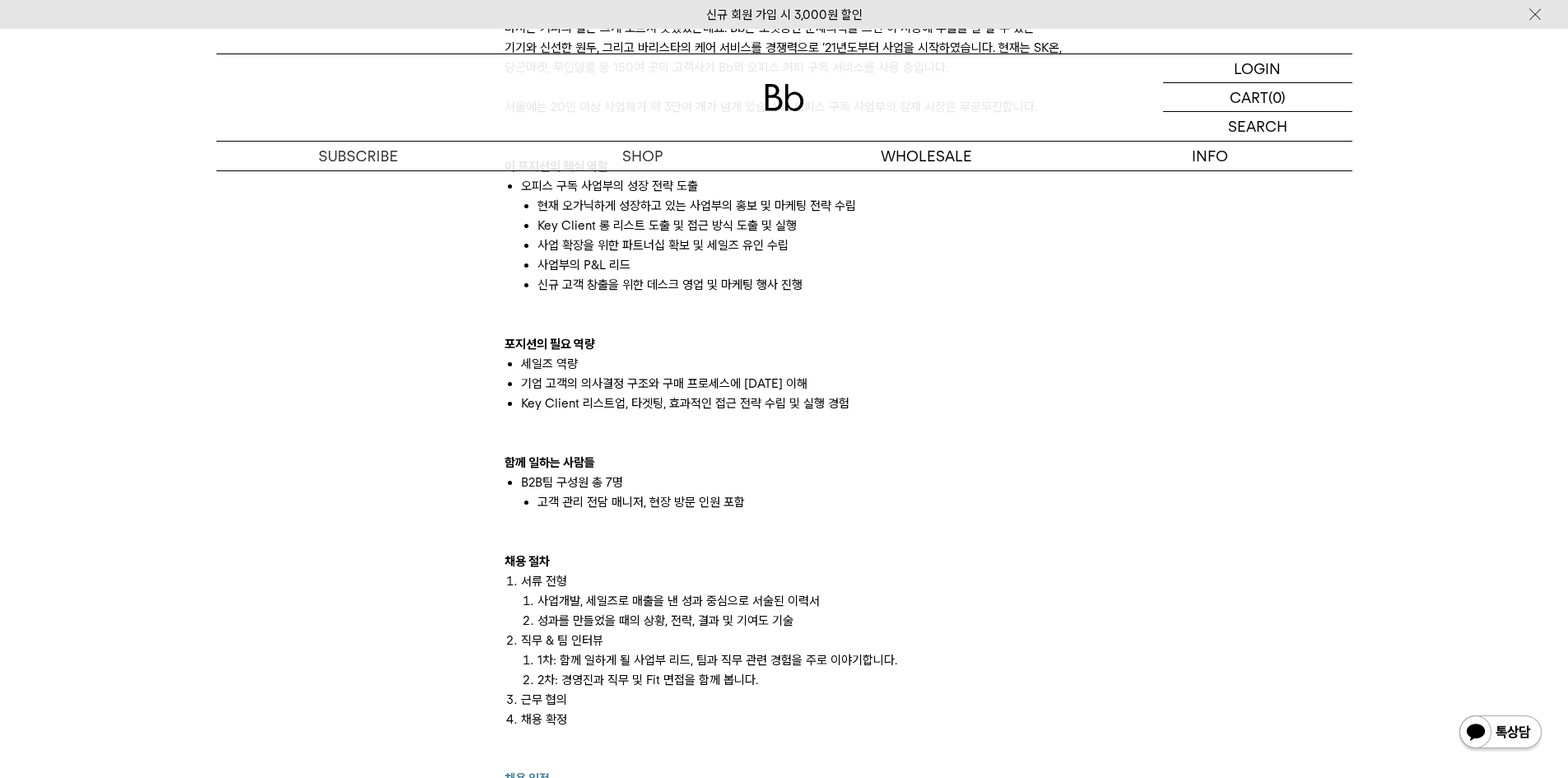
scroll to position [1235, 0]
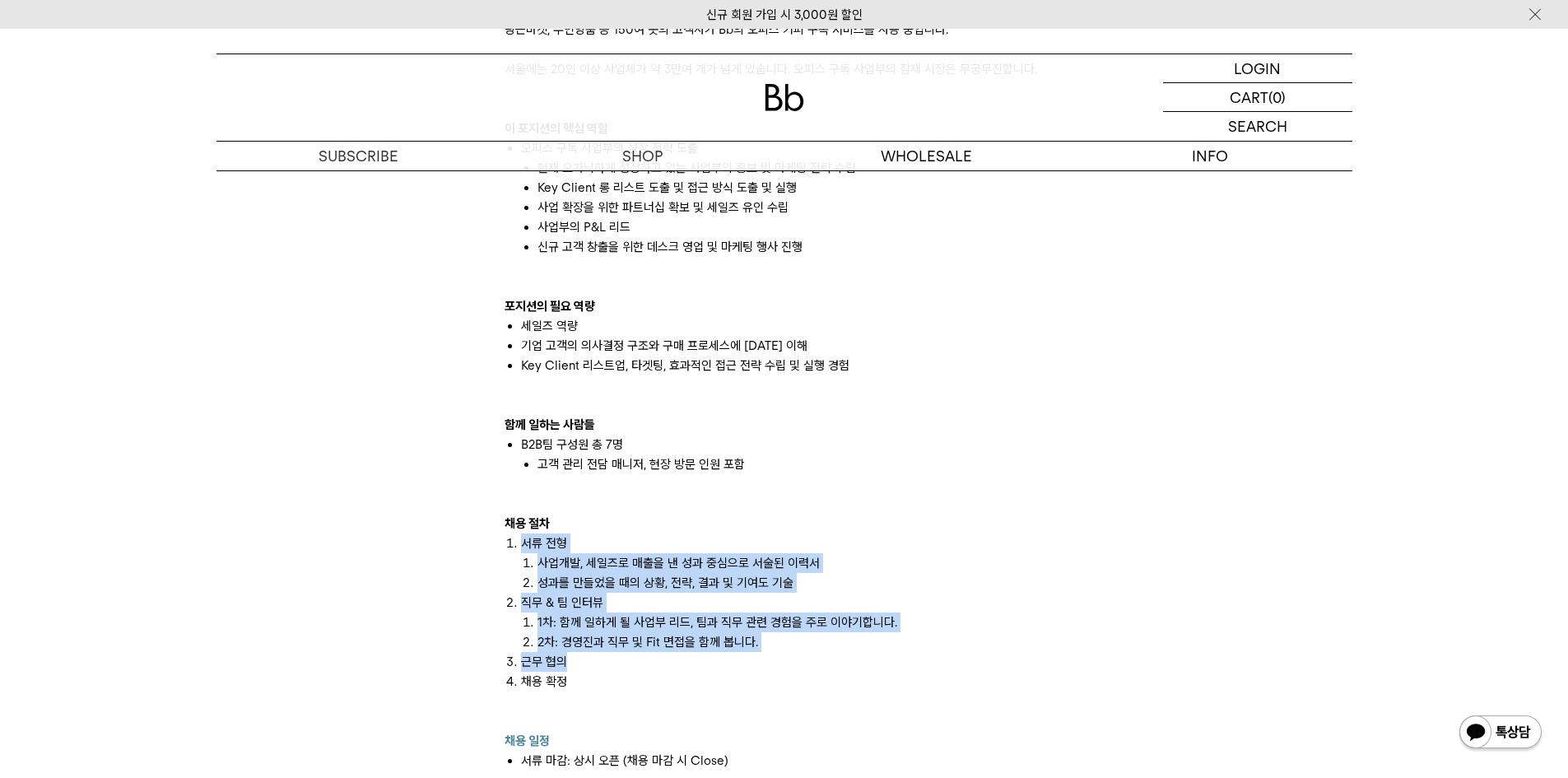
drag, startPoint x: 519, startPoint y: 538, endPoint x: 799, endPoint y: 664, distance: 307.0
click at [781, 659] on ol "서류 전형 사업개발, 세일즈로 매출을 낸 성과 중심으로 서술된 이력서 성과를 만들었을 때의 상황, 전략, 결과 및 기여도 기술 직무 & 팀 인…" at bounding box center [785, 631] width 560 height 198
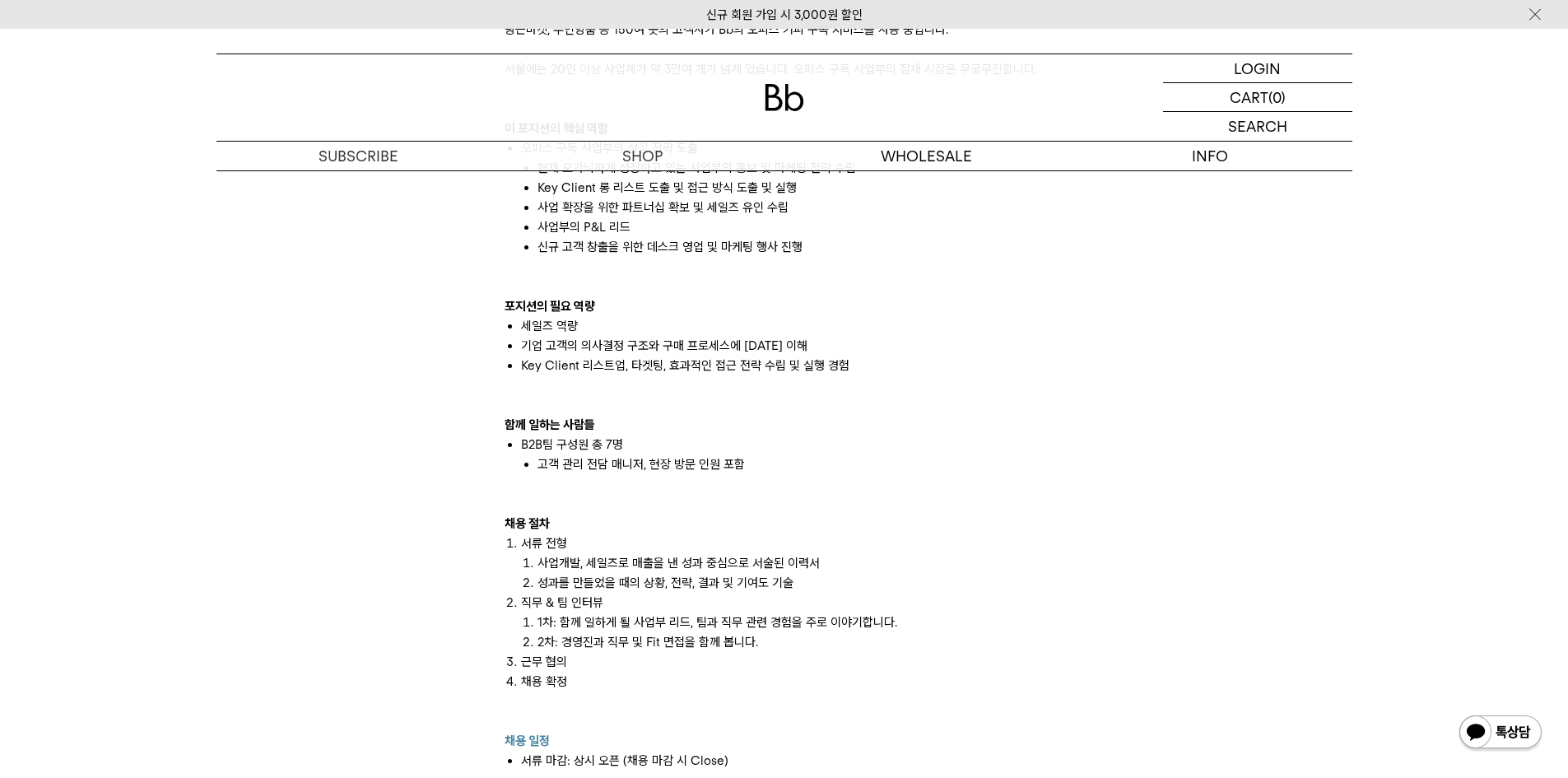
click at [863, 685] on li "채용 확정" at bounding box center [793, 700] width 544 height 60
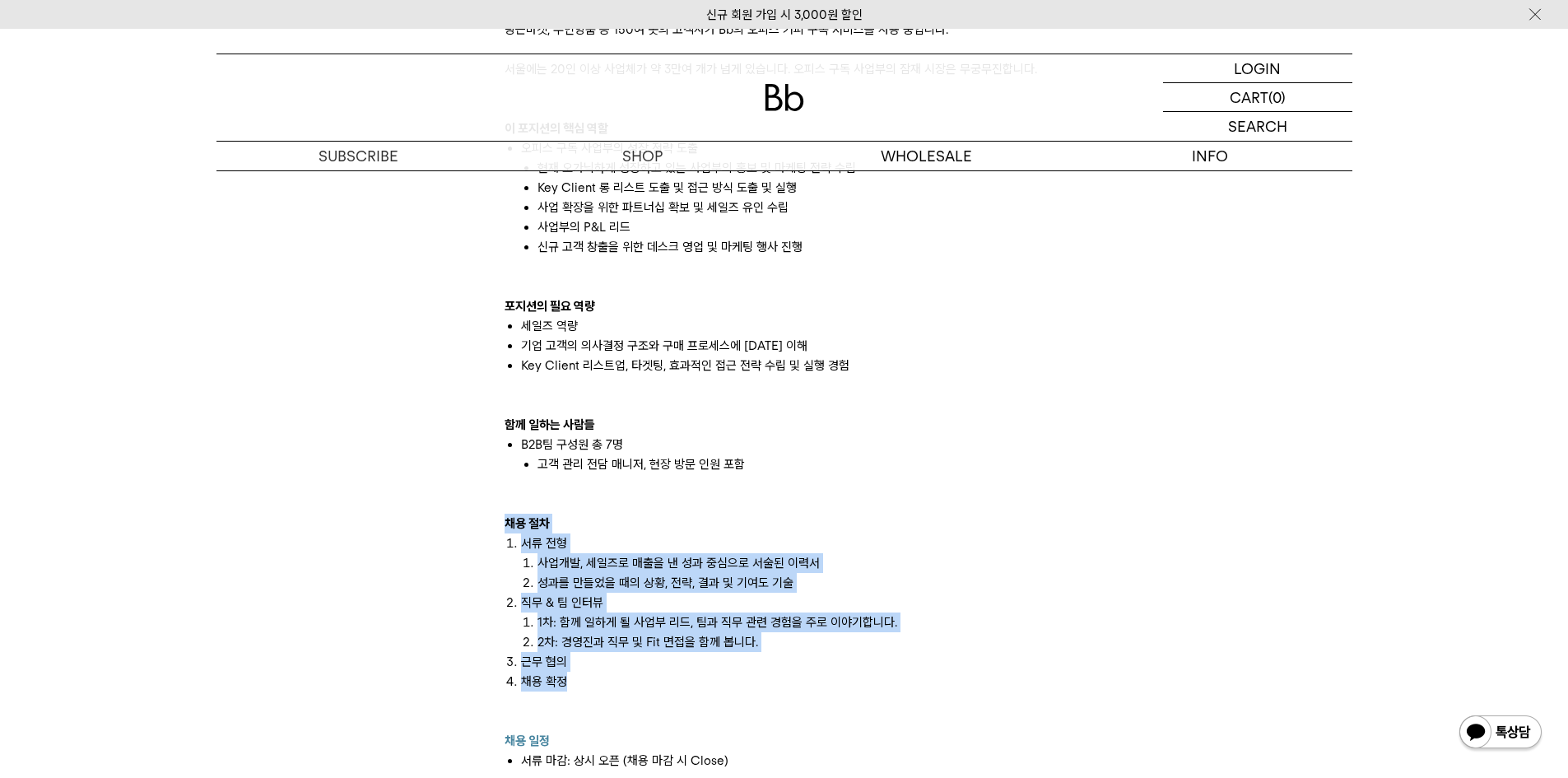
drag, startPoint x: 838, startPoint y: 670, endPoint x: 573, endPoint y: 491, distance: 319.8
click at [583, 505] on div "빈브라더스의 B2B팀은 원두를 사용하는 사업자 대상으로 다양한 비즈니스를 하고 있습니다. 도매 원두 납품: 카페, F&B, 호텔 사업자 대상으…" at bounding box center [785, 316] width 560 height 1184
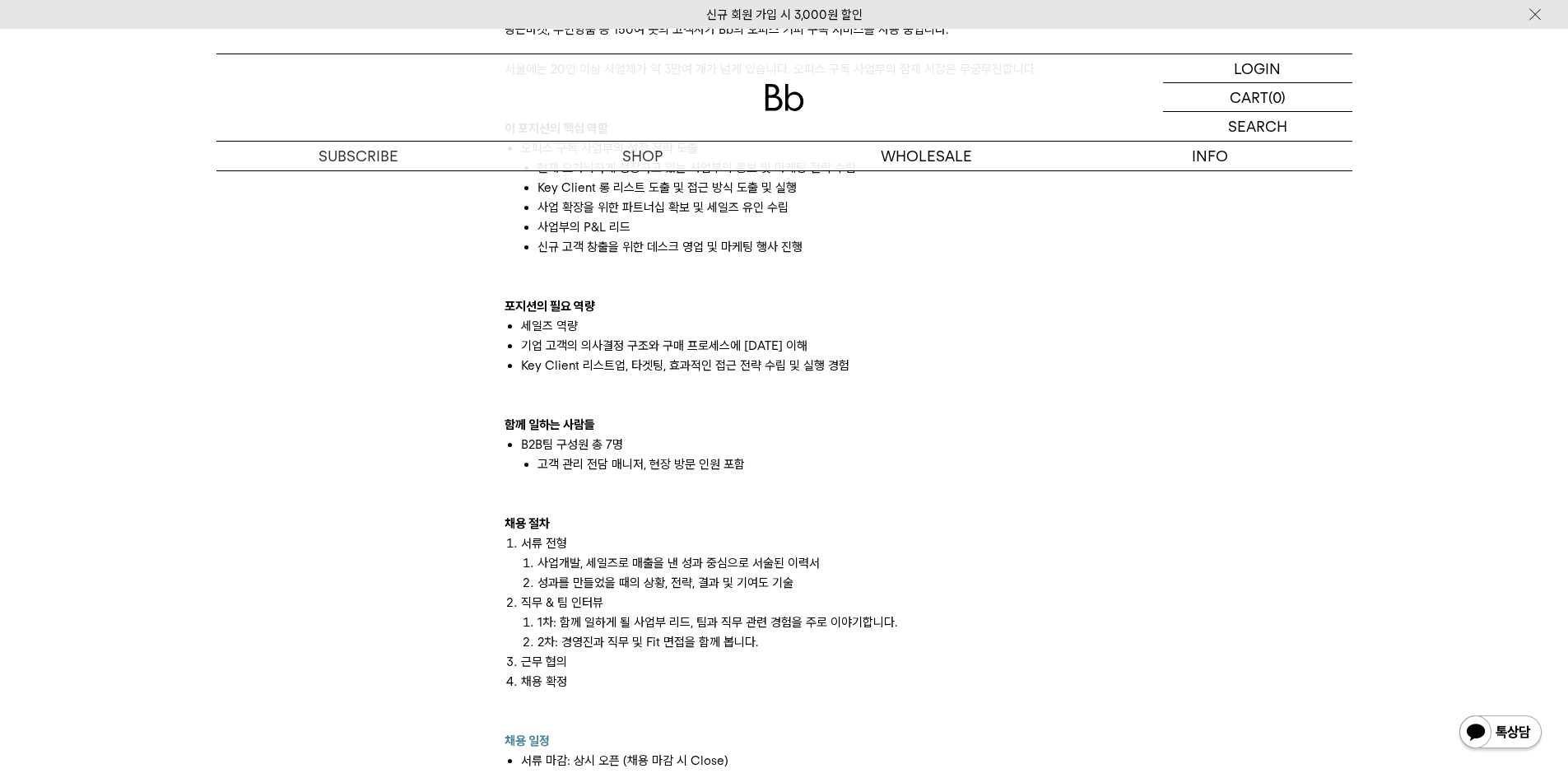
click at [777, 486] on div at bounding box center [785, 483] width 560 height 20
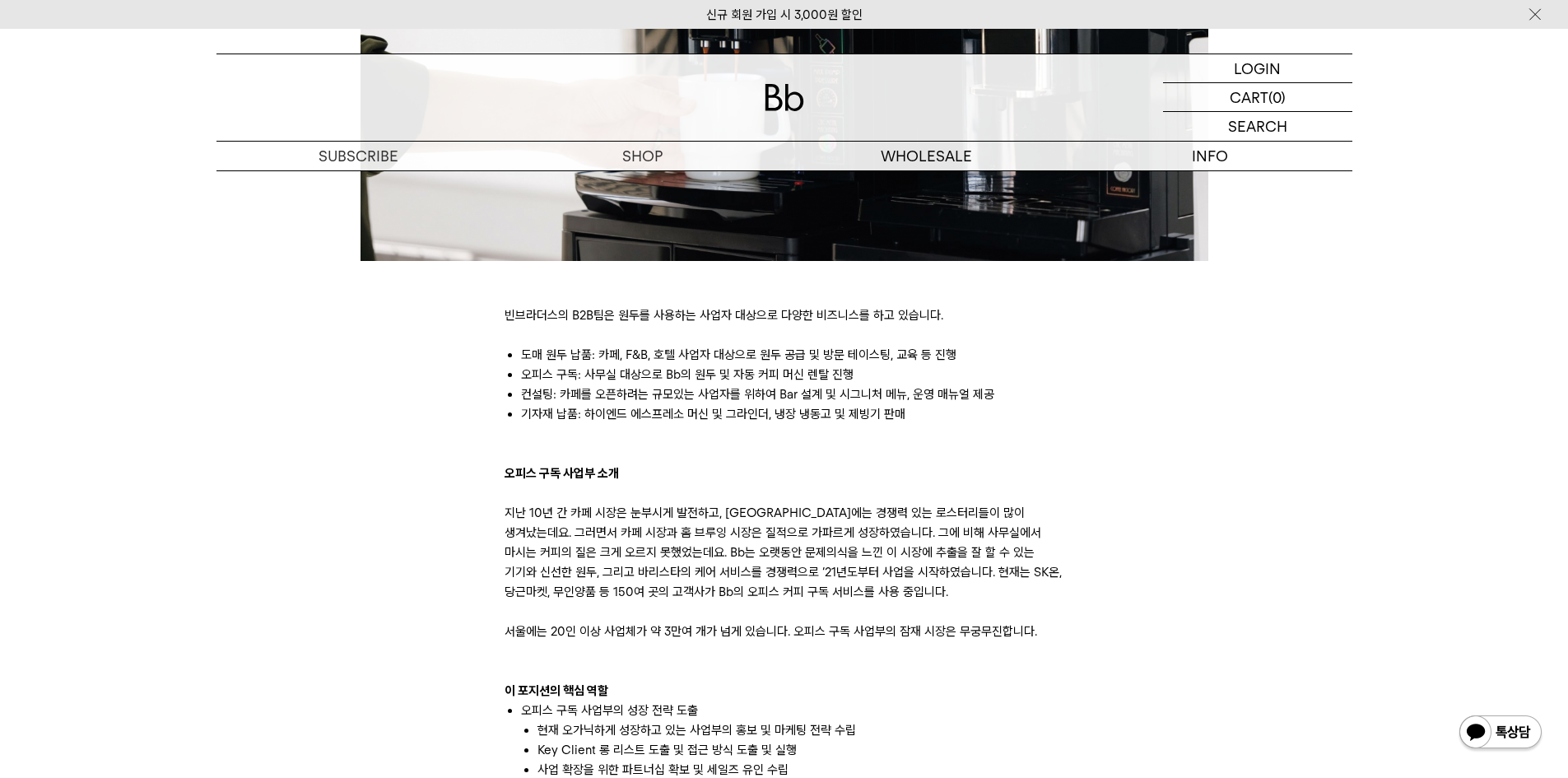
scroll to position [658, 0]
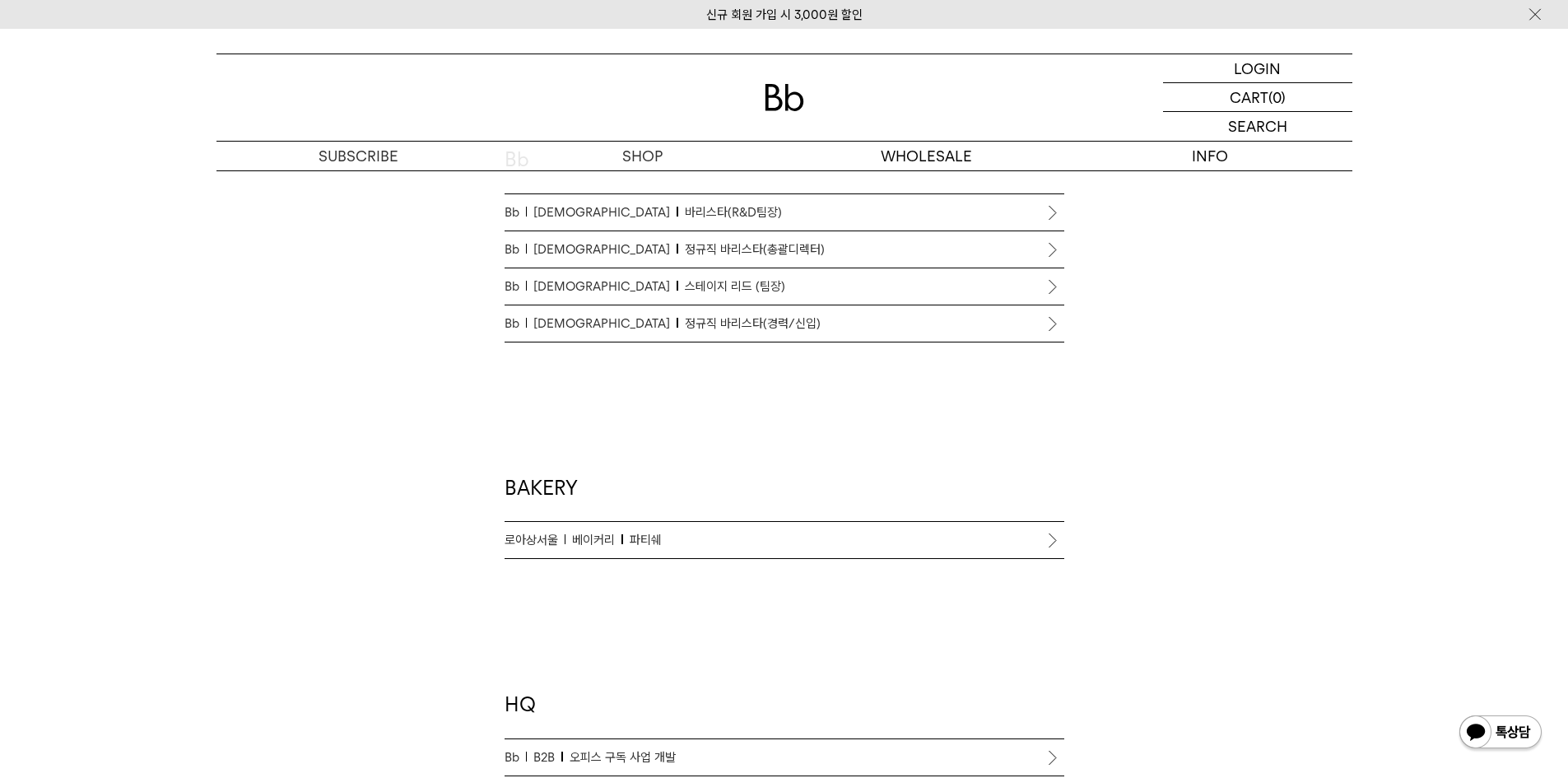
scroll to position [906, 0]
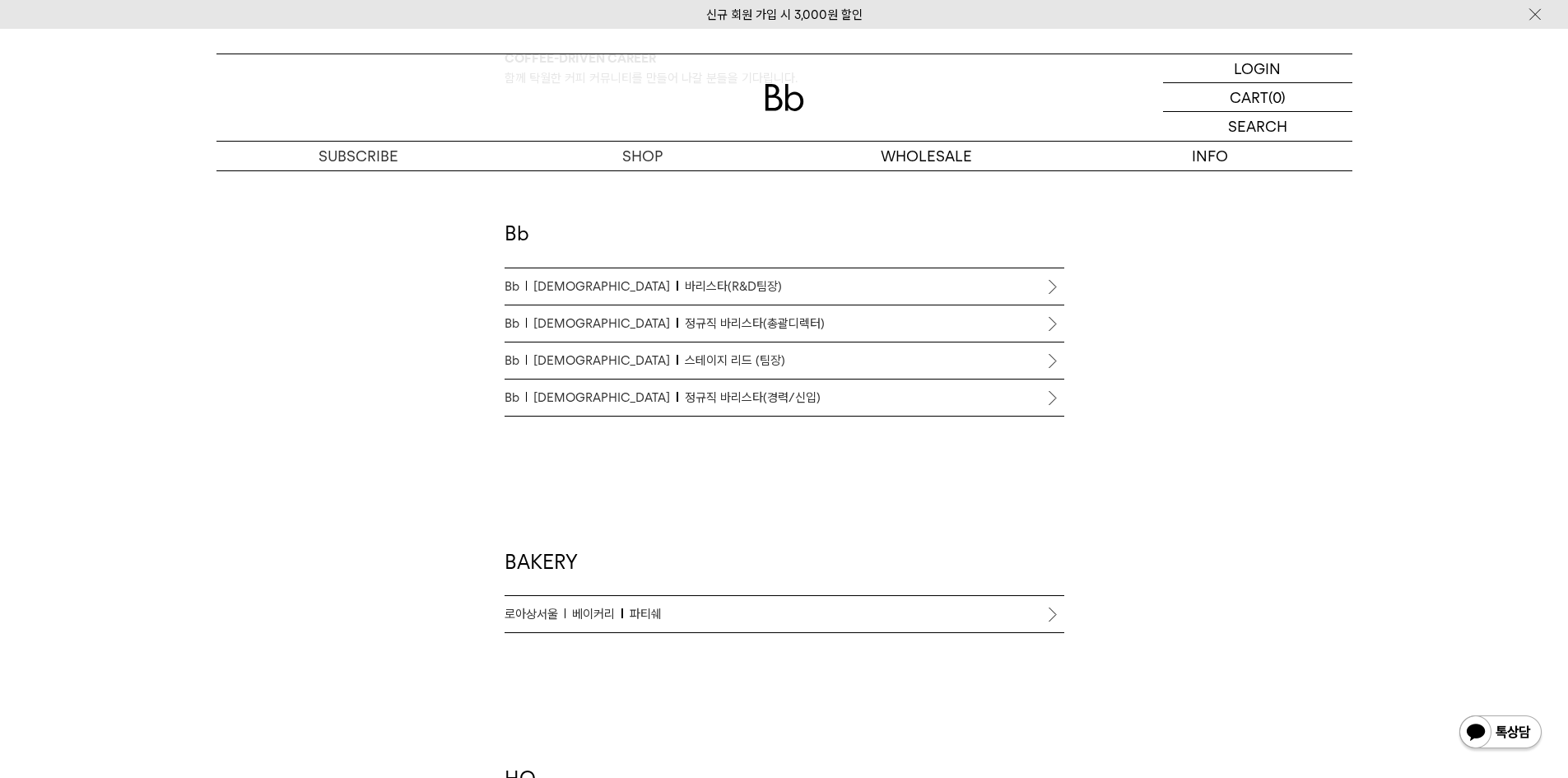
click at [693, 396] on span "정규직 바리스타(경력/신입)" at bounding box center [753, 397] width 136 height 20
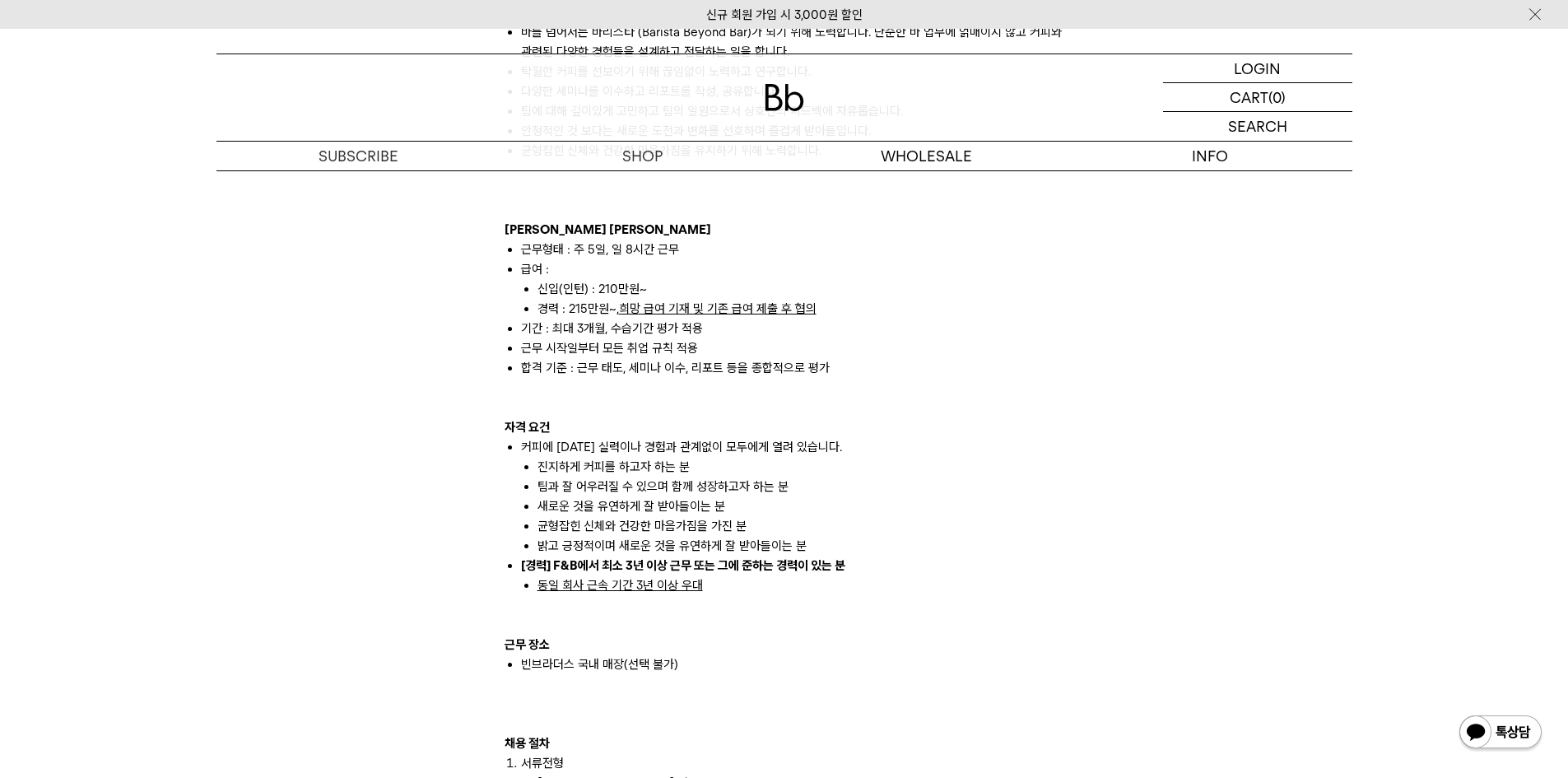
scroll to position [1235, 0]
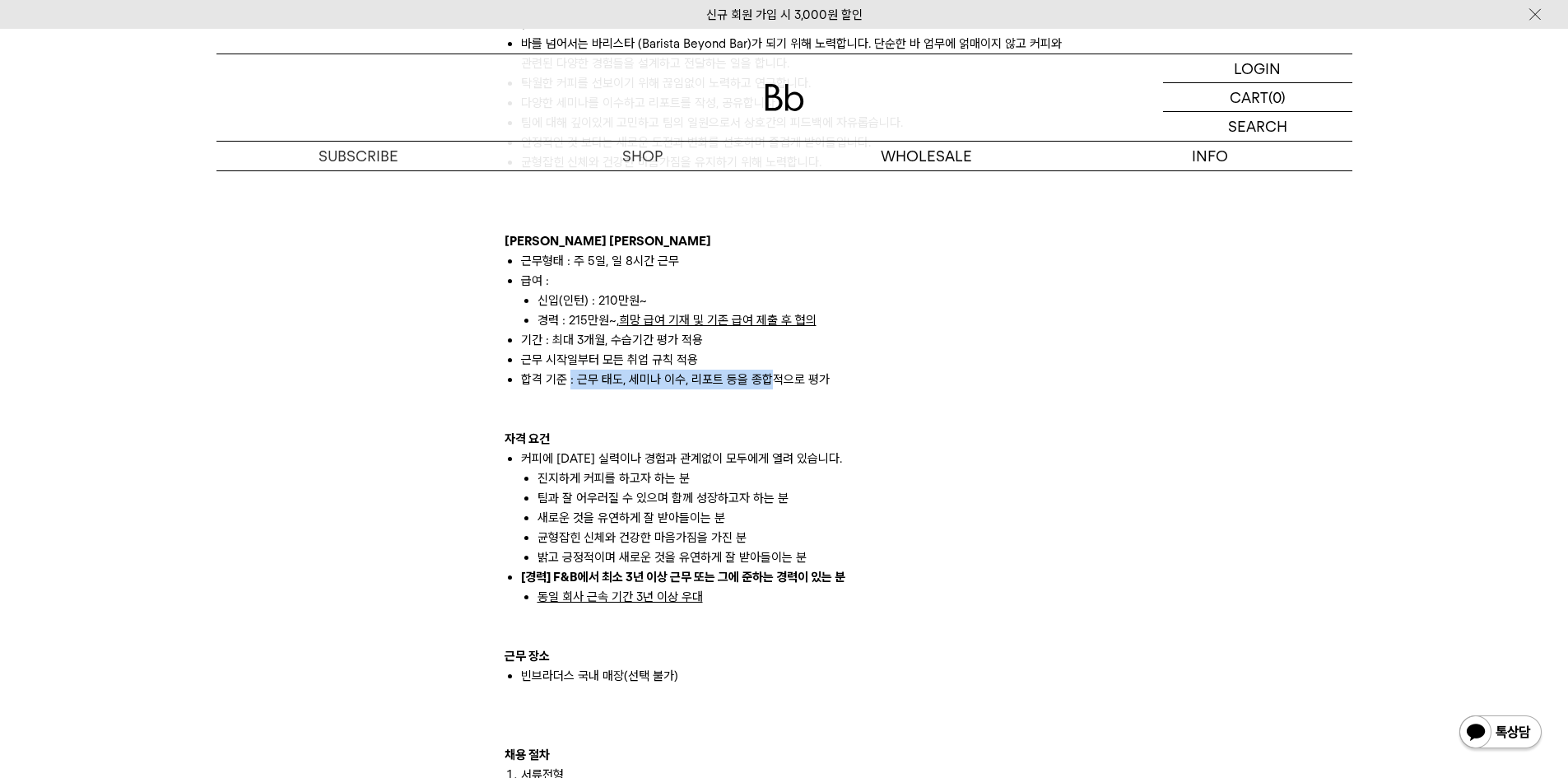
drag, startPoint x: 569, startPoint y: 360, endPoint x: 838, endPoint y: 378, distance: 269.6
click at [764, 370] on li "합격 기준 : 근무 태도, 세미나 이수, 리포트 등을 종합적으로 평가" at bounding box center [793, 379] width 544 height 20
click at [904, 389] on p at bounding box center [785, 399] width 560 height 20
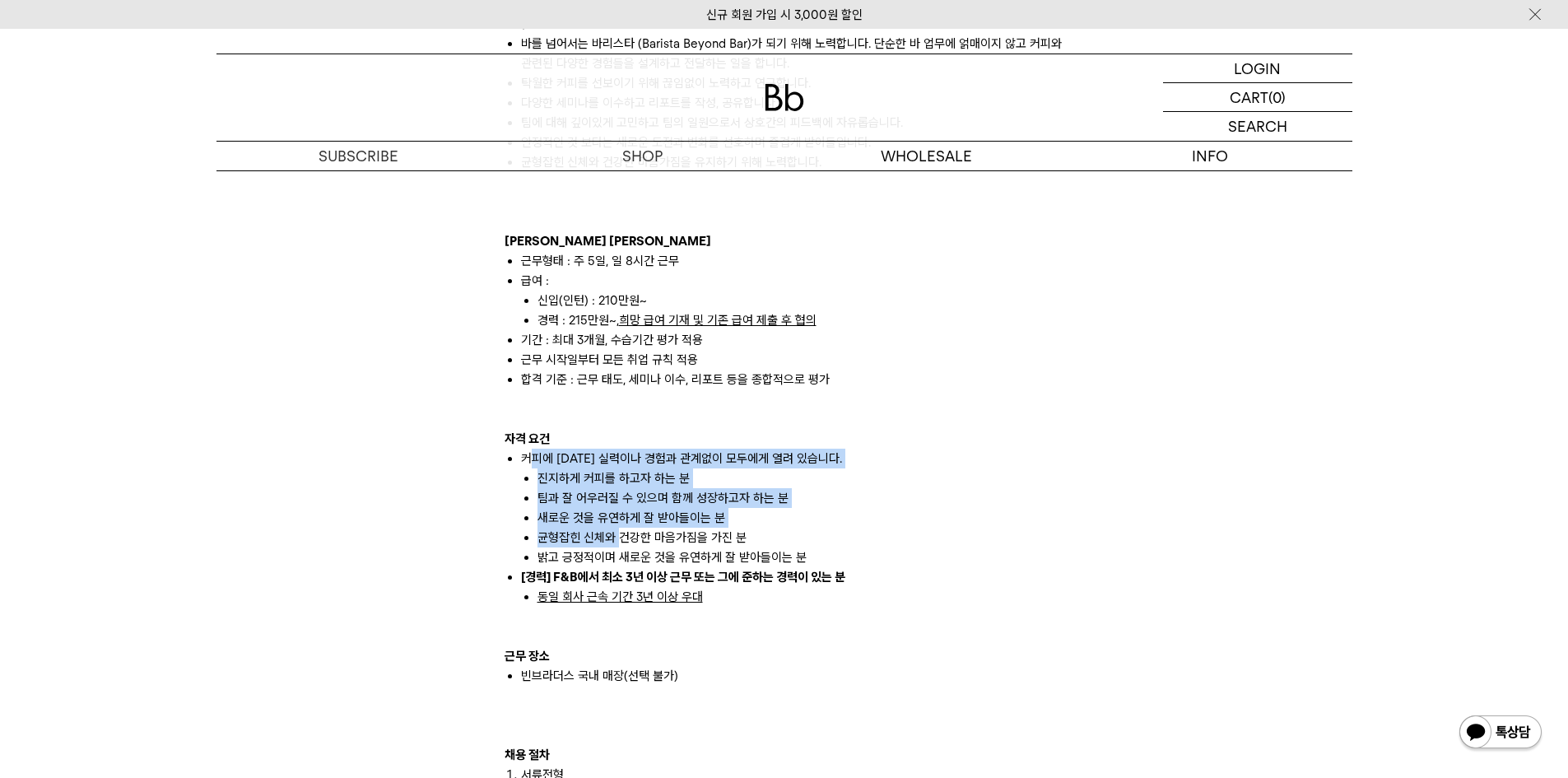
drag, startPoint x: 529, startPoint y: 436, endPoint x: 618, endPoint y: 508, distance: 114.5
click at [618, 508] on li "커피에 대한 실력이나 경험과 관계없이 모두에게 열려 있습니다. 진지하게 커피를 하고자 하는 분 팀과 잘 어우러질 수 있으며 함께 성장하고자 하…" at bounding box center [793, 507] width 544 height 118
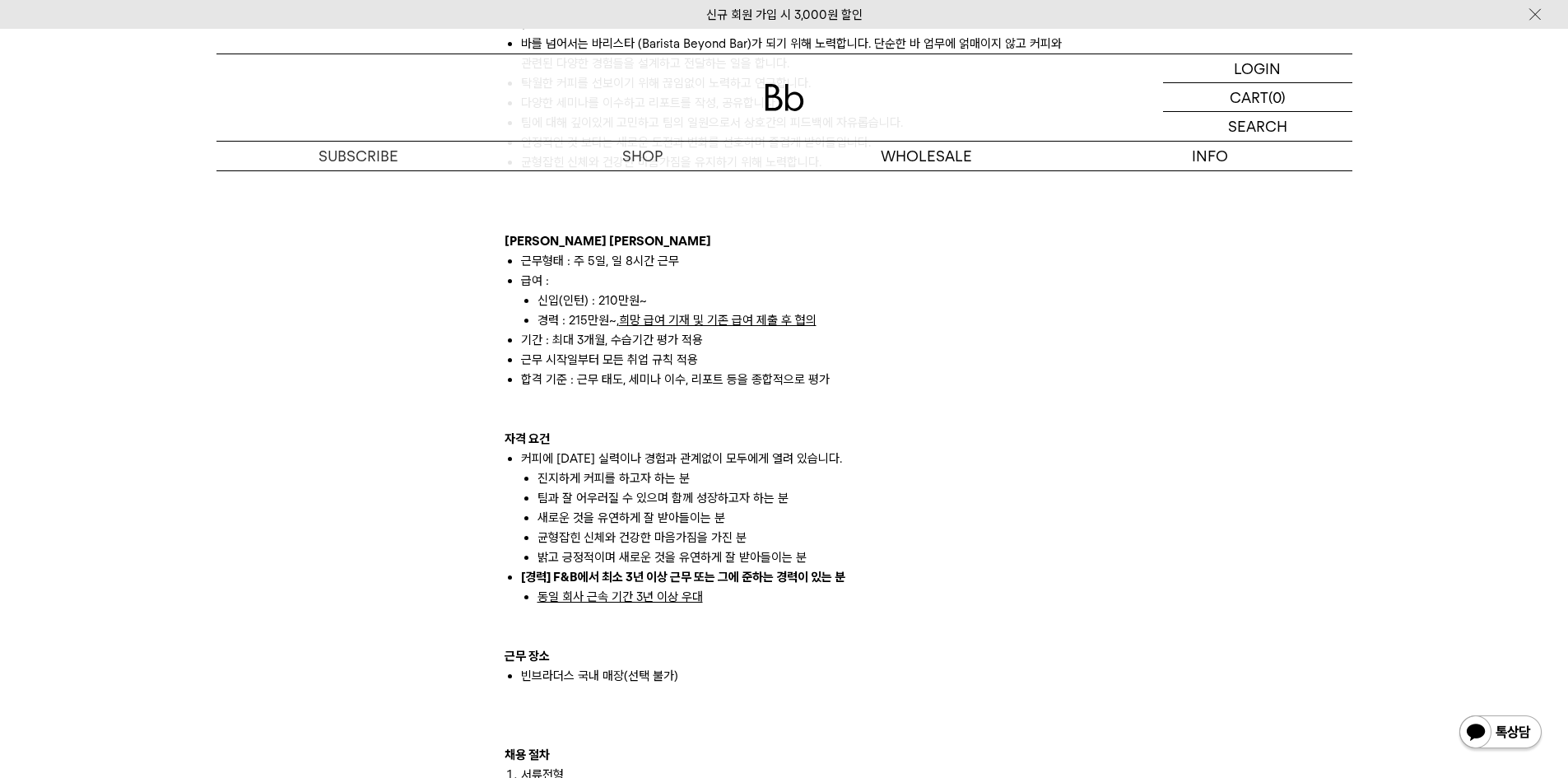
click at [630, 527] on li "균형잡힌 신체와 건강한 마음가짐을 가진 분" at bounding box center [800, 537] width 527 height 20
drag, startPoint x: 521, startPoint y: 554, endPoint x: 687, endPoint y: 579, distance: 167.9
click at [677, 578] on li "[경력] F&B에서 최소 3년 이상 근무 또는 그에 준하는 경력이 있는 분 동일 회사 근속 기간 3년 이상 우대" at bounding box center [793, 587] width 544 height 40
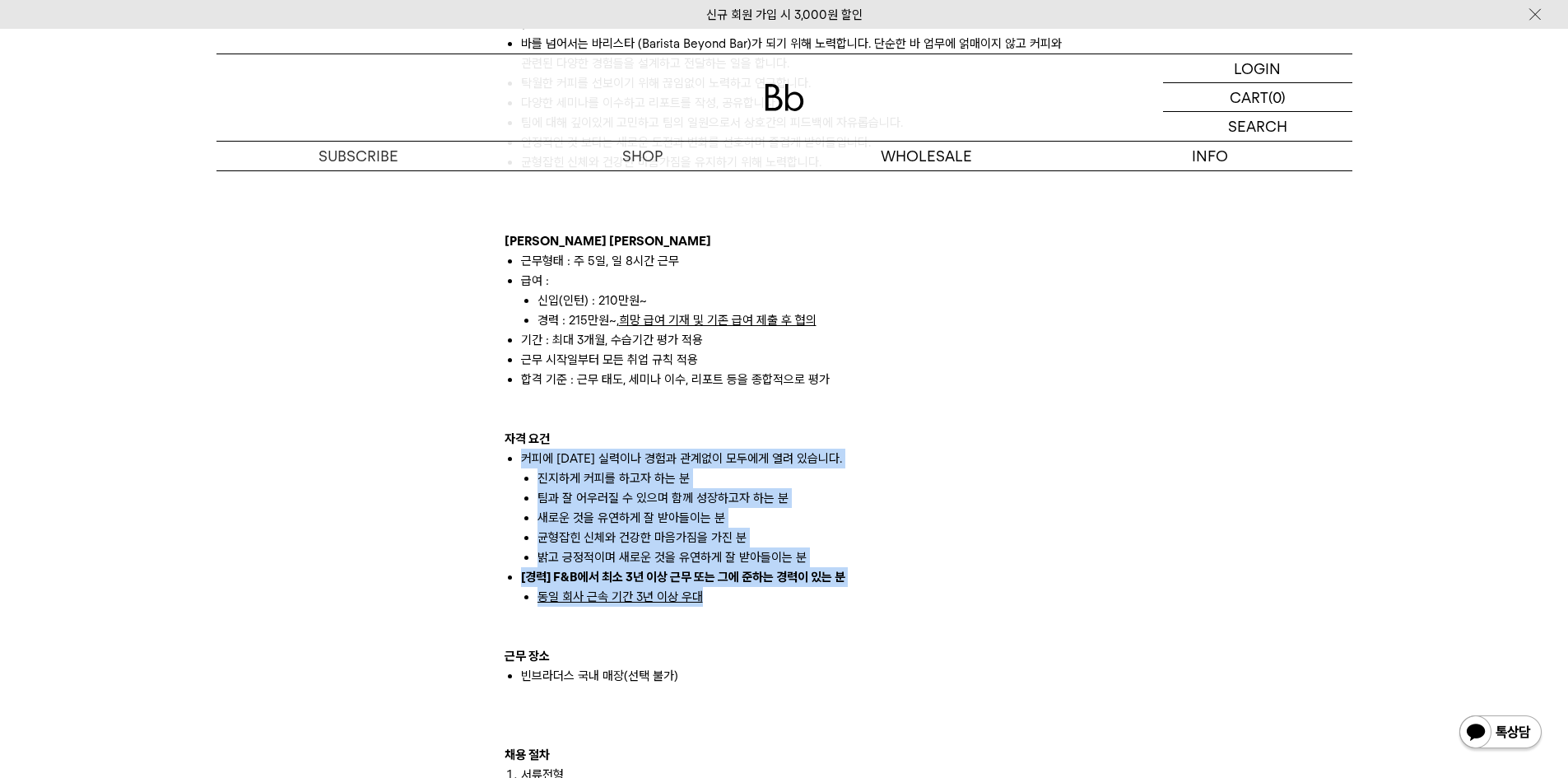
drag, startPoint x: 726, startPoint y: 581, endPoint x: 509, endPoint y: 447, distance: 255.0
click at [509, 448] on ul "커피에 대한 실력이나 경험과 관계없이 모두에게 열려 있습니다. 진지하게 커피를 하고자 하는 분 팀과 잘 어우러질 수 있으며 함께 성장하고자 하…" at bounding box center [785, 527] width 560 height 158
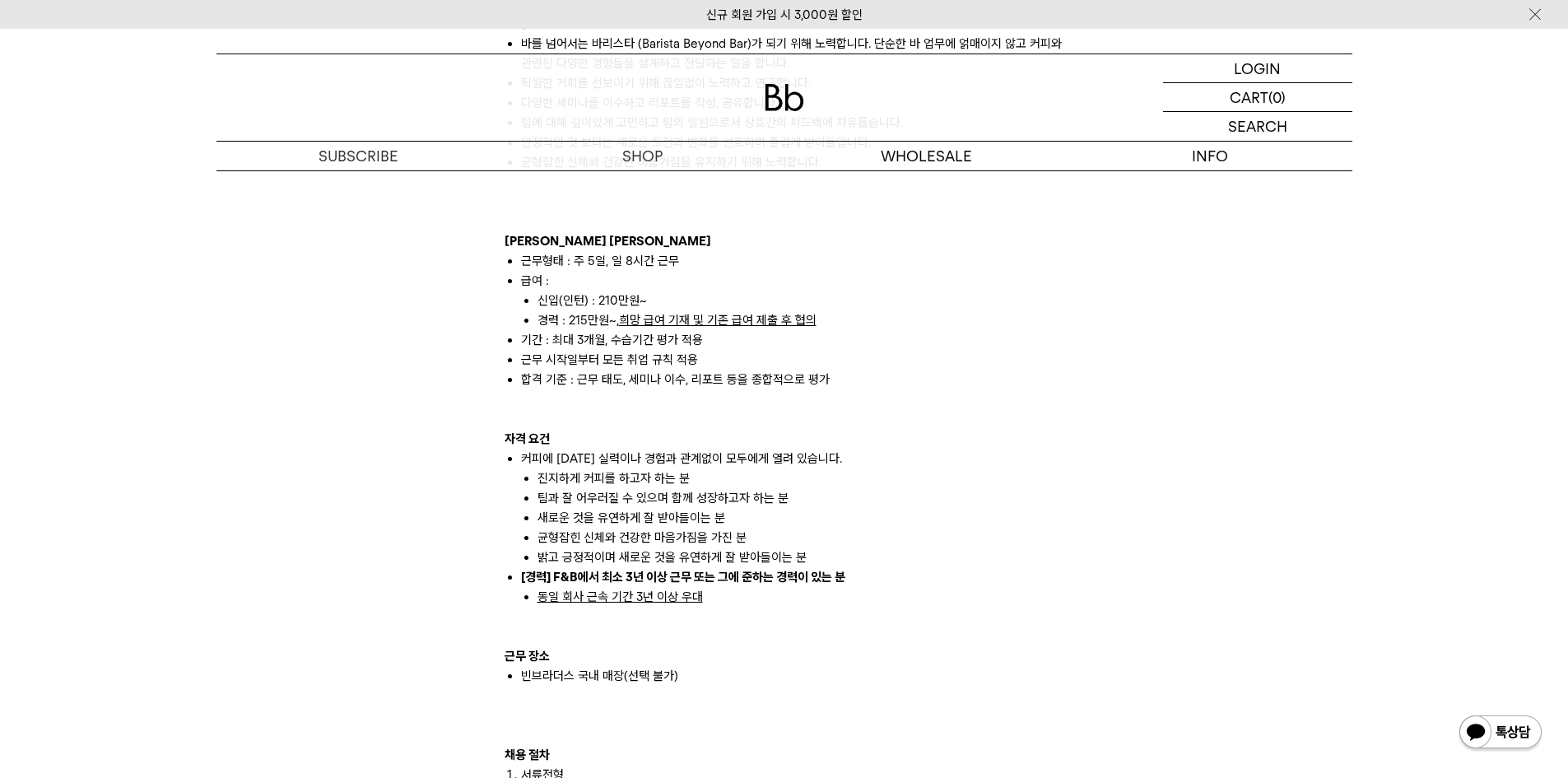
click at [920, 626] on p at bounding box center [785, 635] width 560 height 20
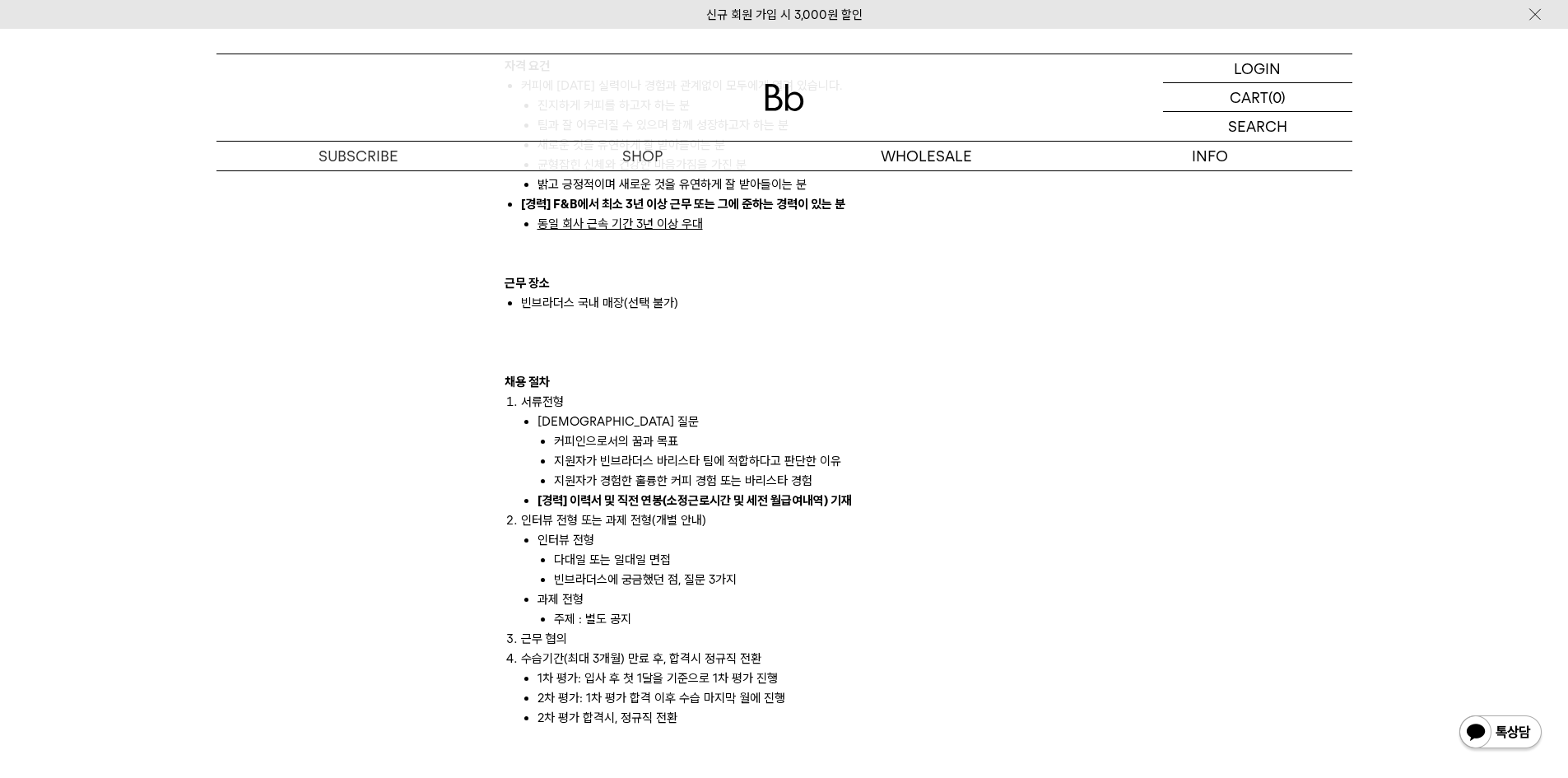
scroll to position [1646, 0]
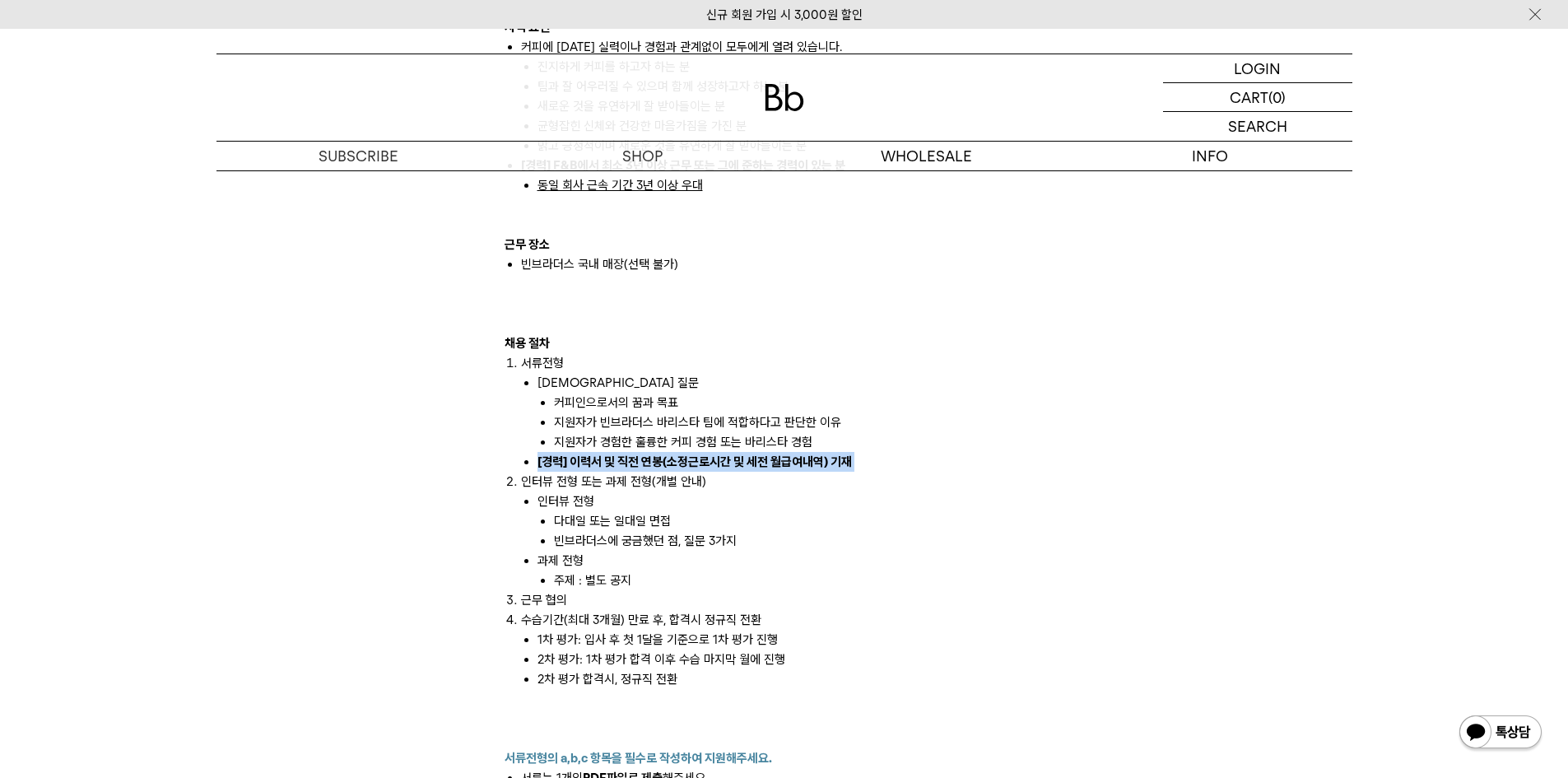
drag, startPoint x: 539, startPoint y: 439, endPoint x: 797, endPoint y: 457, distance: 258.6
click at [797, 457] on ol "서류전형 사전 질문 커피인으로서의 꿈과 목표 지원자가 빈브라더스 바리스타 팀에 적합하다고 판단한 이유 지원자가 경험한 훌륭한 커피 경험 또는 …" at bounding box center [785, 520] width 560 height 336
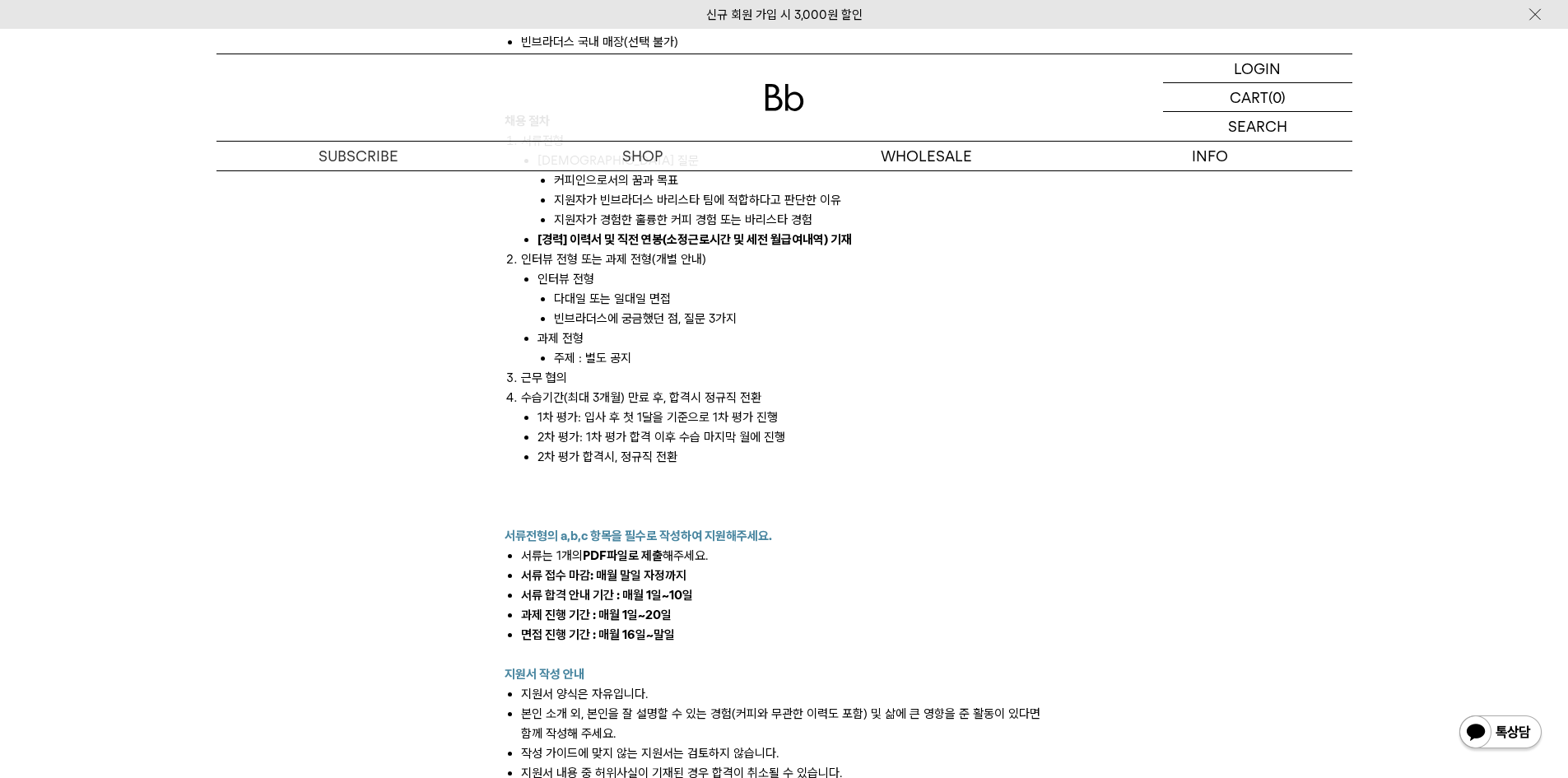
scroll to position [1893, 0]
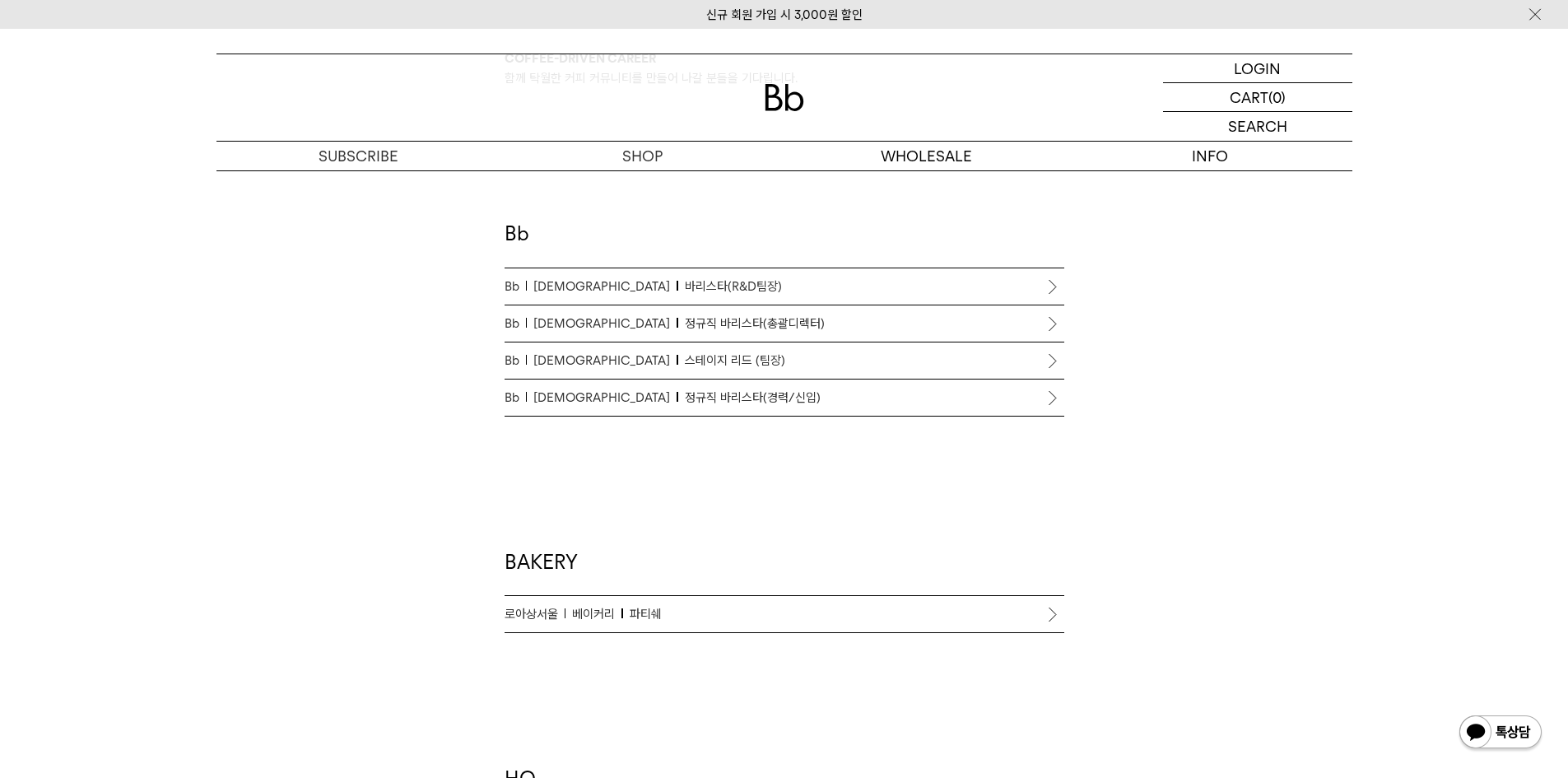
click at [707, 351] on p "Bb [PERSON_NAME] 리드 (팀장)" at bounding box center [785, 360] width 560 height 20
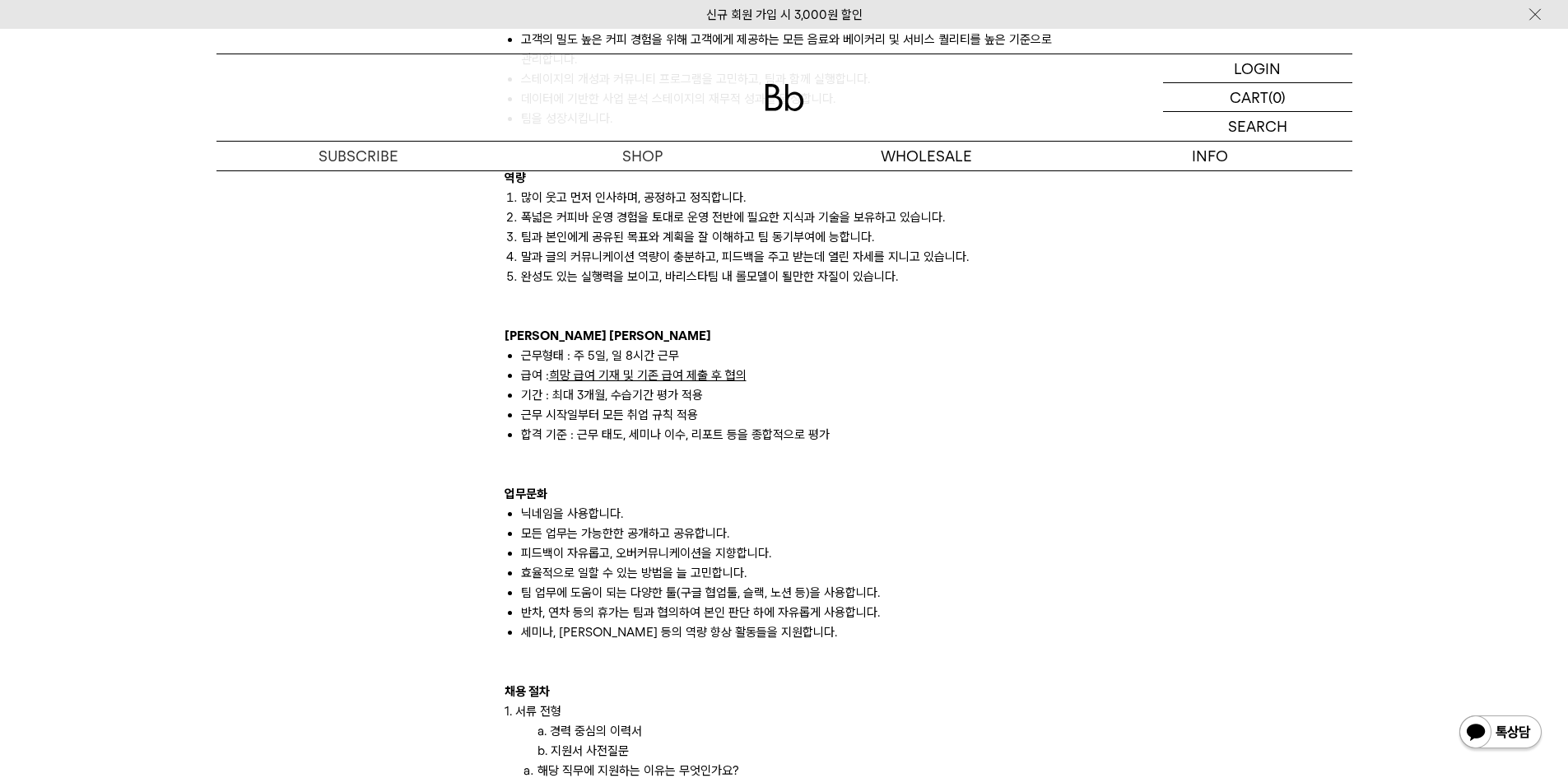
scroll to position [1399, 0]
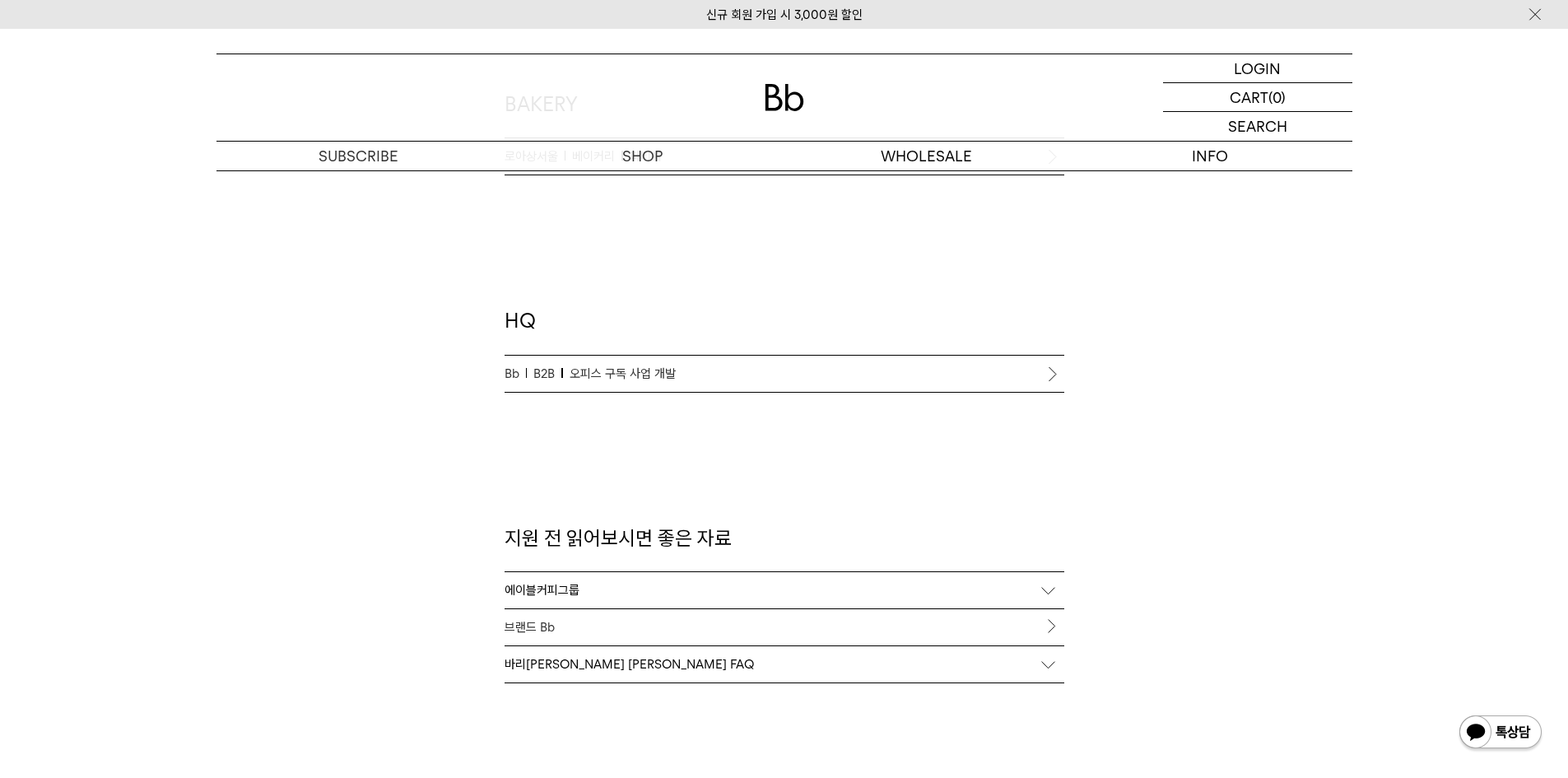
scroll to position [1288, 0]
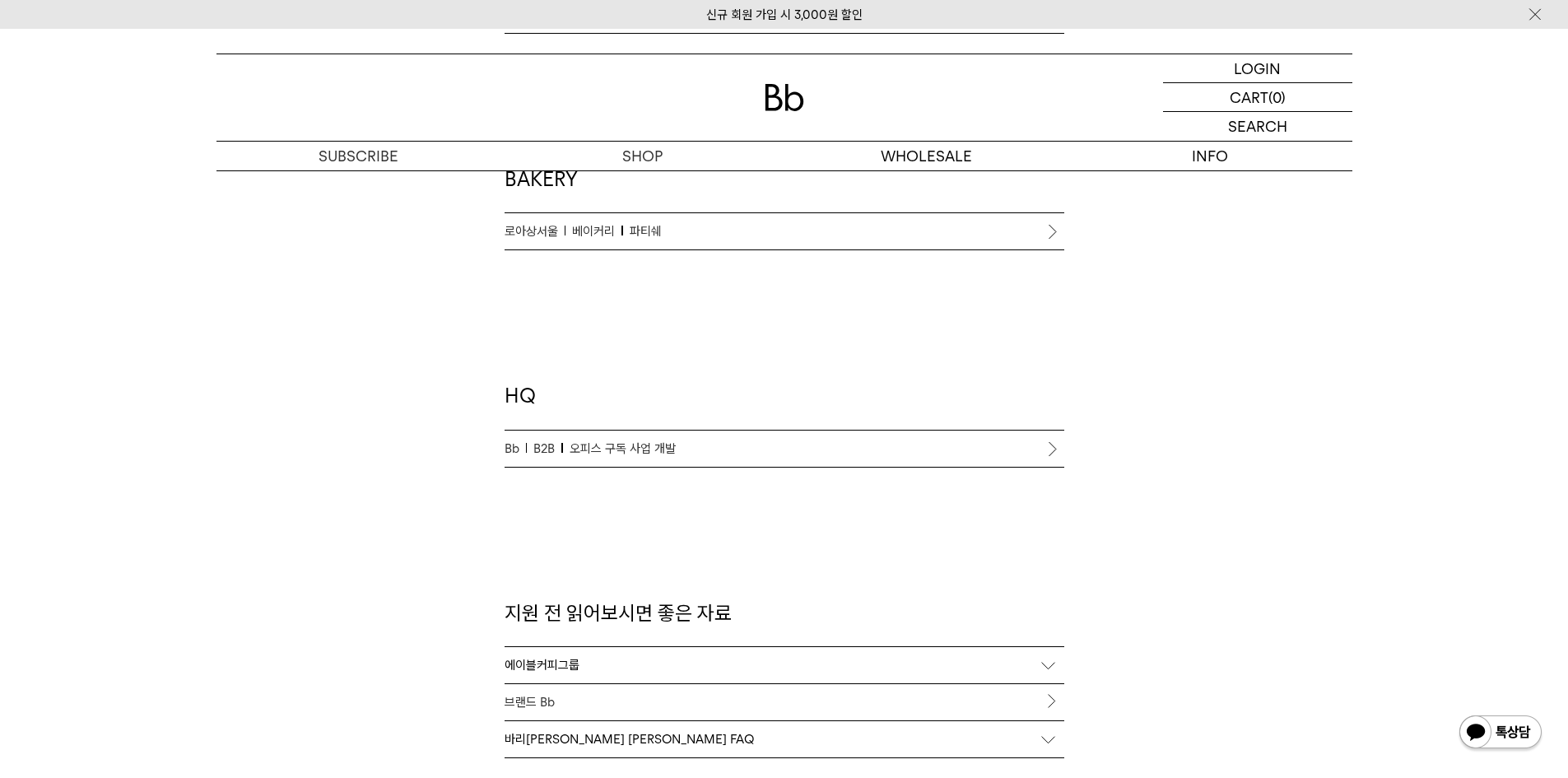
click at [753, 447] on p "Bb B2B 오피스 구독 사업 개발" at bounding box center [785, 448] width 560 height 20
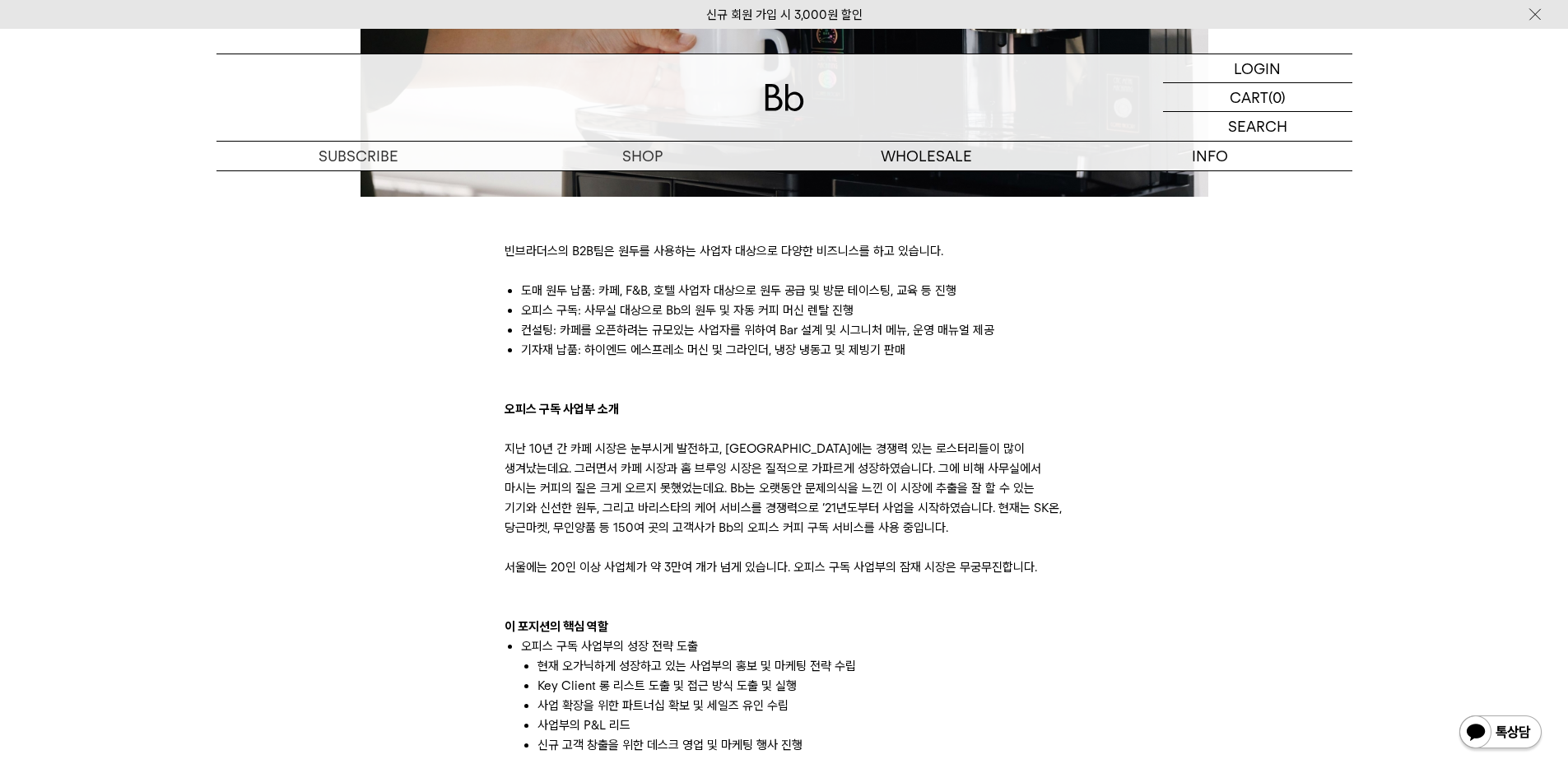
scroll to position [740, 0]
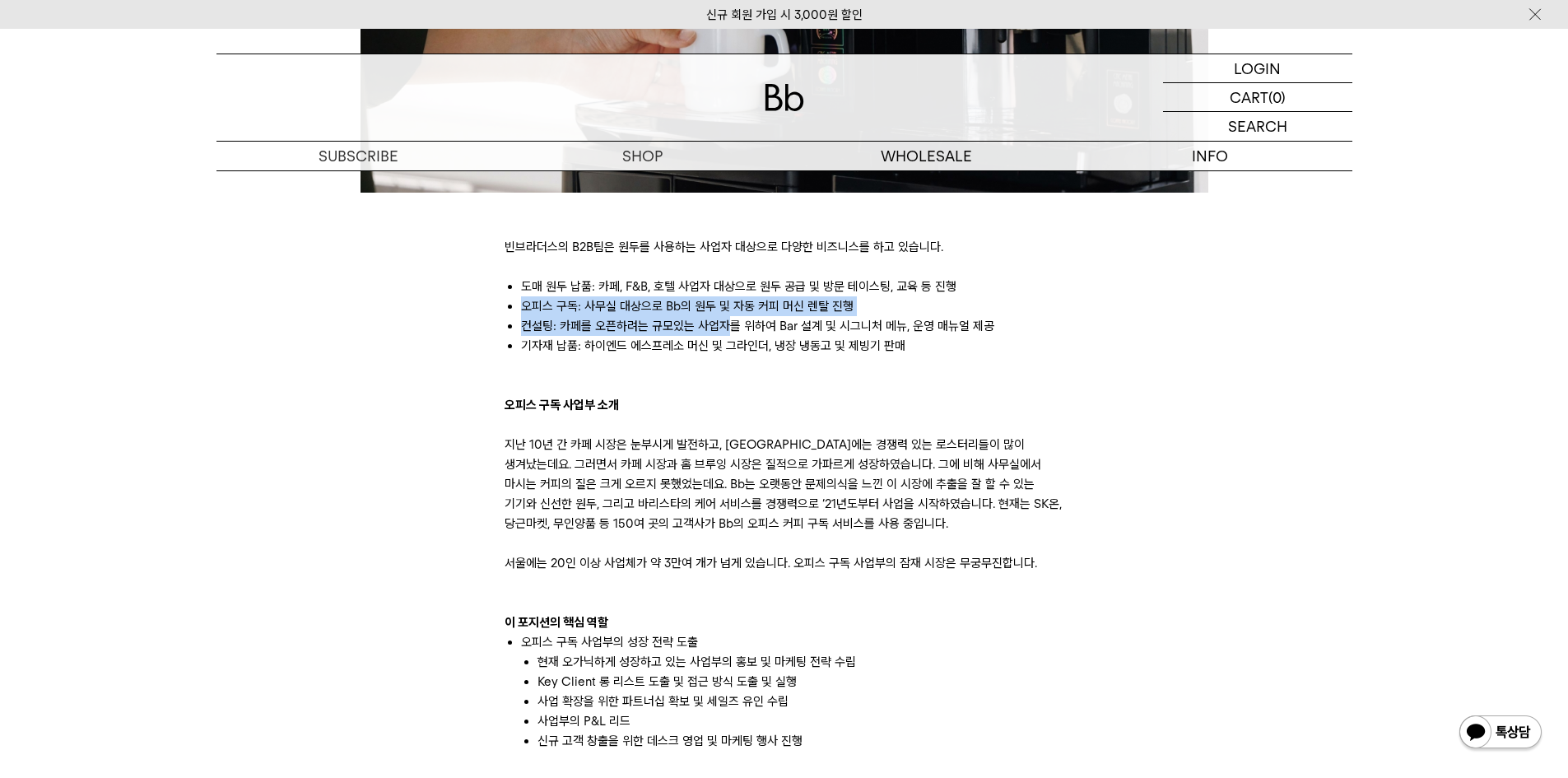
drag, startPoint x: 518, startPoint y: 305, endPoint x: 728, endPoint y: 327, distance: 211.1
click at [728, 327] on ul "도매 원두 납품: 카페, F&B, 호텔 사업자 대상으로 원두 공급 및 방문 테이스팅, 교육 등 진행 오피스 구독: 사무실 대상으로 Bb의 원두…" at bounding box center [785, 316] width 560 height 79
click at [799, 335] on li "컨설팅: 카페를 오픈하려는 규모있는 사업자를 위하여 Bar 설계 및 시그니처 메뉴, 운영 매뉴얼 제공" at bounding box center [793, 325] width 544 height 20
drag, startPoint x: 524, startPoint y: 308, endPoint x: 743, endPoint y: 303, distance: 219.1
click at [743, 303] on li "오피스 구독: 사무실 대상으로 Bb의 원두 및 자동 커피 머신 렌탈 진행" at bounding box center [793, 305] width 544 height 20
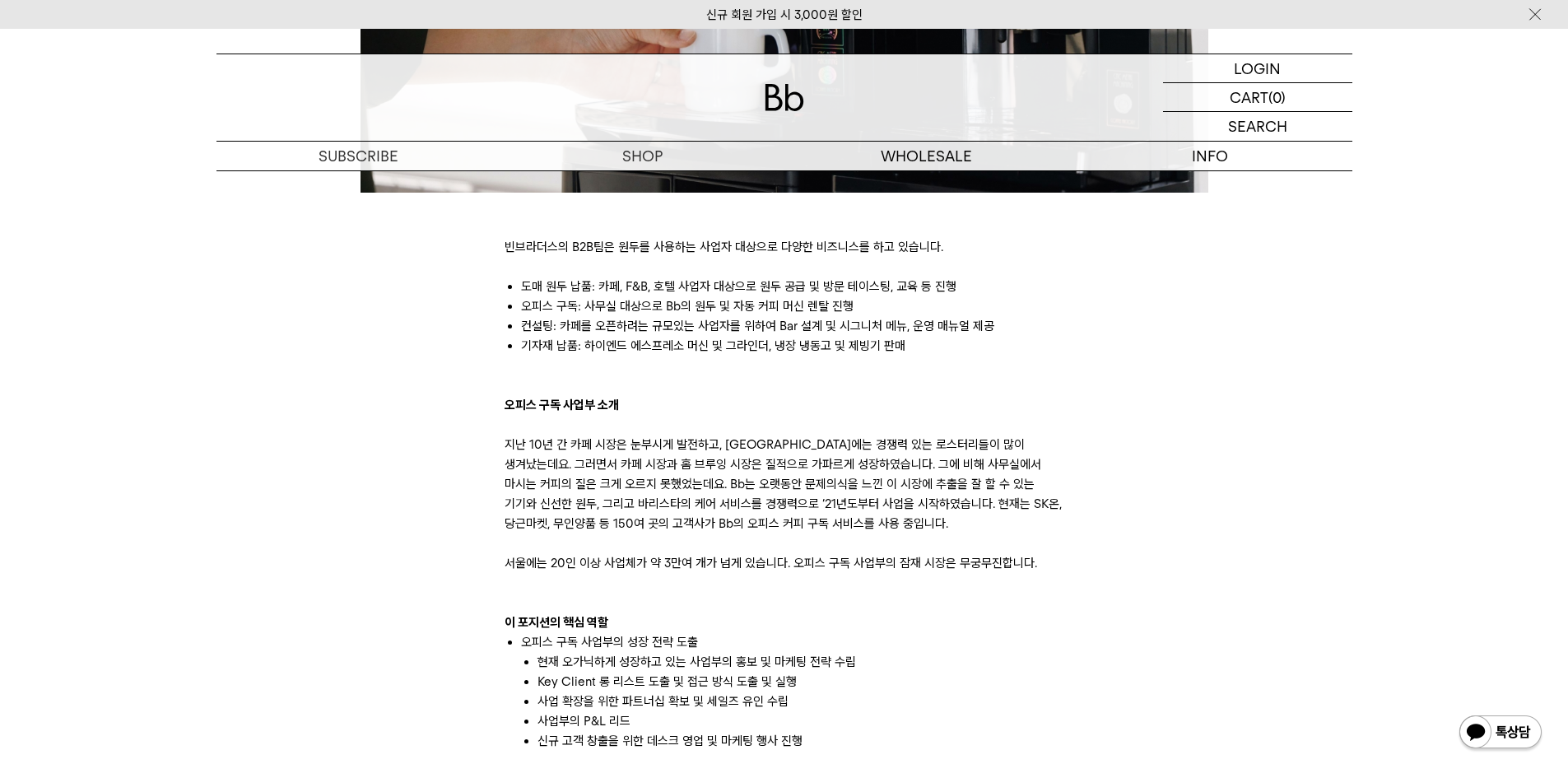
click at [615, 337] on li "기자재 납품: 하이엔드 에스프레소 머신 및 그라인더, 냉장 냉동고 및 제빙기 판매" at bounding box center [793, 345] width 544 height 20
drag, startPoint x: 521, startPoint y: 328, endPoint x: 938, endPoint y: 320, distance: 417.1
click at [938, 320] on li "컨설팅: 카페를 오픈하려는 규모있는 사업자를 위하여 Bar 설계 및 시그니처 메뉴, 운영 매뉴얼 제공" at bounding box center [793, 325] width 544 height 20
click at [874, 334] on ul "도매 원두 납품: 카페, F&B, 호텔 사업자 대상으로 원두 공급 및 방문 테이스팅, 교육 등 진행 오피스 구독: 사무실 대상으로 Bb의 원두…" at bounding box center [785, 316] width 560 height 79
click at [582, 351] on li "기자재 납품: 하이엔드 에스프레소 머신 및 그라인더, 냉장 냉동고 및 제빙기 판매" at bounding box center [793, 345] width 544 height 20
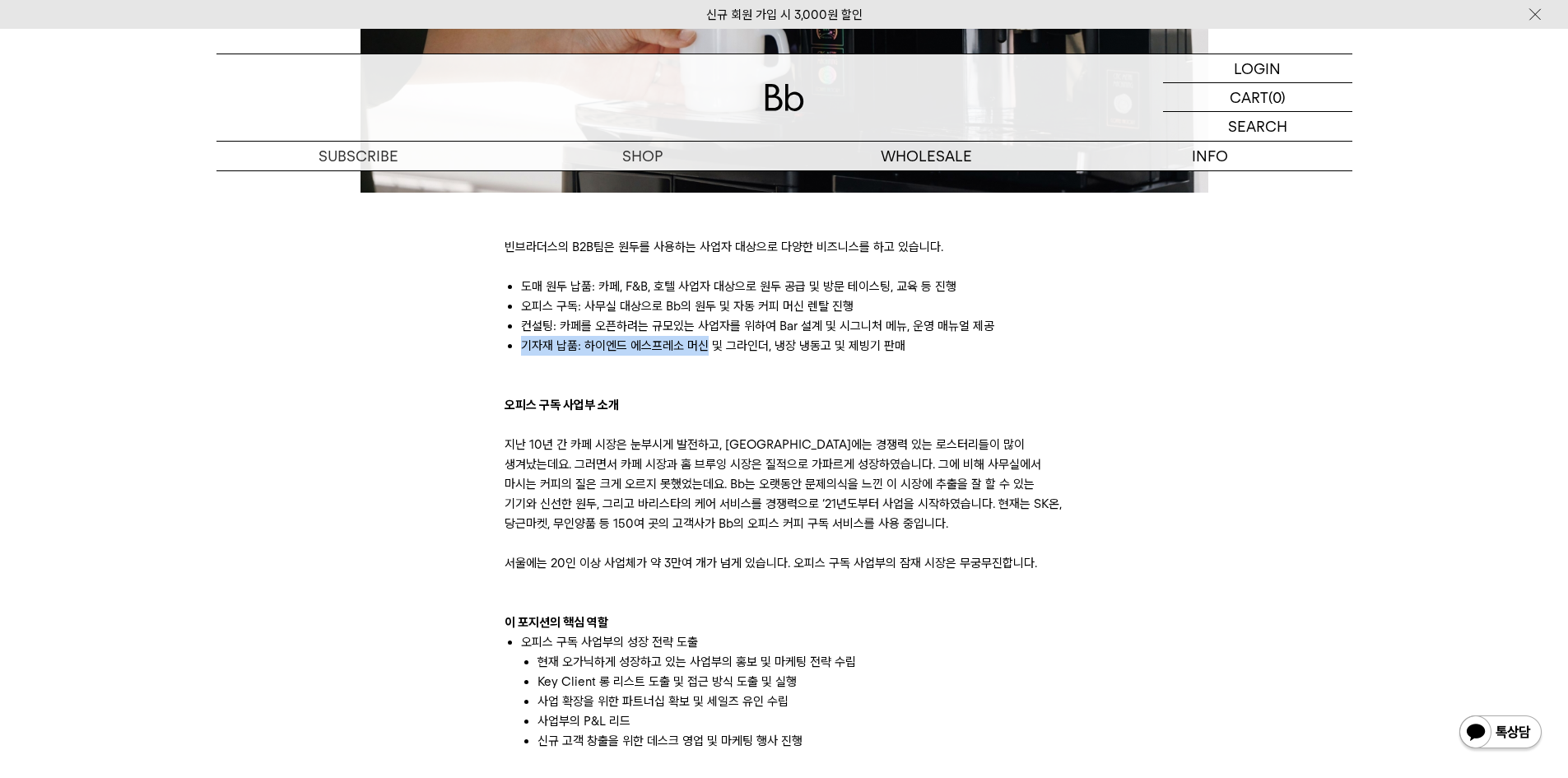
drag, startPoint x: 524, startPoint y: 350, endPoint x: 700, endPoint y: 340, distance: 176.3
click at [706, 347] on li "기자재 납품: 하이엔드 에스프레소 머신 및 그라인더, 냉장 냉동고 및 제빙기 판매" at bounding box center [793, 345] width 544 height 20
click at [683, 332] on li "컨설팅: 카페를 오픈하려는 규모있는 사업자를 위하여 Bar 설계 및 시그니처 메뉴, 운영 매뉴얼 제공" at bounding box center [793, 325] width 544 height 20
drag, startPoint x: 547, startPoint y: 289, endPoint x: 745, endPoint y: 291, distance: 198.0
click at [745, 291] on li "도매 원두 납품: 카페, F&B, 호텔 사업자 대상으로 원두 공급 및 방문 테이스팅, 교육 등 진행" at bounding box center [793, 285] width 544 height 20
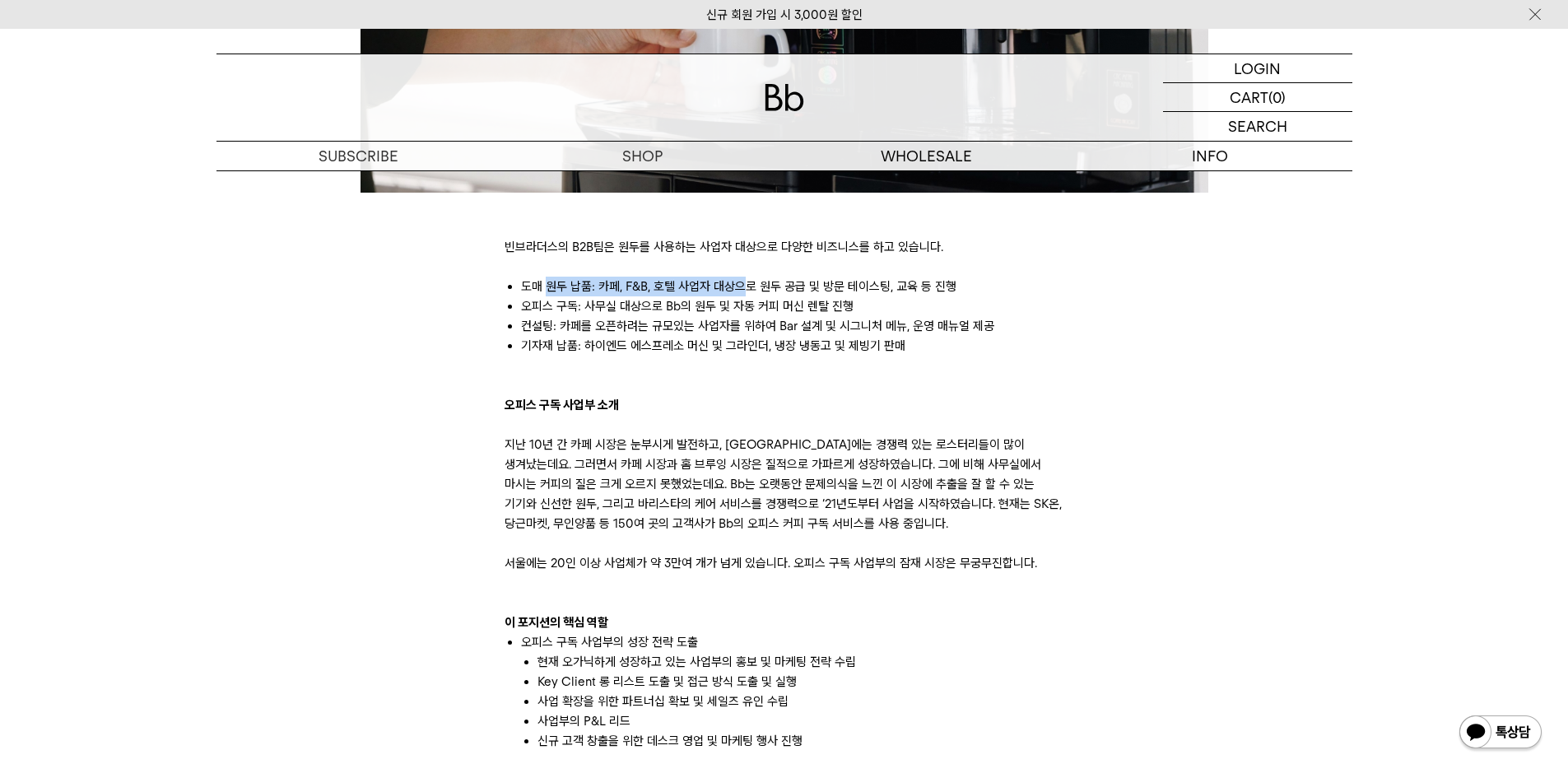
click at [745, 291] on li "도매 원두 납품: 카페, F&B, 호텔 사업자 대상으로 원두 공급 및 방문 테이스팅, 교육 등 진행" at bounding box center [793, 285] width 544 height 20
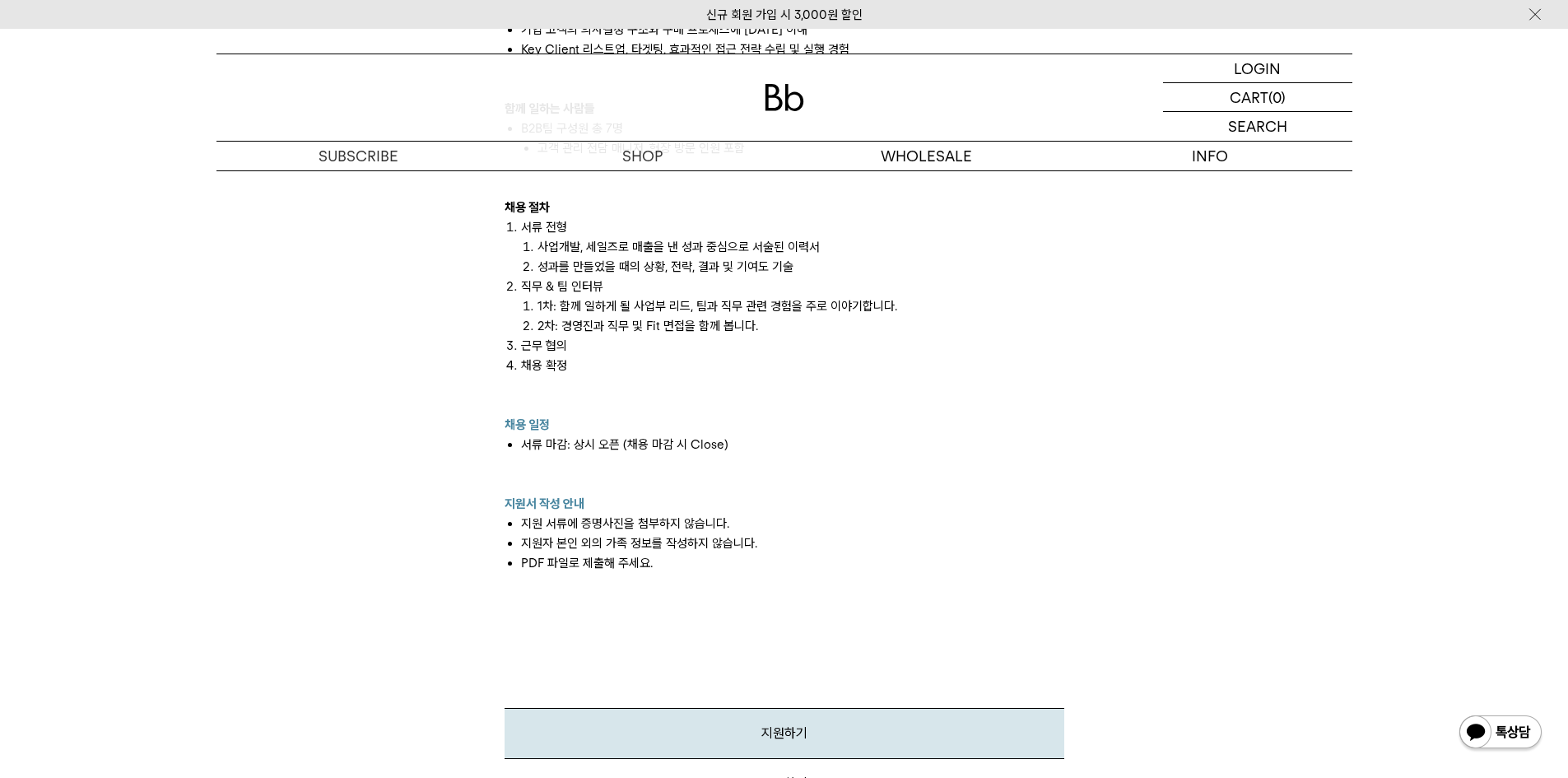
scroll to position [1564, 0]
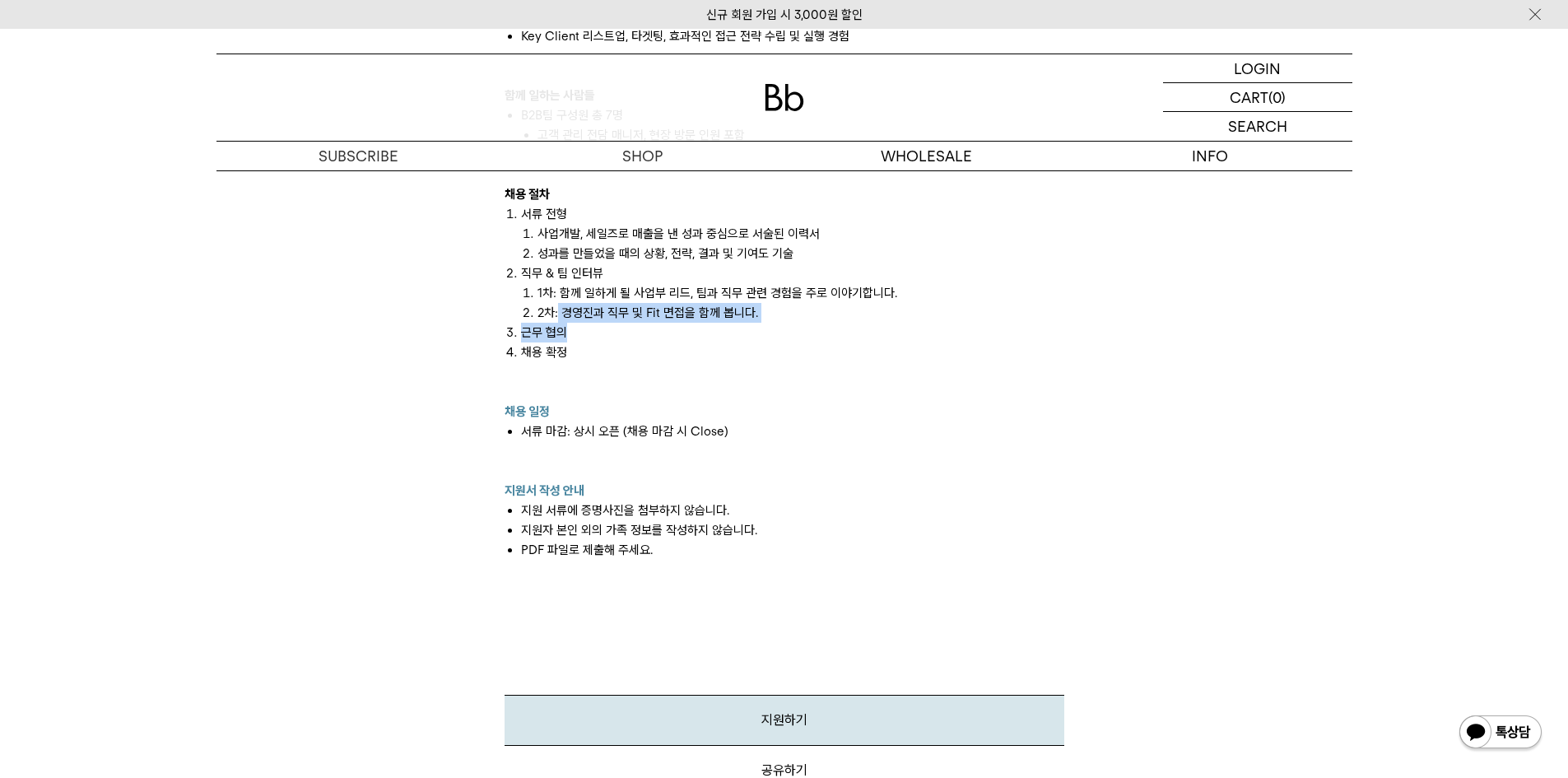
drag, startPoint x: 563, startPoint y: 311, endPoint x: 794, endPoint y: 342, distance: 233.1
click at [793, 340] on ol "서류 전형 사업개발, 세일즈로 매출을 낸 성과 중심으로 서술된 이력서 성과를 만들었을 때의 상황, 전략, 결과 및 기여도 기술 직무 & 팀 인…" at bounding box center [785, 303] width 560 height 198
click at [794, 342] on li "채용 확정" at bounding box center [793, 372] width 544 height 60
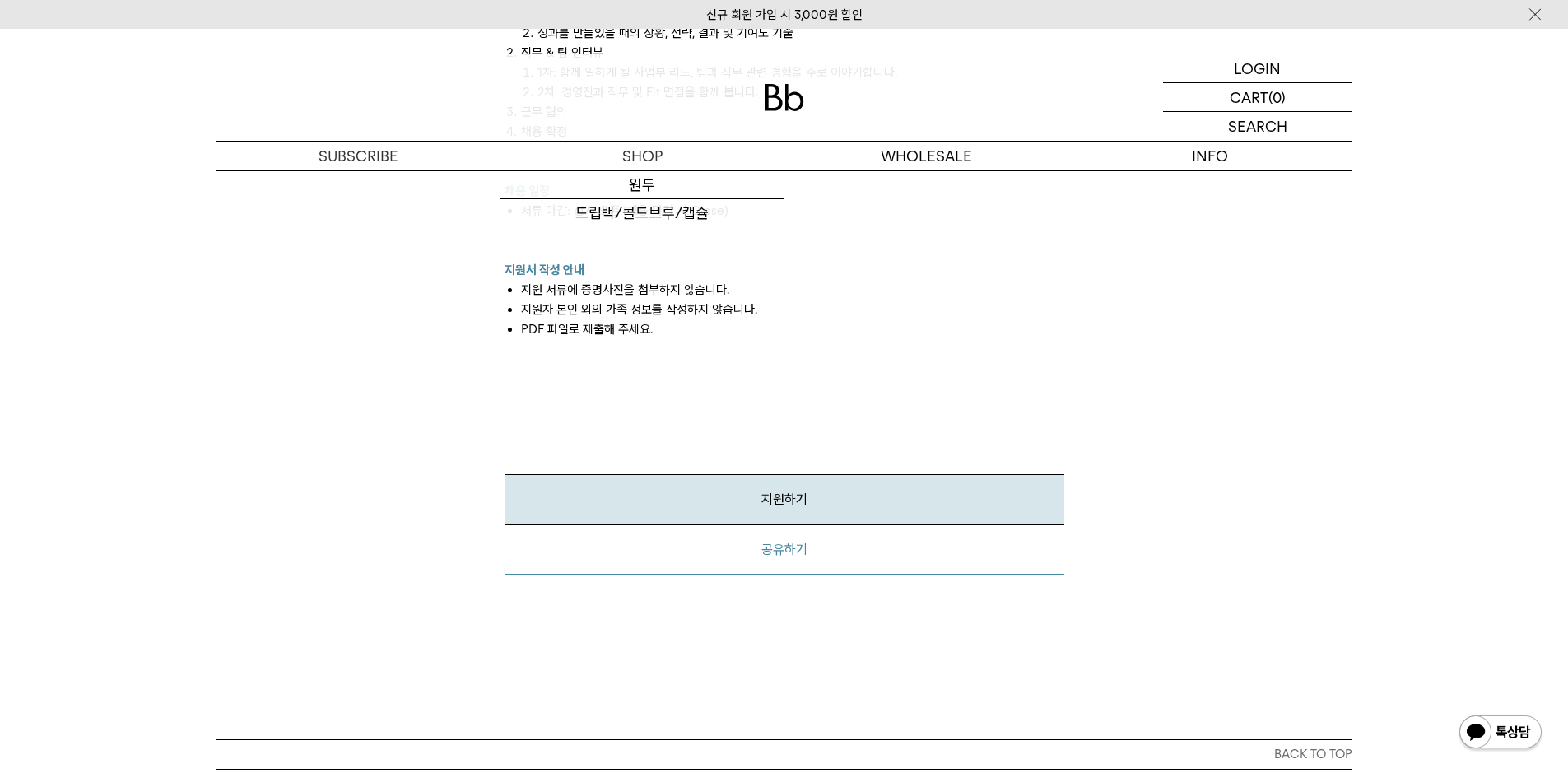
scroll to position [1810, 0]
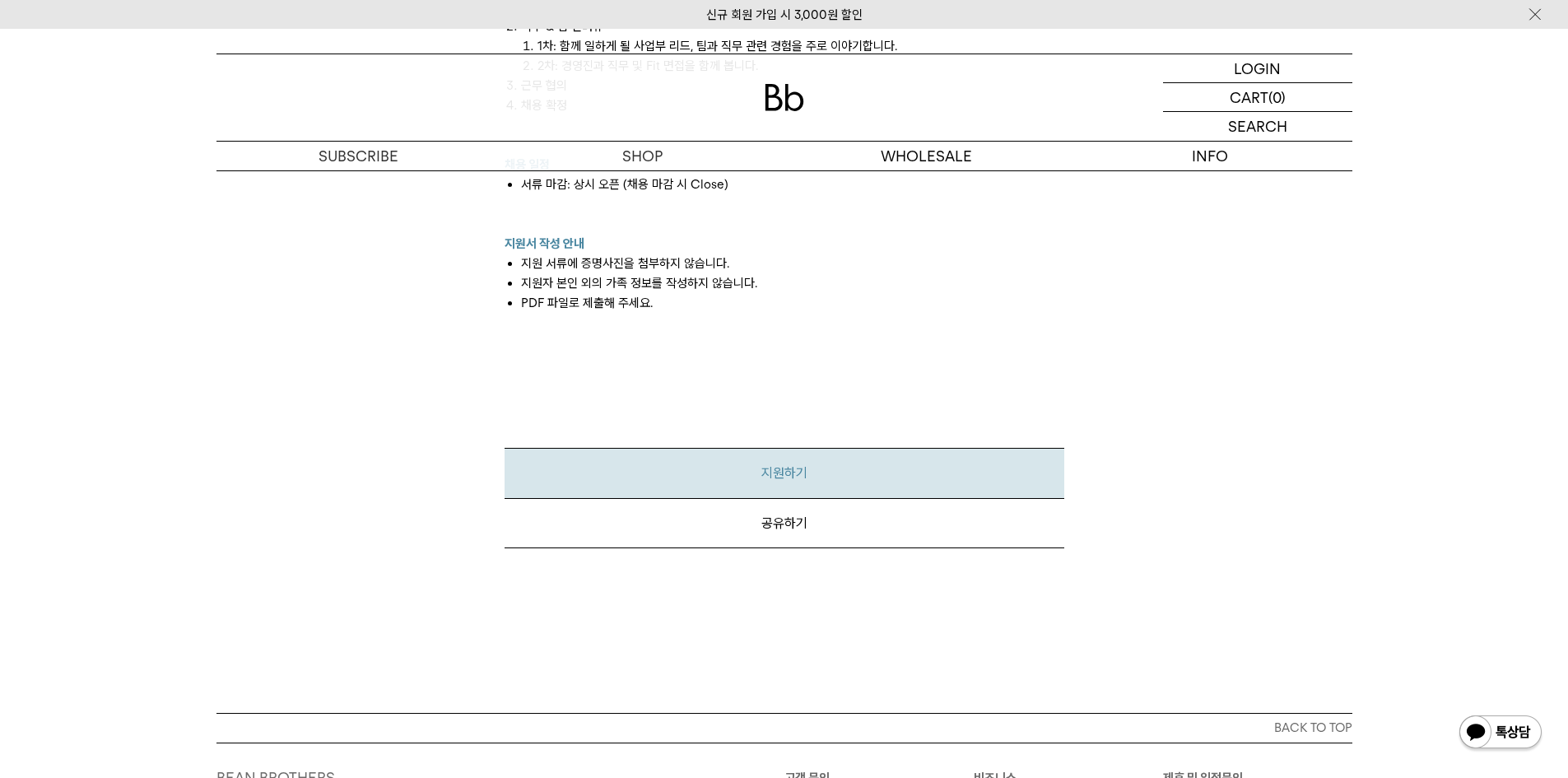
click at [744, 465] on link "지원하기" at bounding box center [785, 473] width 560 height 50
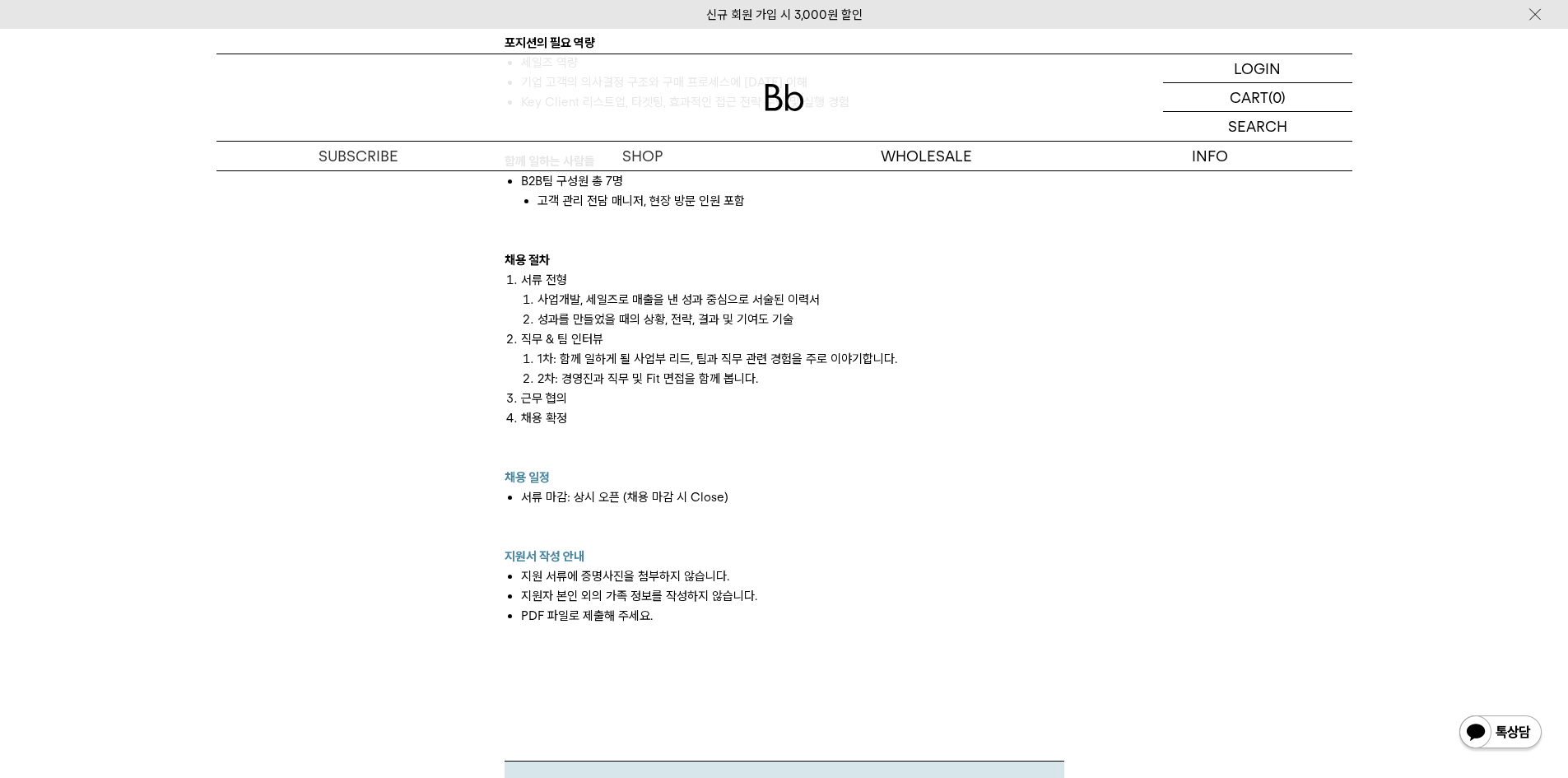
scroll to position [1399, 0]
